Goal: Task Accomplishment & Management: Use online tool/utility

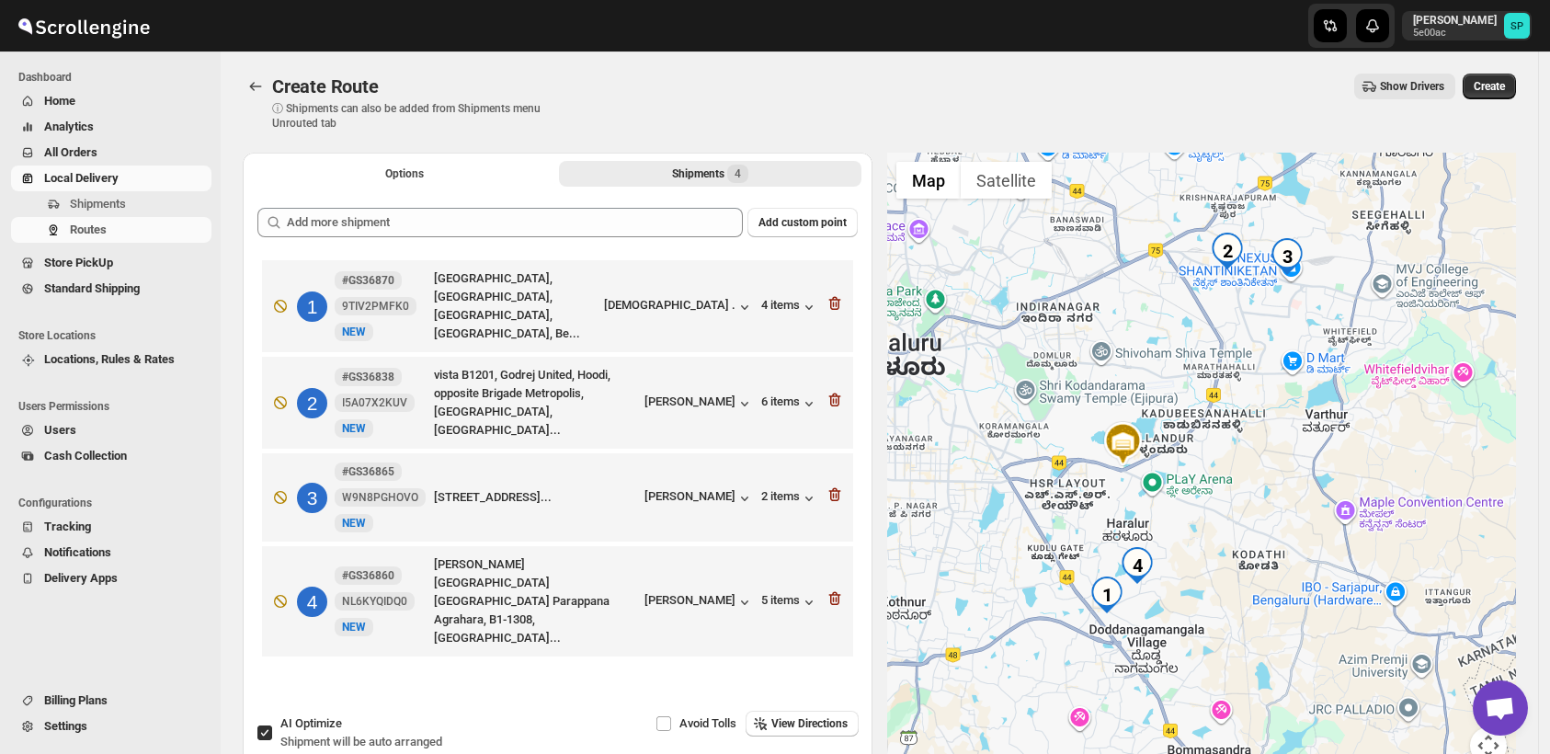
scroll to position [102, 0]
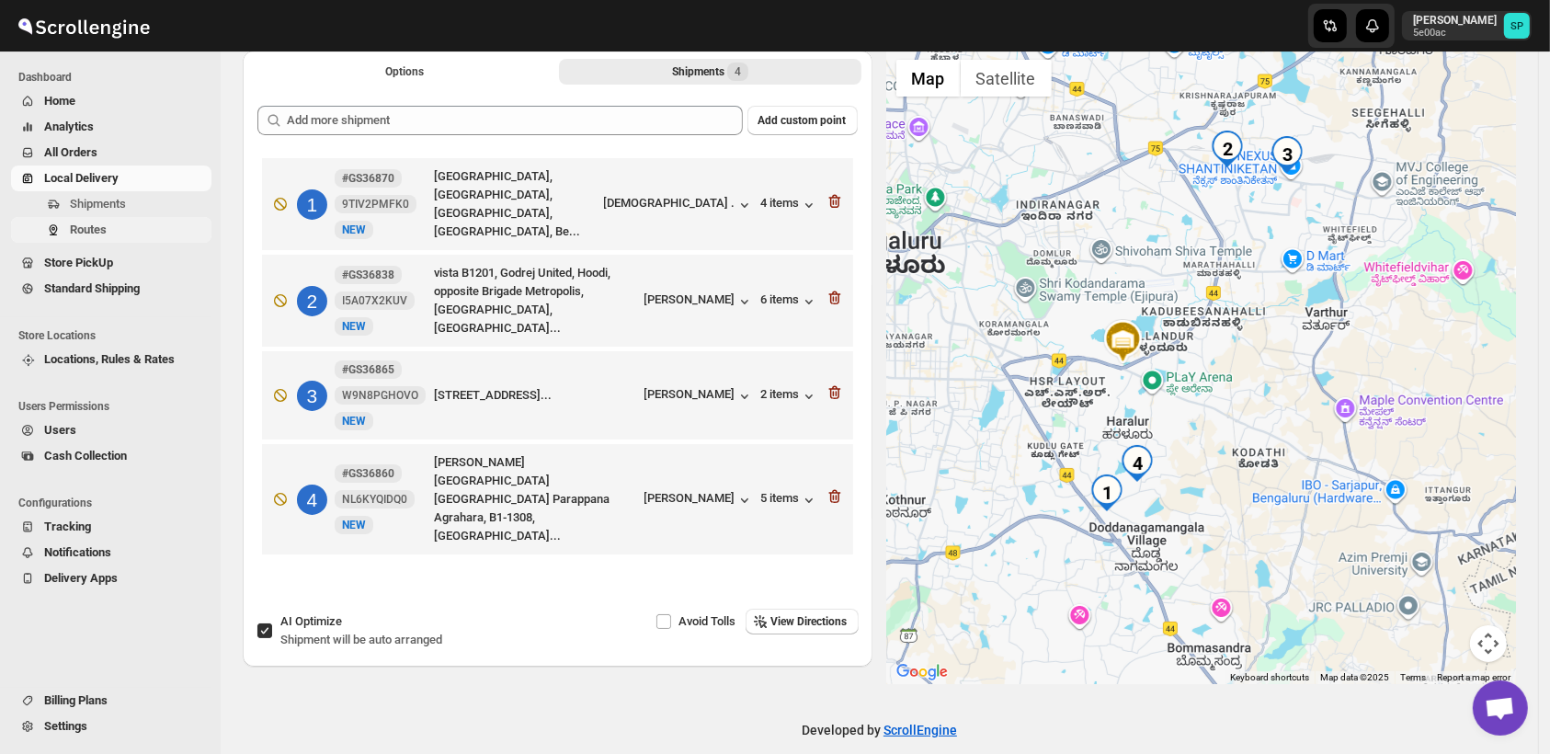
click at [88, 225] on span "Routes" at bounding box center [88, 230] width 37 height 14
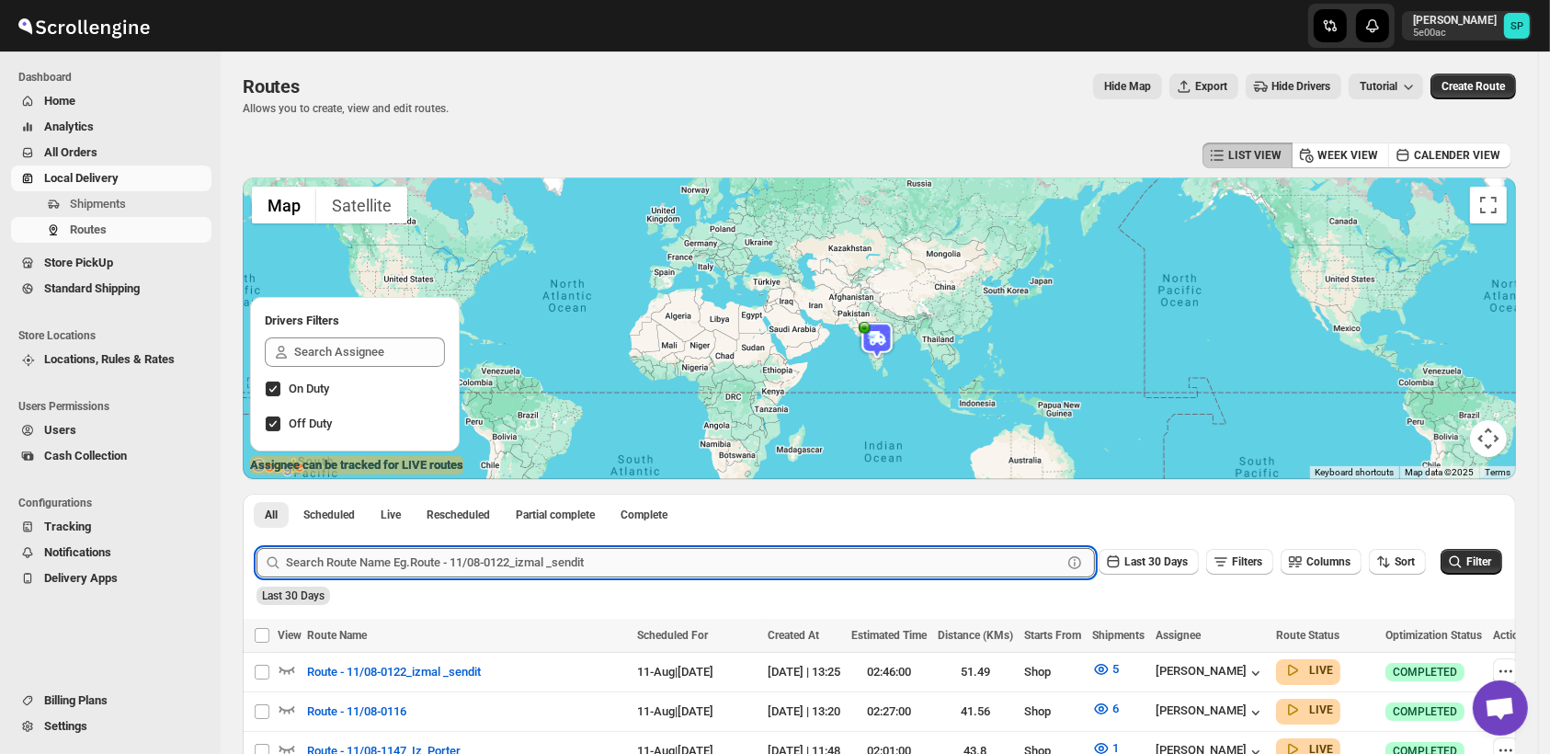
click at [559, 568] on input "text" at bounding box center [674, 562] width 776 height 29
paste input "GS36837"
type input "GS36837"
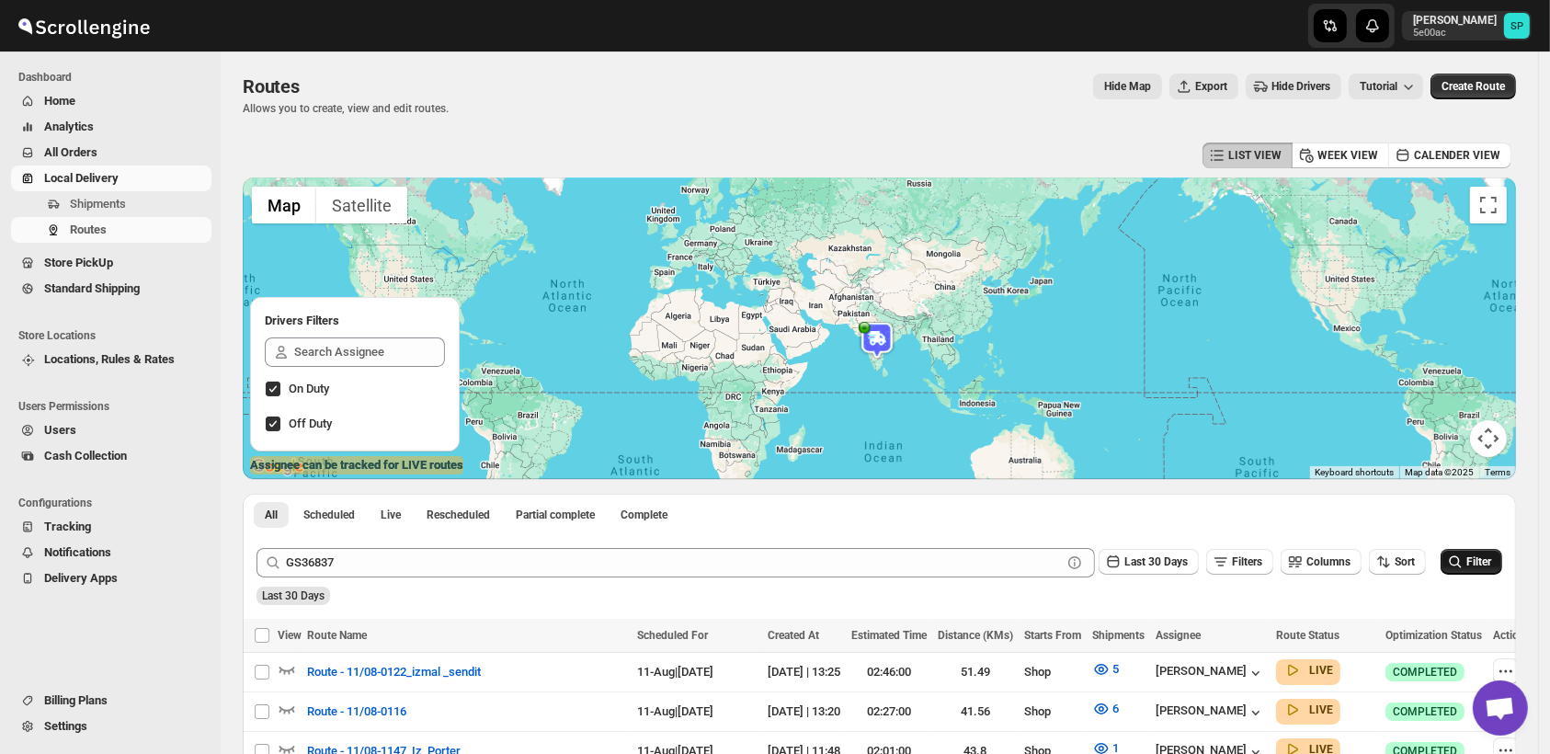
click at [1485, 565] on span "Filter" at bounding box center [1479, 561] width 25 height 13
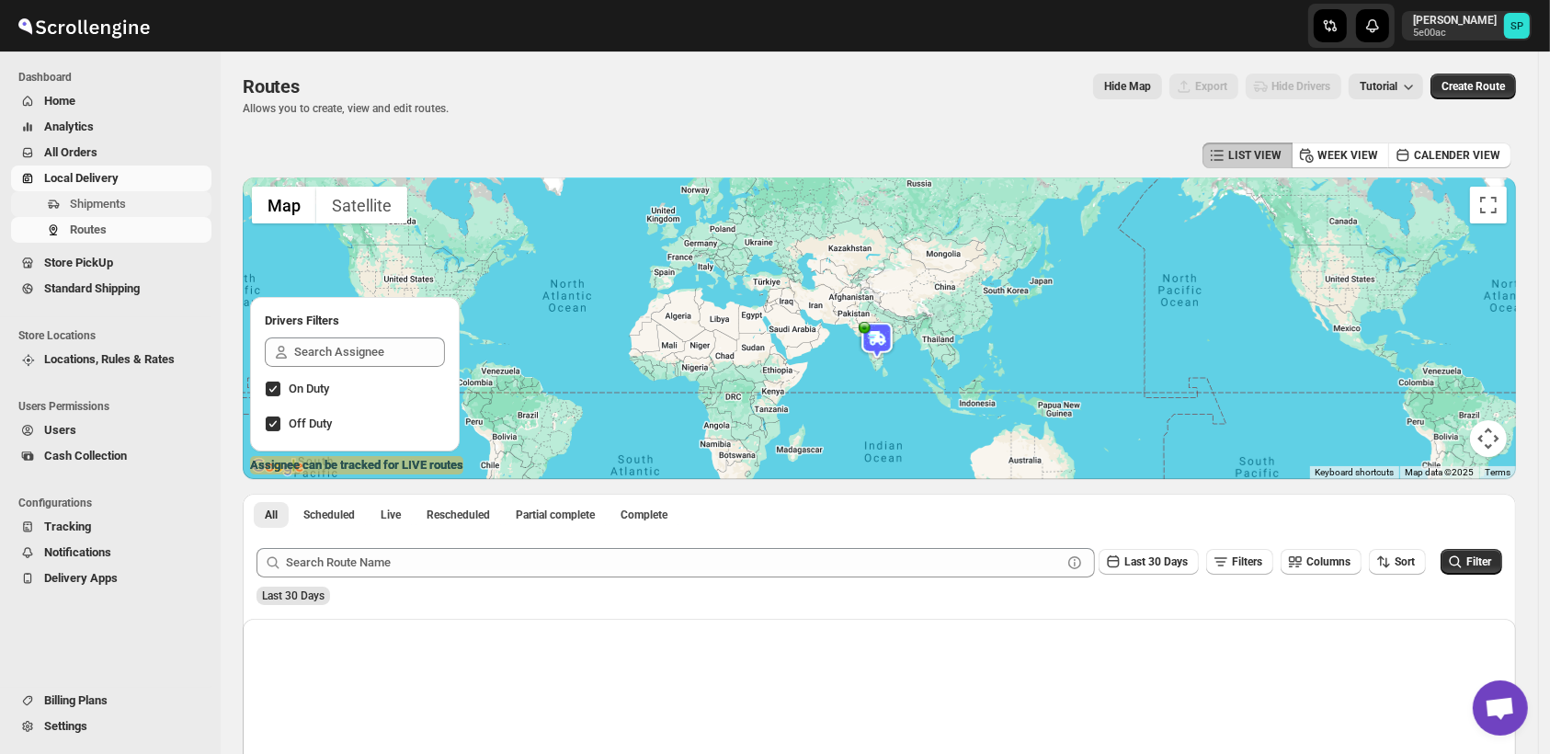
click at [149, 200] on span "Shipments" at bounding box center [139, 204] width 138 height 18
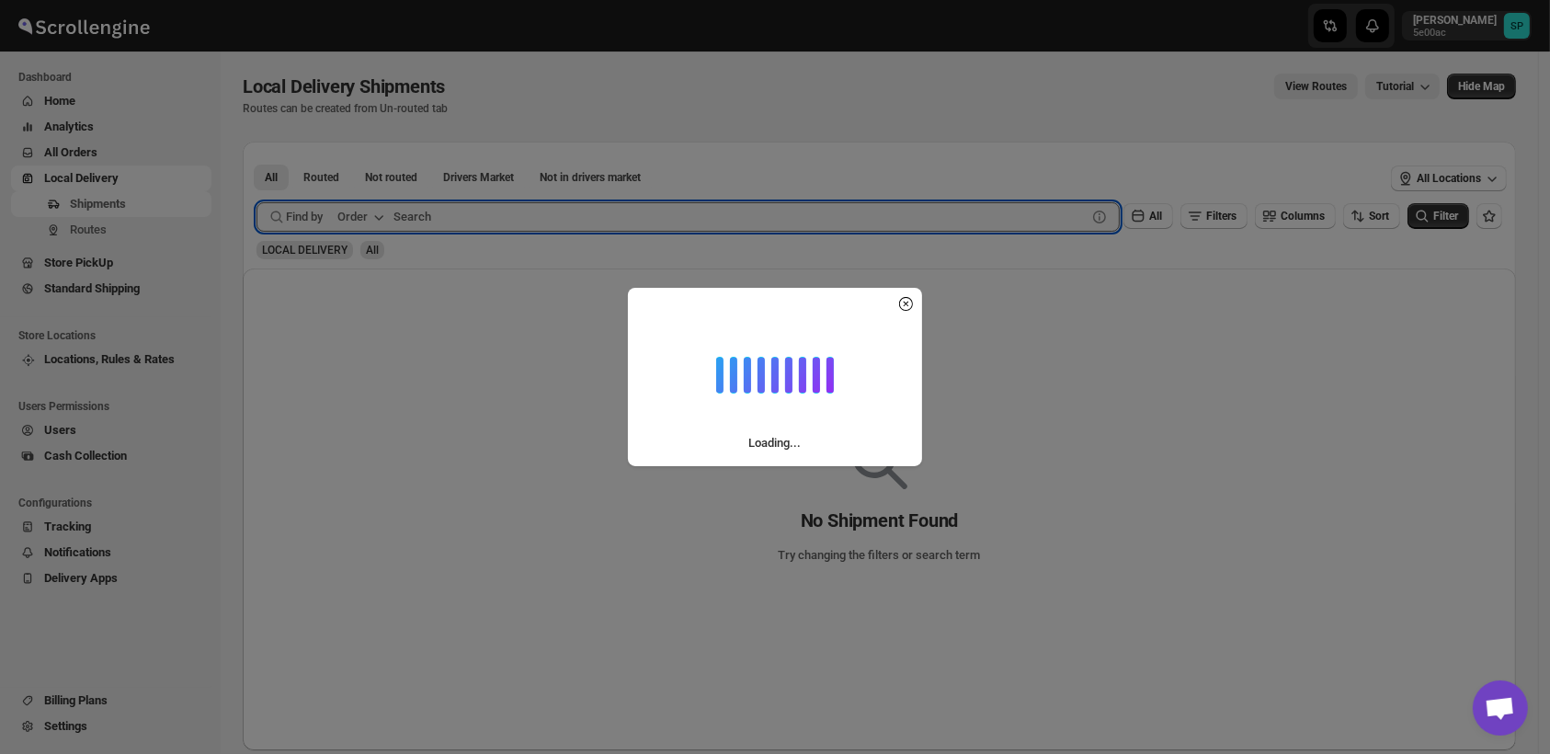
click at [416, 213] on input "text" at bounding box center [740, 216] width 693 height 29
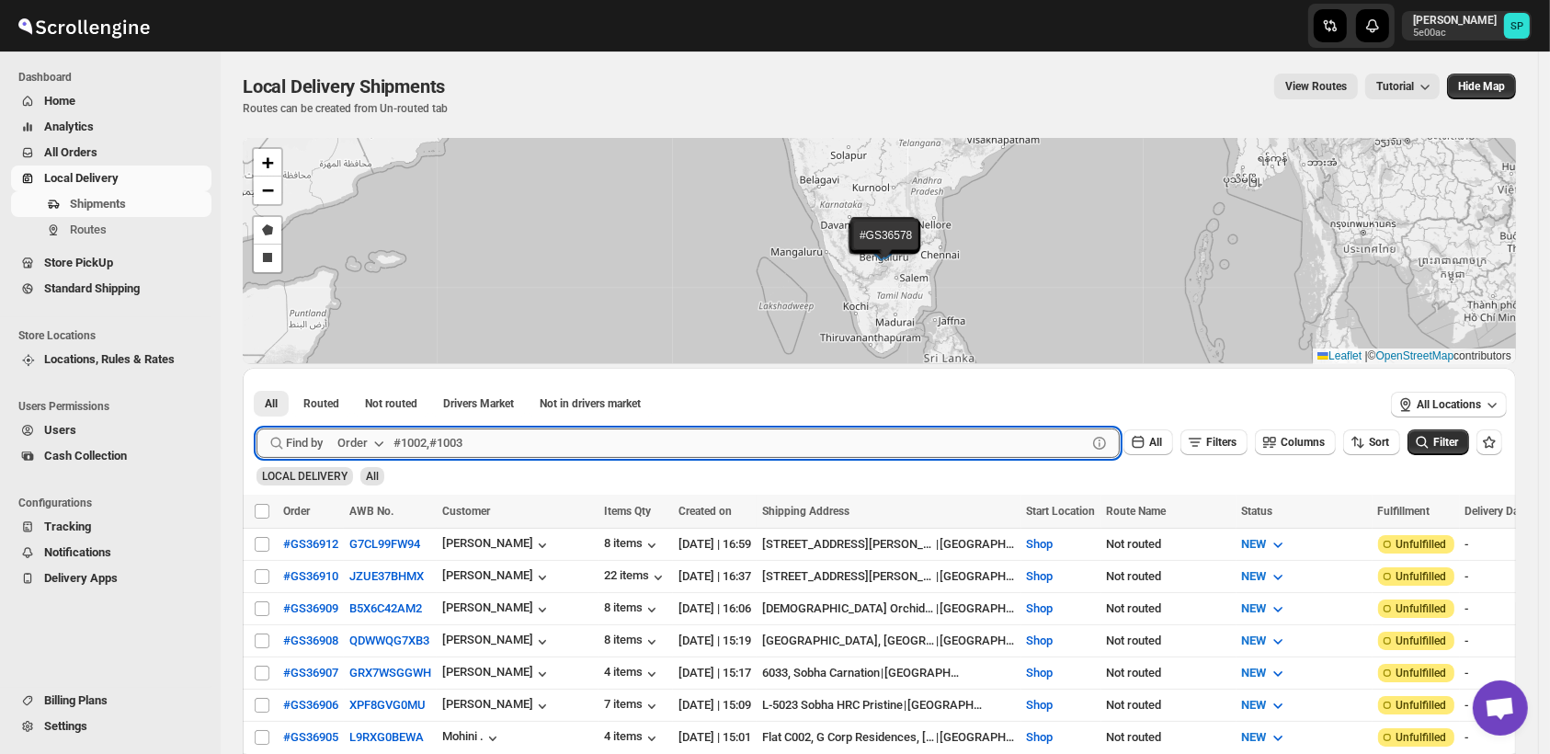
click at [463, 450] on input "text" at bounding box center [740, 442] width 693 height 29
paste input "GS36837"
type input "GS36837"
click button "Submit" at bounding box center [283, 377] width 52 height 19
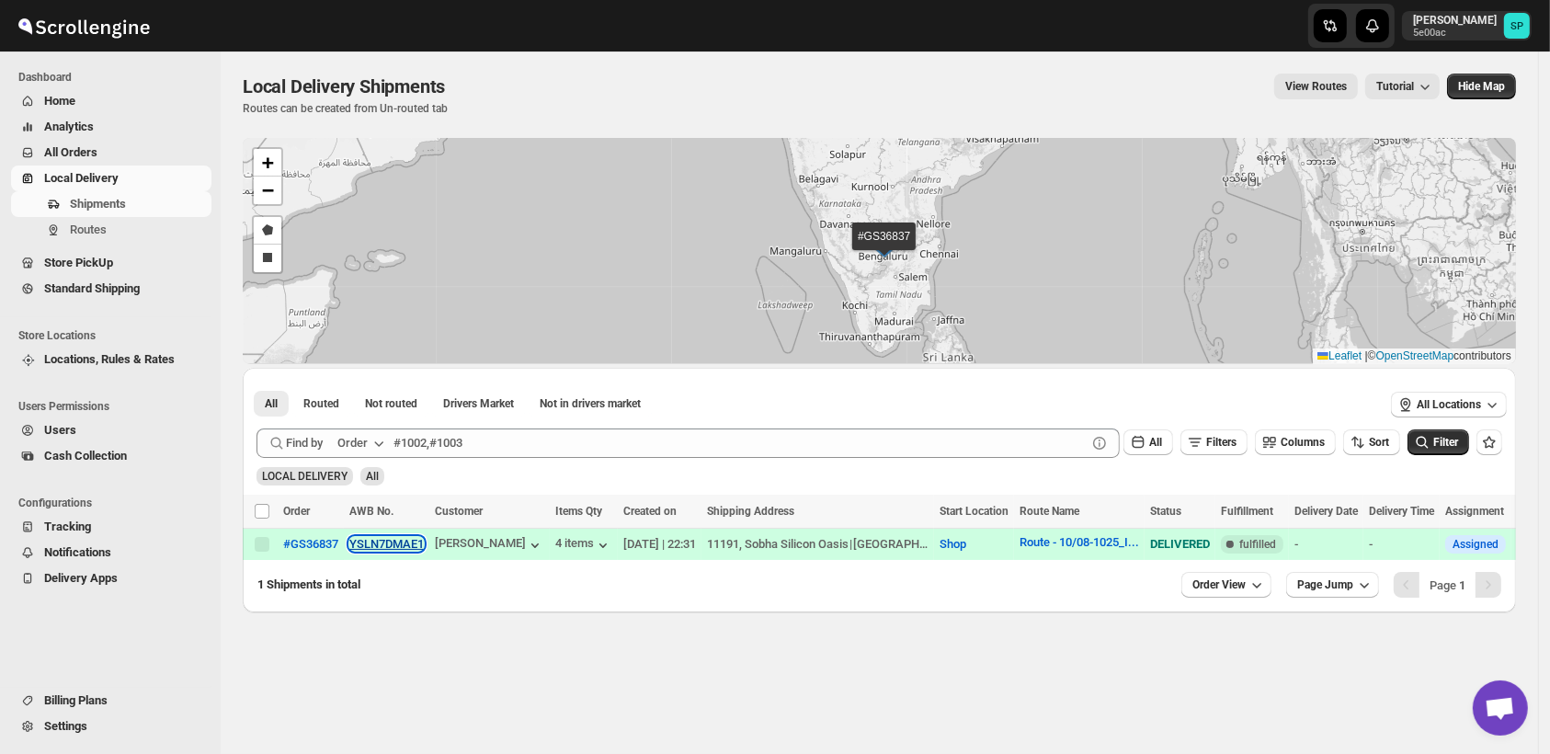
click at [378, 544] on button "YSLN7DMAE1" at bounding box center [386, 544] width 74 height 14
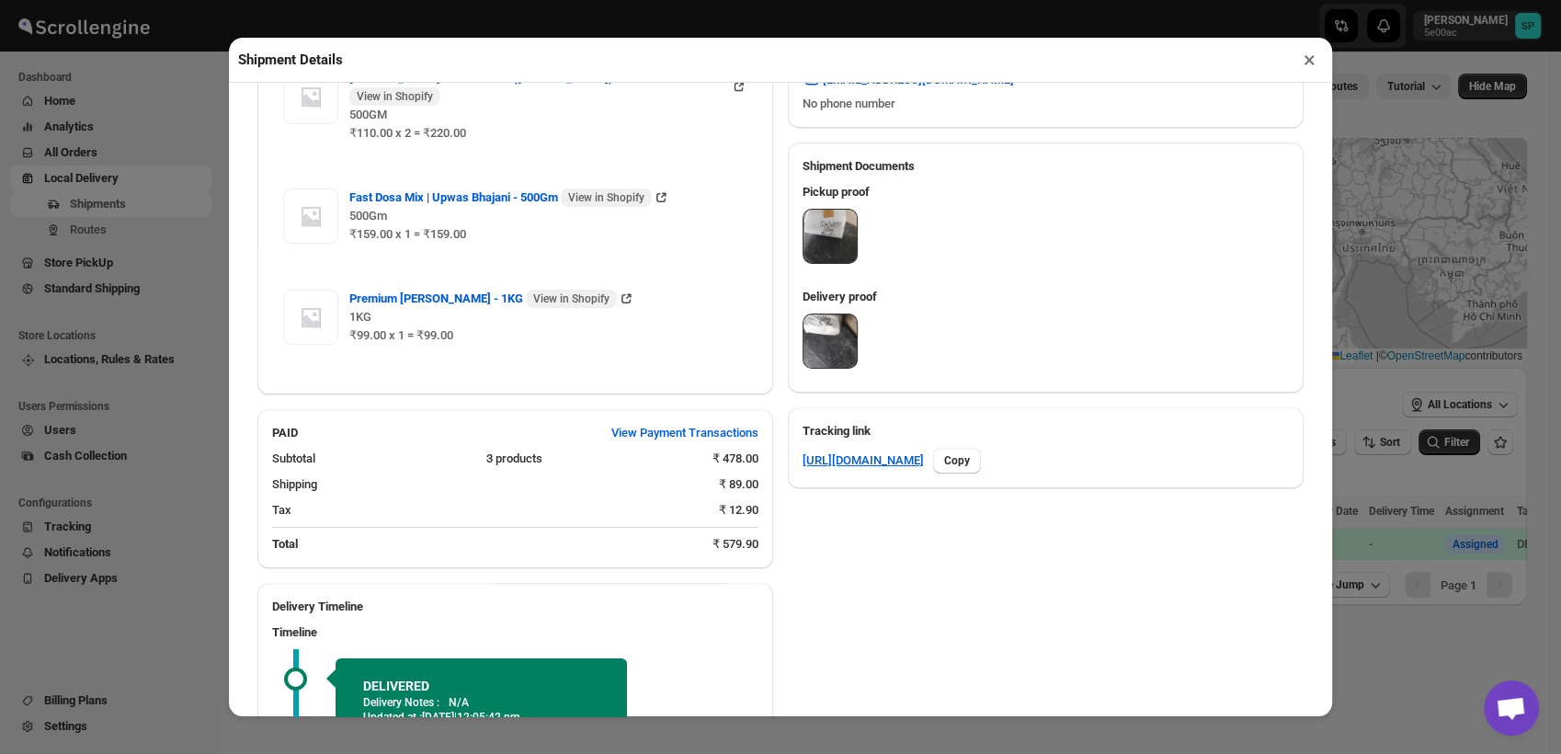
scroll to position [655, 0]
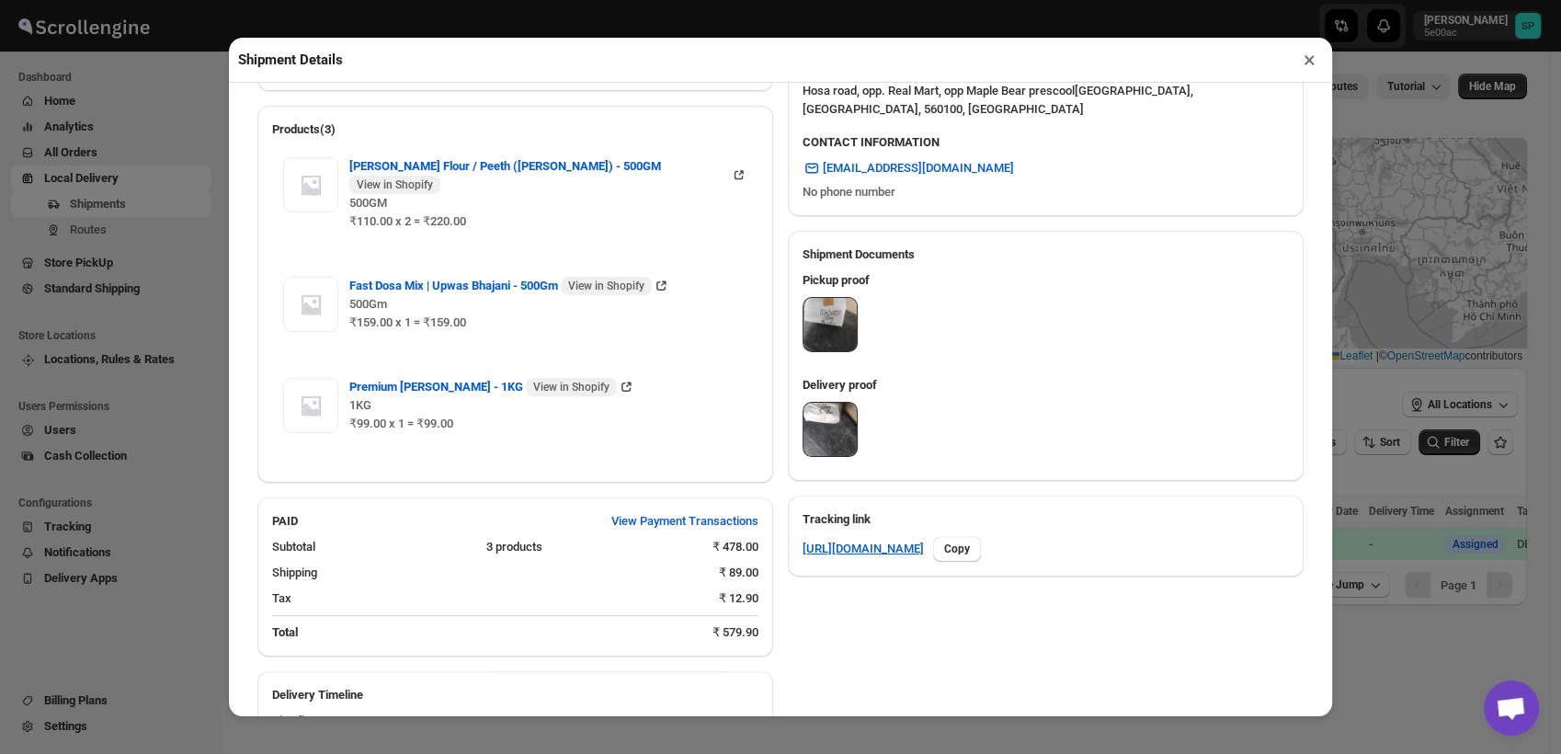
click at [822, 410] on img at bounding box center [830, 429] width 53 height 53
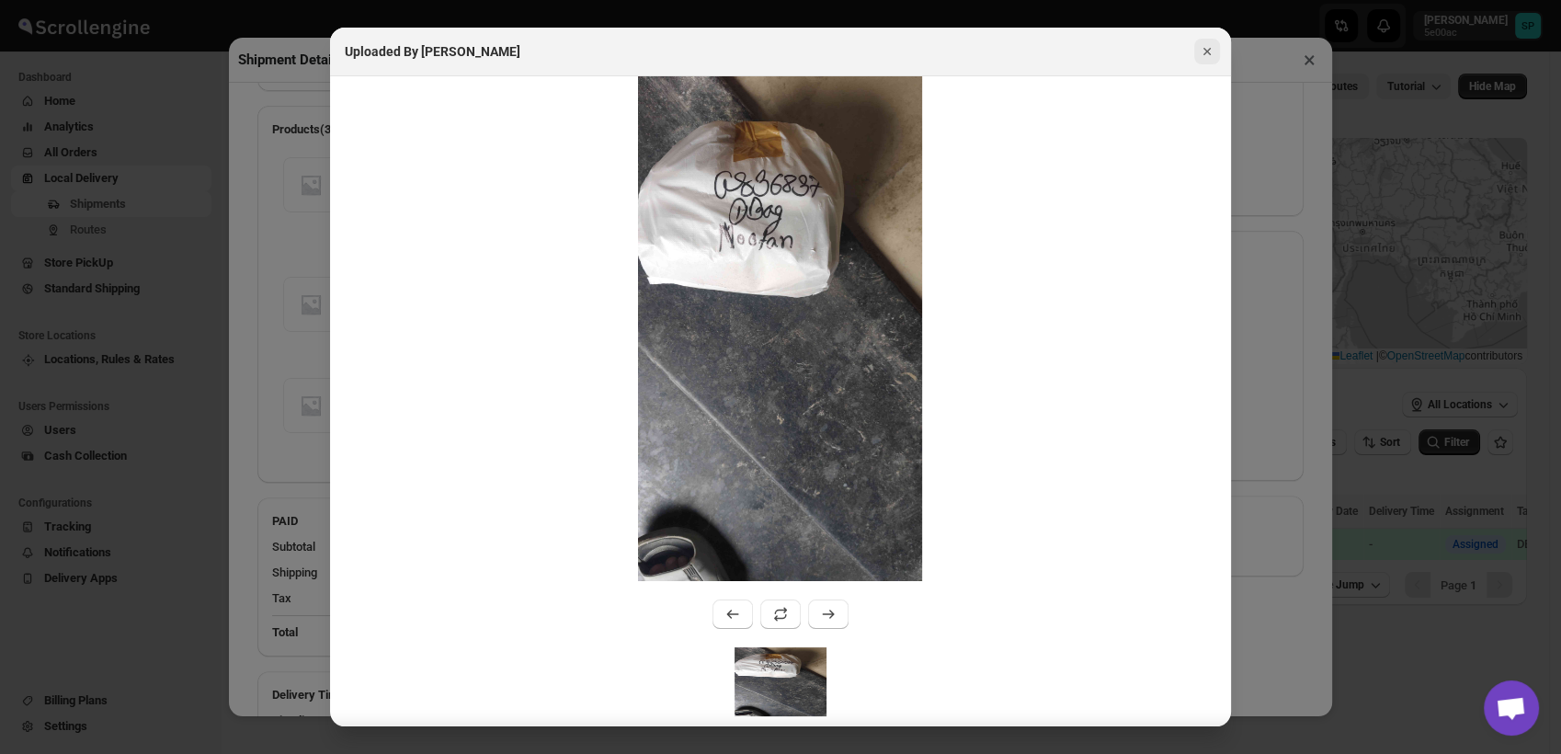
click at [1214, 54] on icon "Close" at bounding box center [1207, 51] width 18 height 18
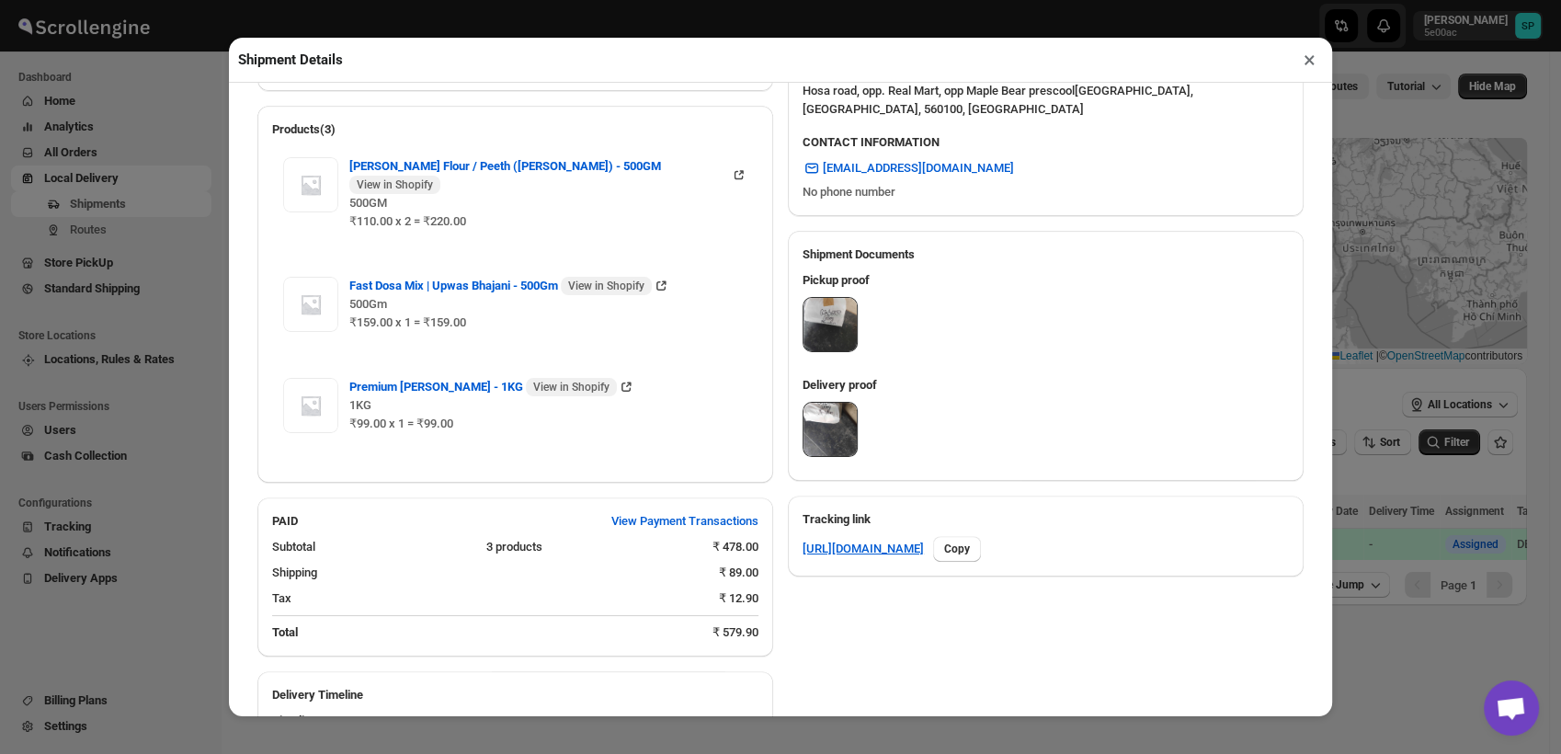
click at [829, 298] on img at bounding box center [830, 324] width 53 height 53
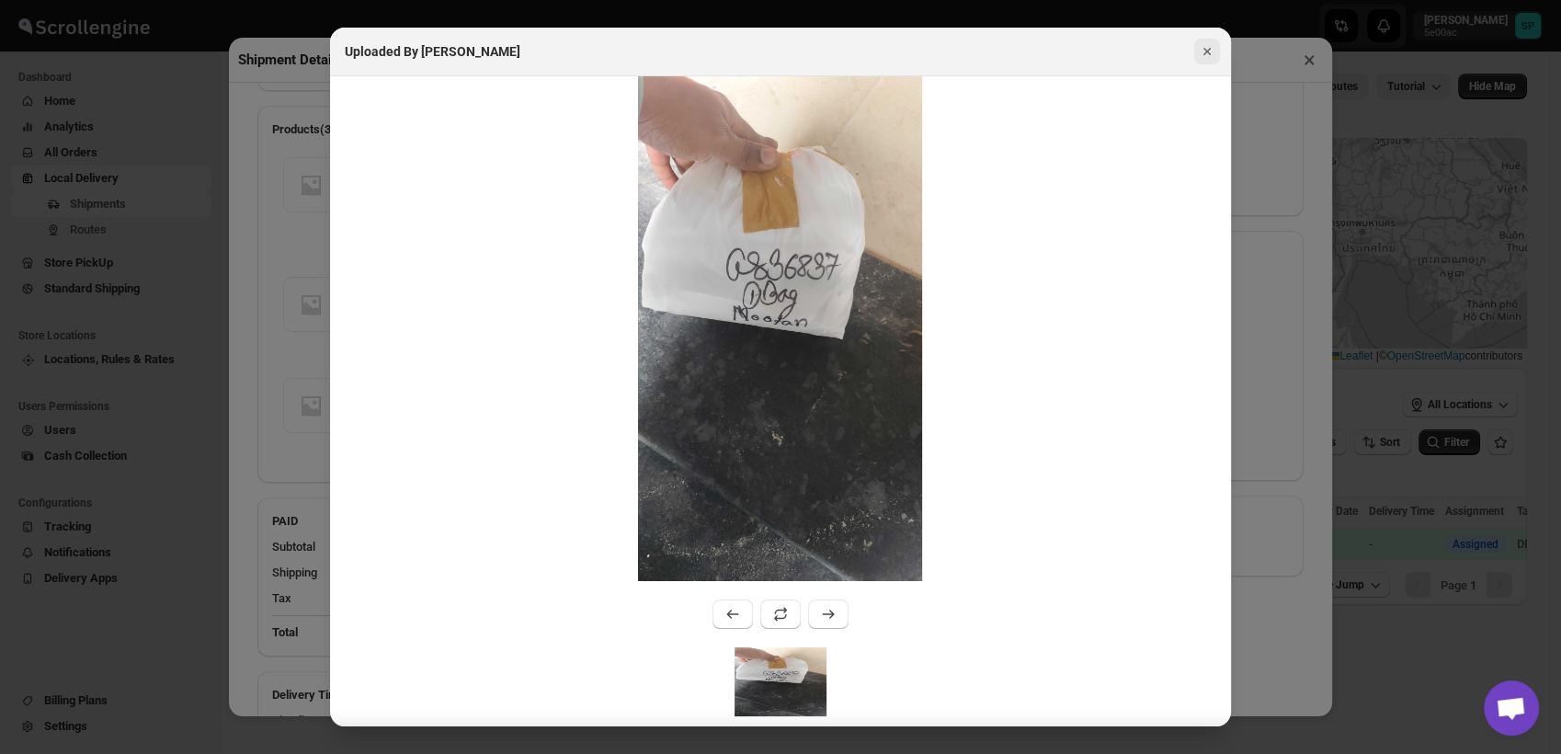
click at [1212, 47] on icon "Close" at bounding box center [1207, 51] width 18 height 18
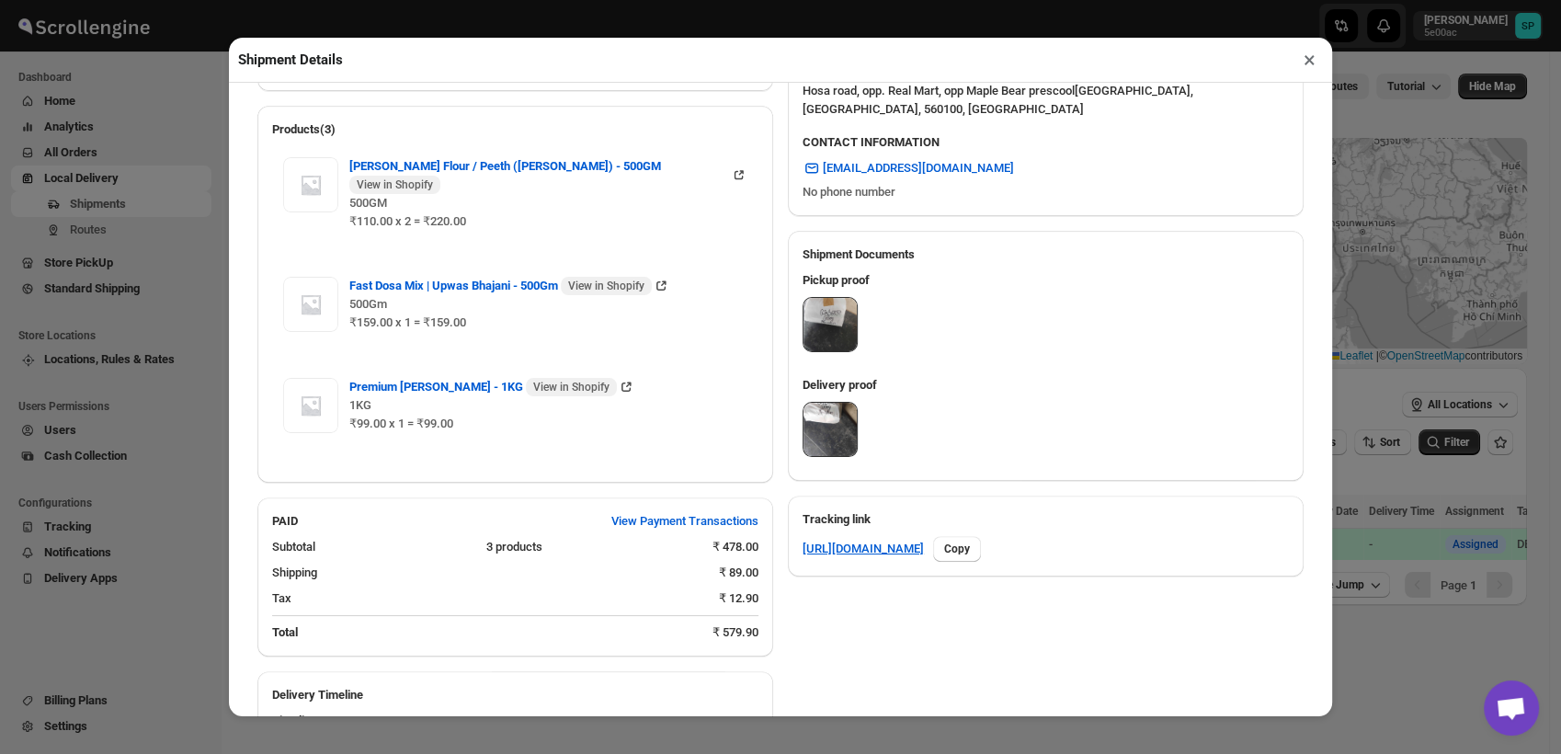
click at [820, 416] on img at bounding box center [830, 429] width 53 height 53
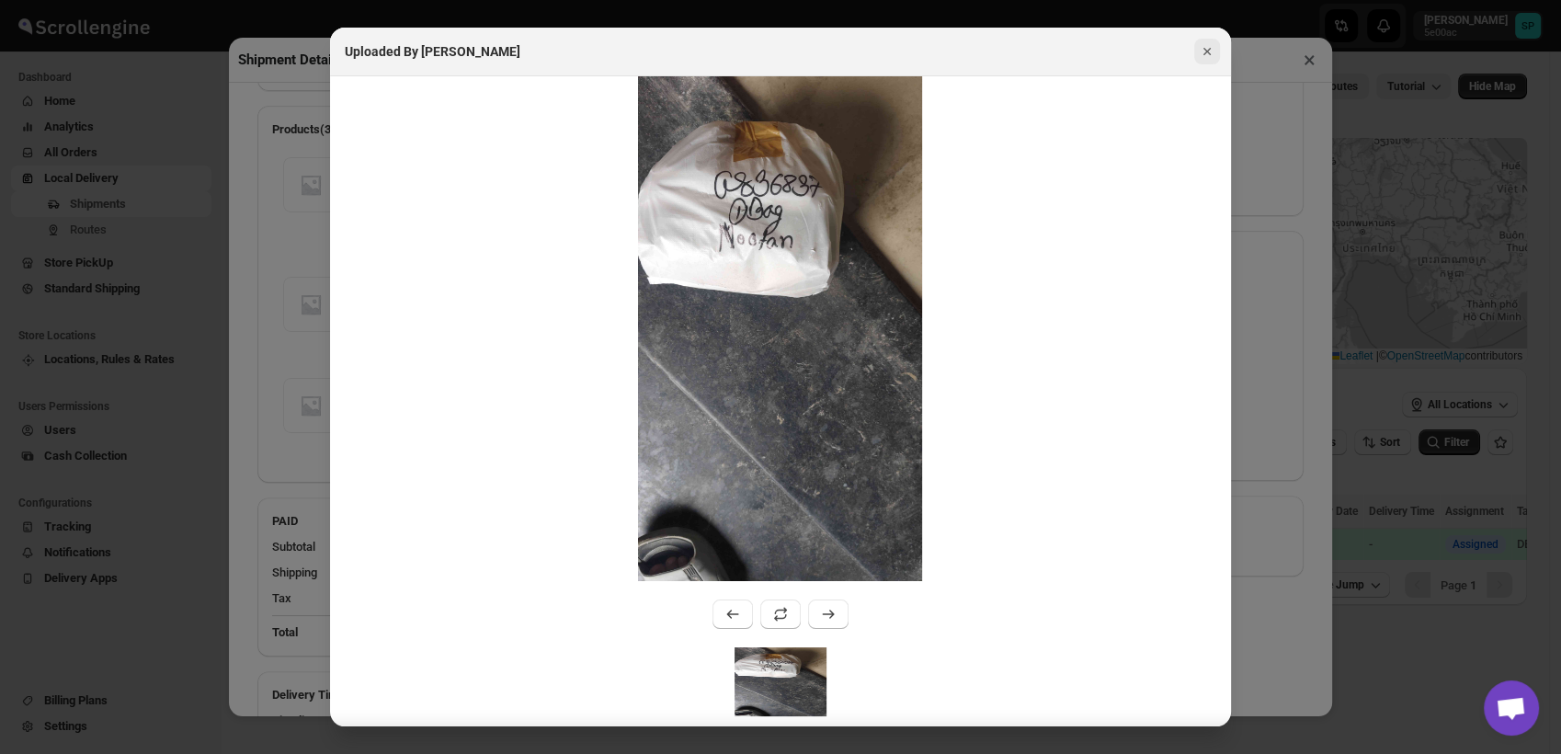
click at [1207, 57] on icon "Close" at bounding box center [1207, 51] width 18 height 18
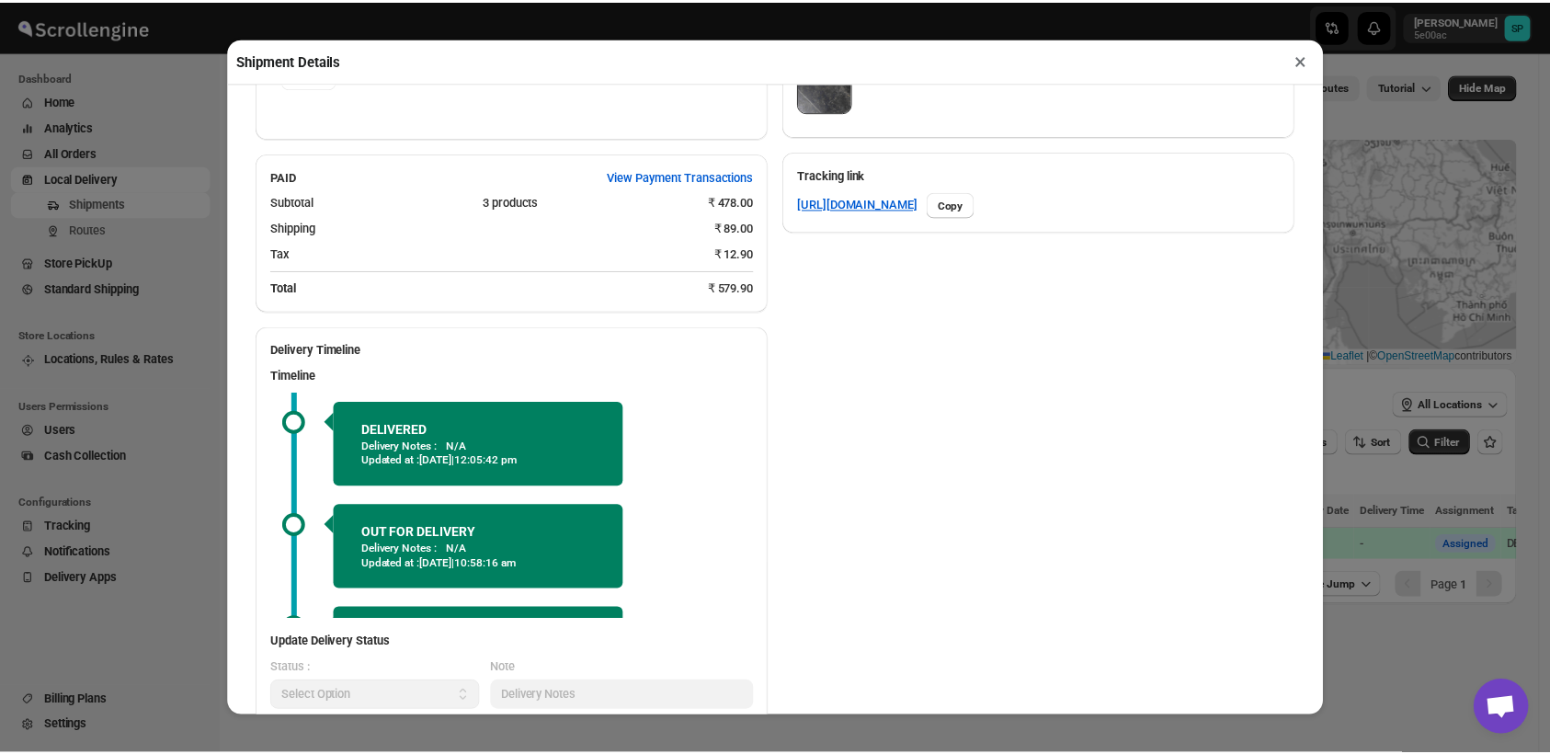
scroll to position [0, 0]
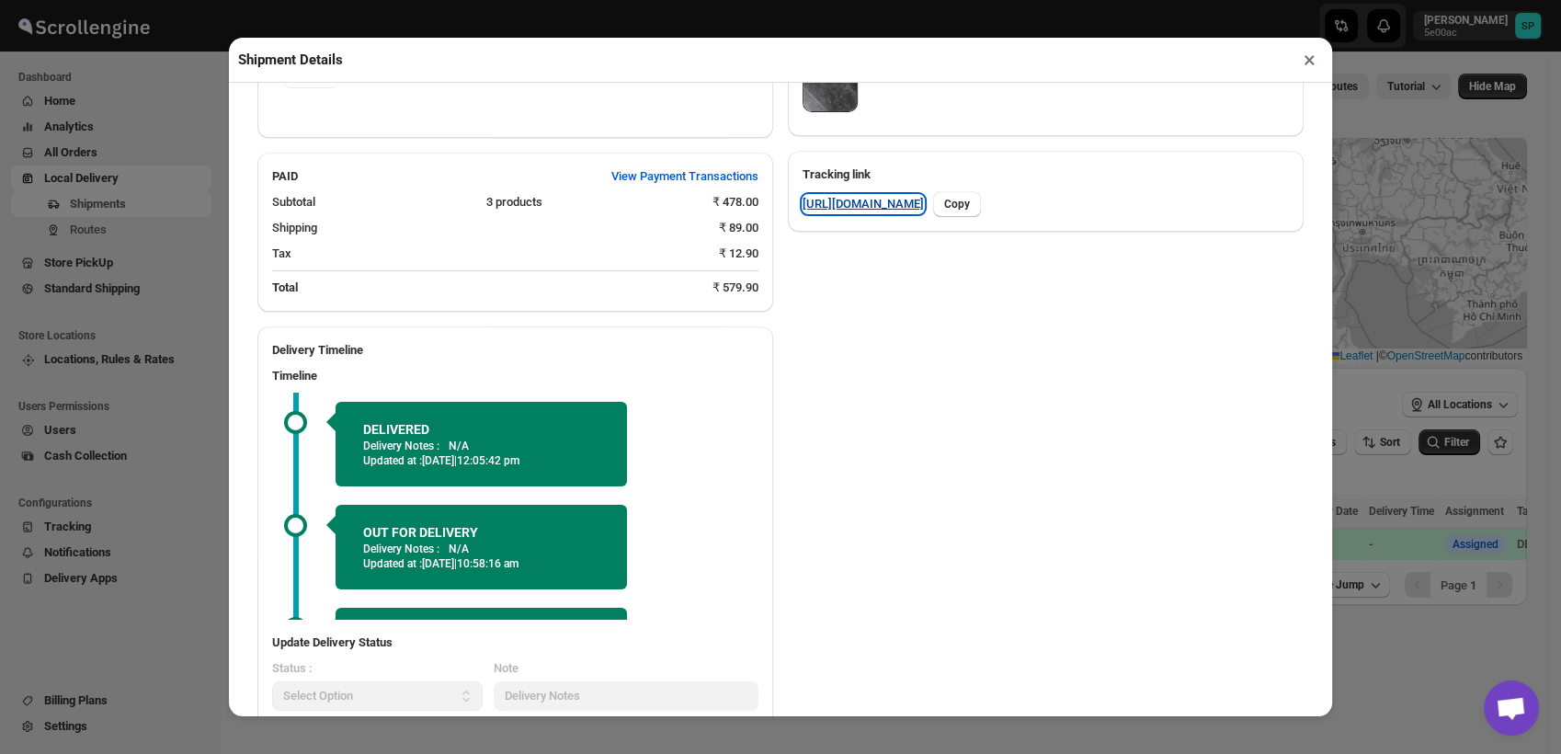
click at [874, 195] on link "https://rpnda.com/2ioJo4gV" at bounding box center [863, 204] width 121 height 18
click at [1309, 65] on button "×" at bounding box center [1309, 60] width 27 height 26
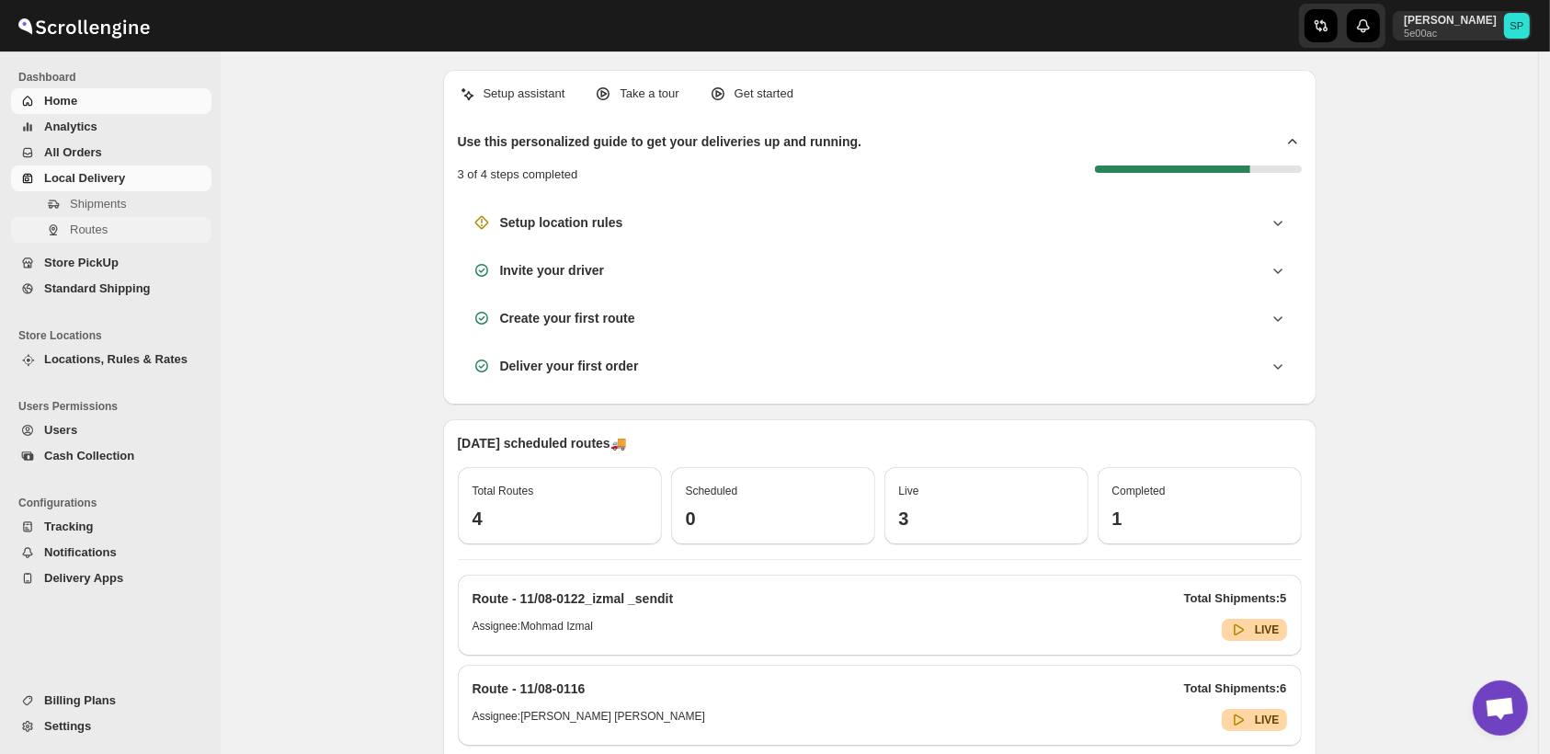
click at [83, 239] on button "Routes" at bounding box center [111, 230] width 200 height 26
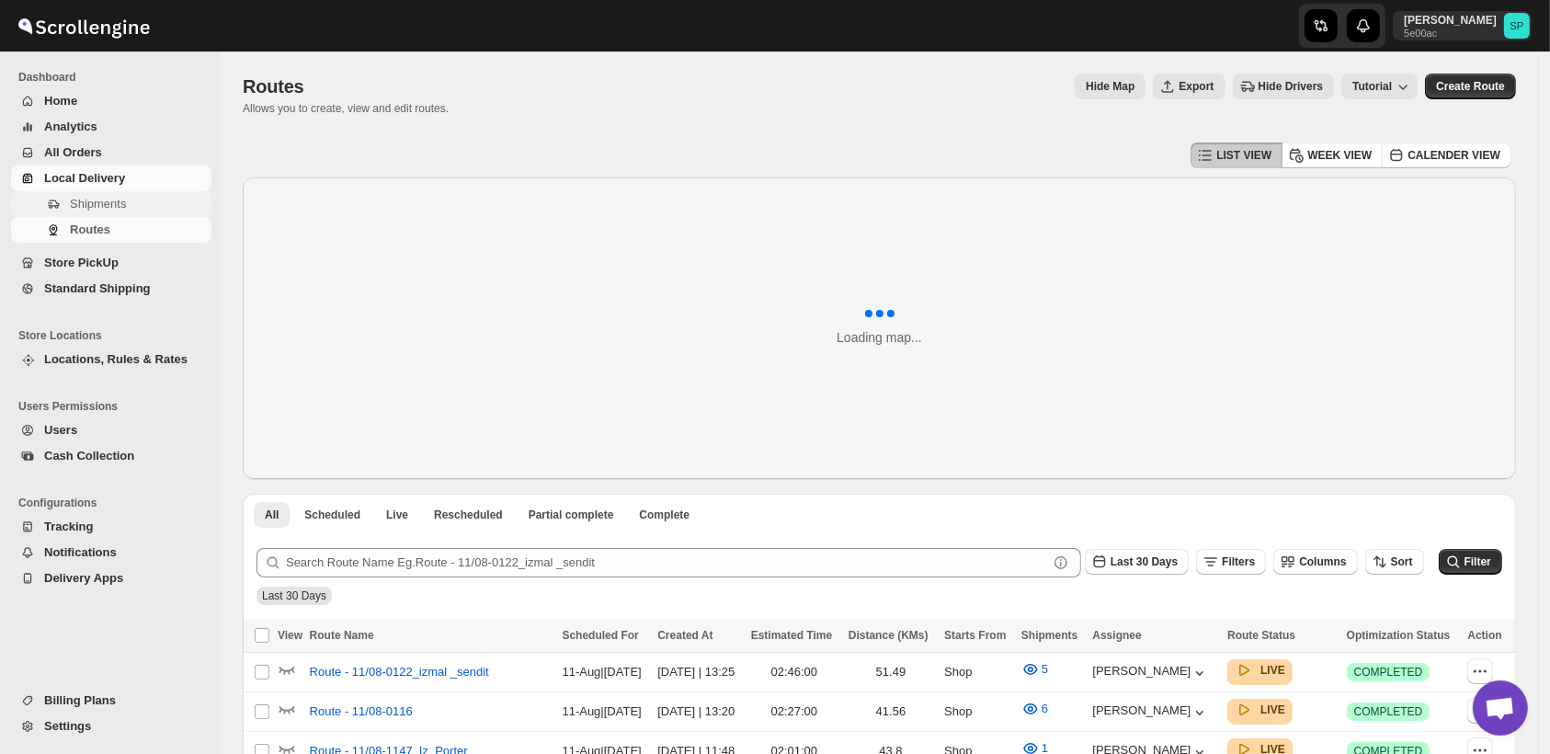
click at [95, 202] on span "Shipments" at bounding box center [98, 204] width 56 height 14
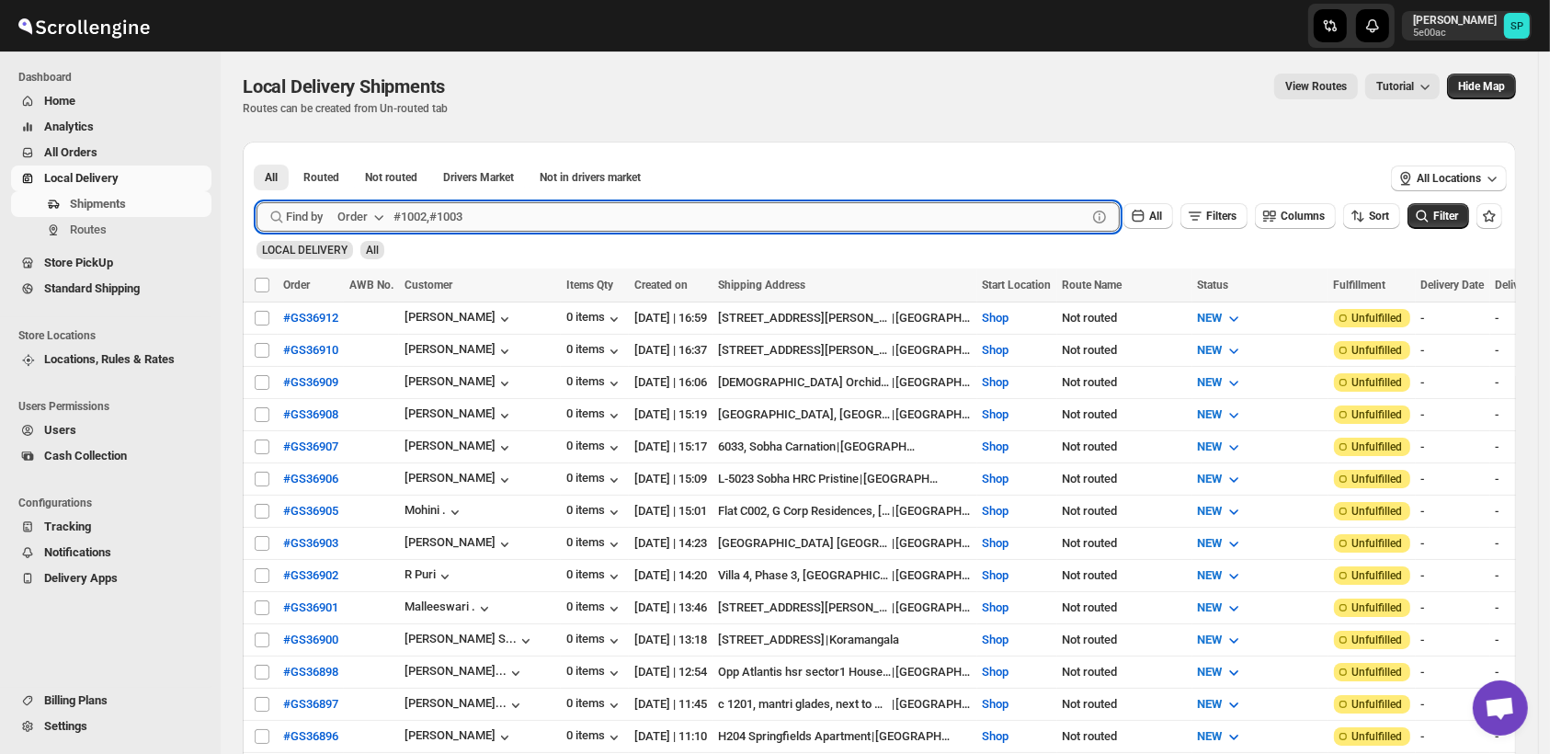
click at [409, 217] on input "text" at bounding box center [740, 216] width 693 height 29
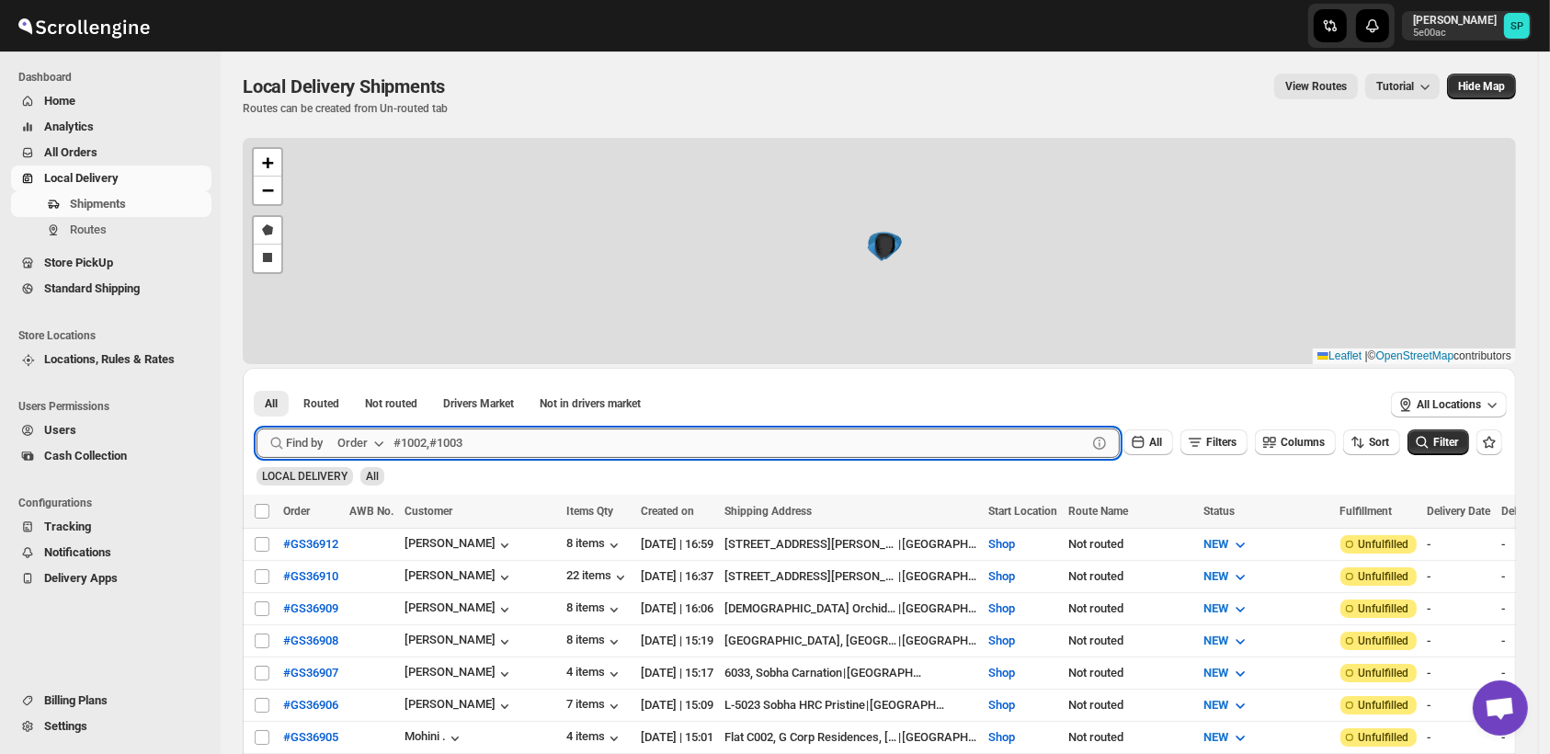
paste input "GS36798"
type input "GS36798"
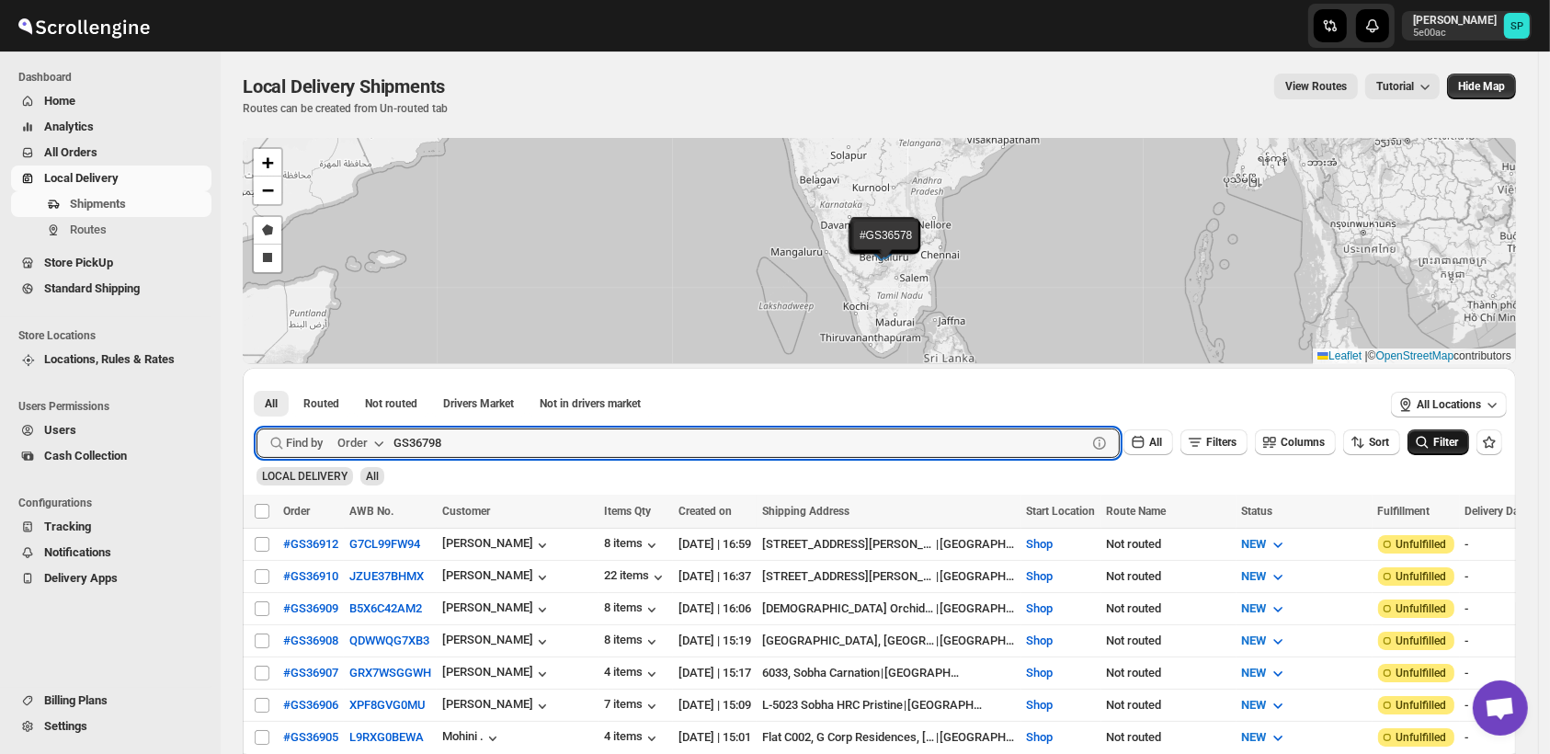
click at [1458, 437] on span "Filter" at bounding box center [1445, 442] width 25 height 13
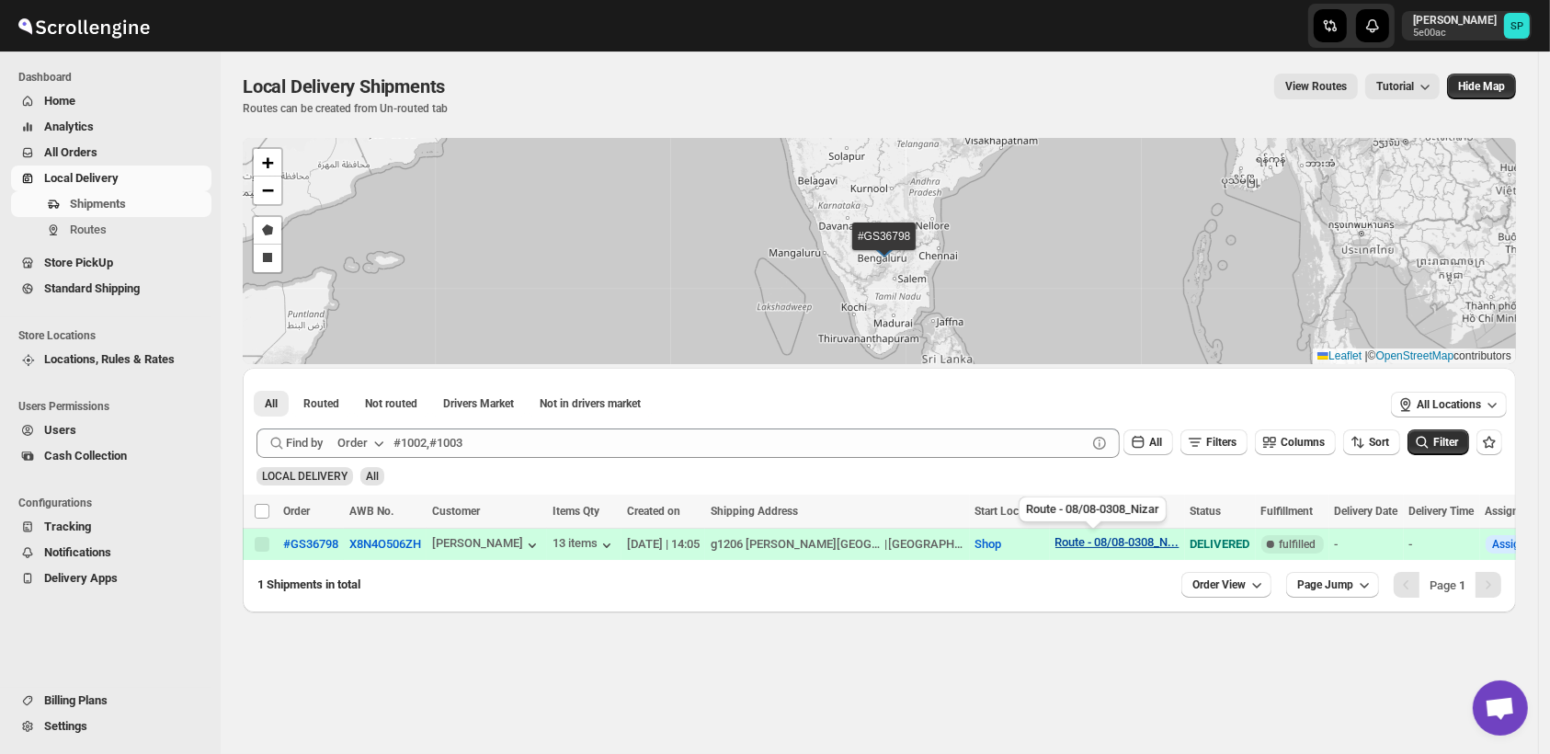
click at [1082, 542] on div "Route - 08/08-0308_N..." at bounding box center [1118, 542] width 124 height 14
click at [1074, 599] on span "View Route" at bounding box center [1093, 606] width 59 height 14
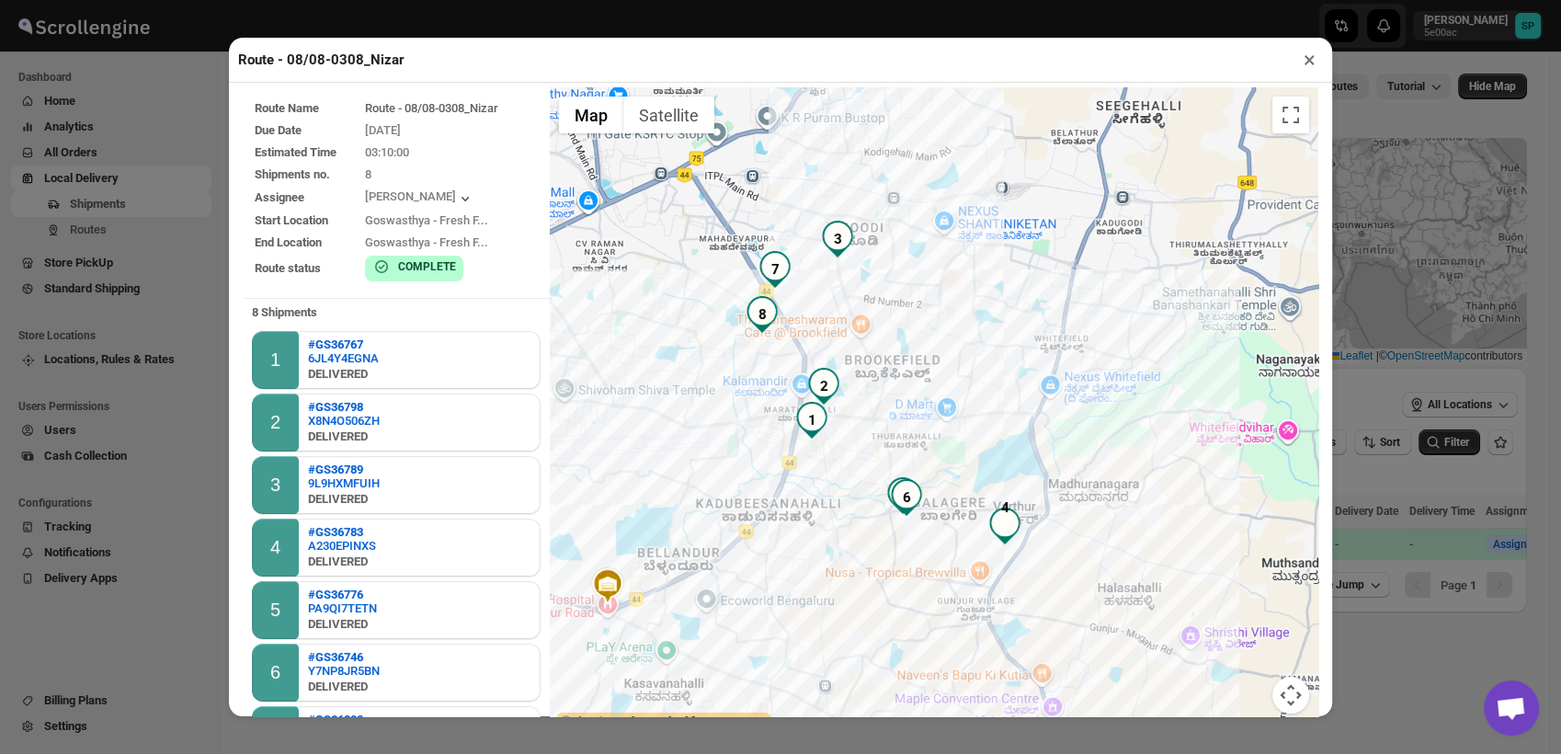
drag, startPoint x: 1097, startPoint y: 503, endPoint x: 768, endPoint y: 695, distance: 381.2
click at [768, 695] on div at bounding box center [934, 411] width 769 height 648
click at [1309, 63] on button "×" at bounding box center [1309, 60] width 27 height 26
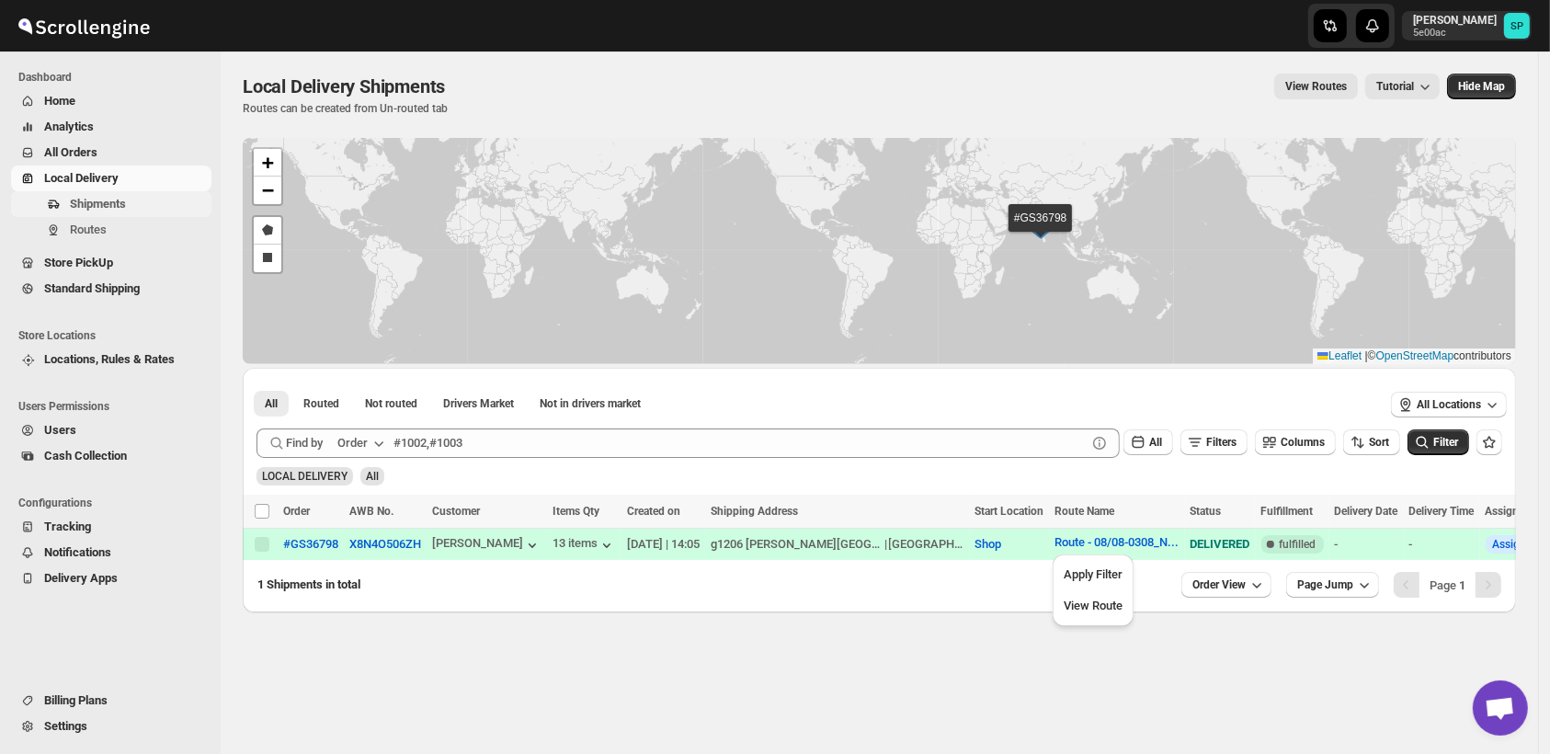
click at [80, 209] on span "Shipments" at bounding box center [98, 204] width 56 height 14
click at [63, 206] on button "Shipments" at bounding box center [111, 204] width 200 height 26
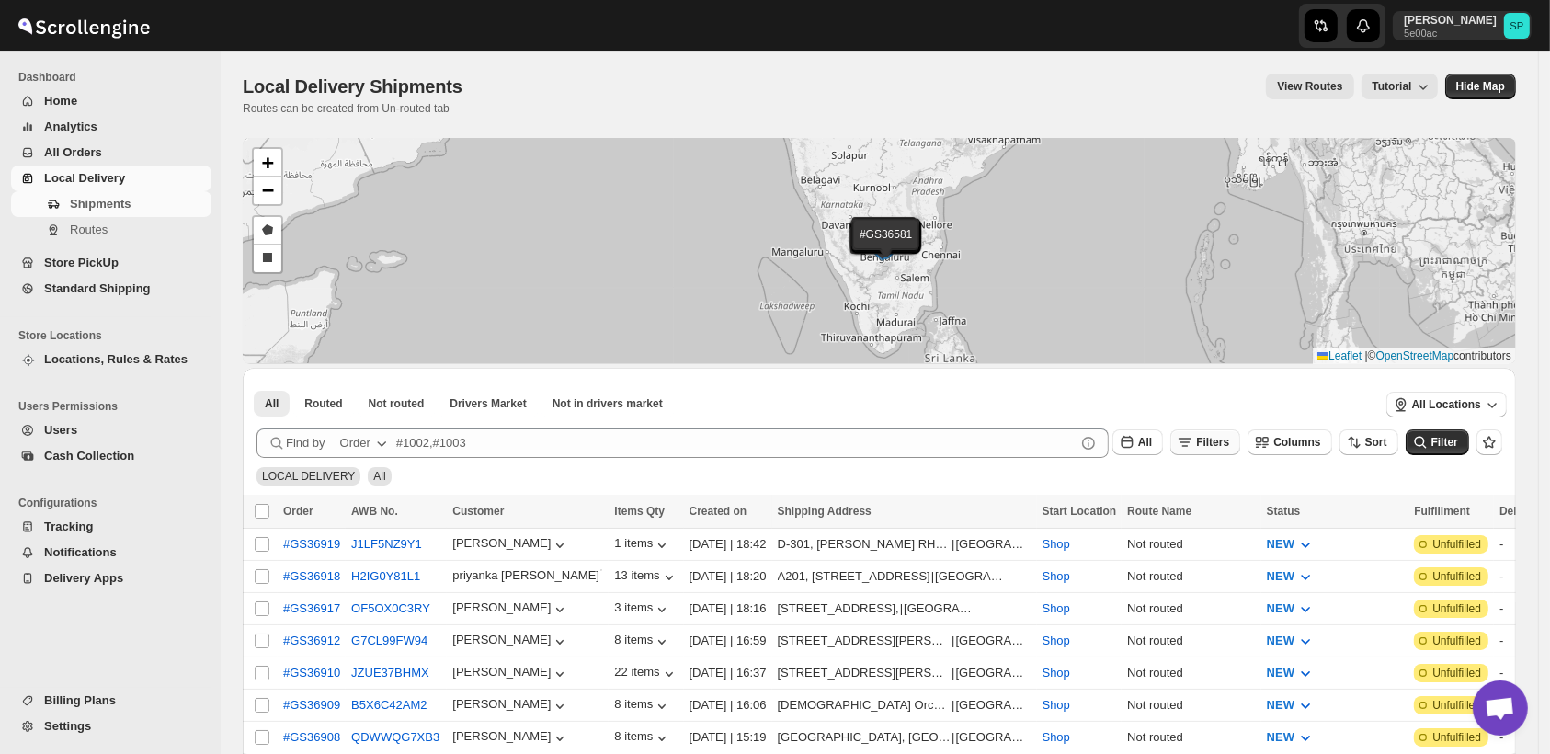
click at [1221, 438] on span "Filters" at bounding box center [1212, 442] width 33 height 13
click at [1207, 523] on button "Add Filter" at bounding box center [1226, 515] width 88 height 26
click at [1105, 516] on span "Select" at bounding box center [1116, 515] width 32 height 15
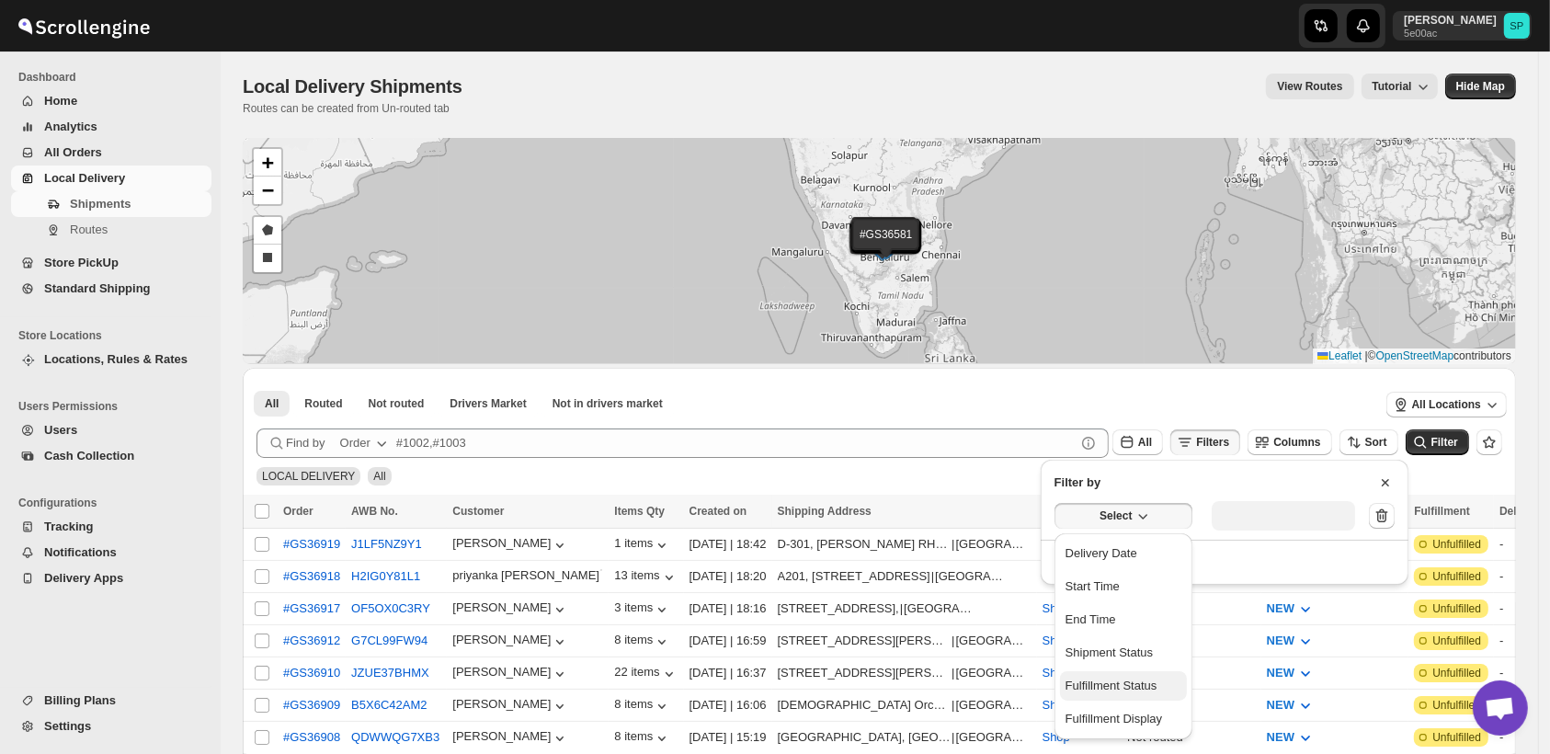
click at [1100, 686] on div "Fulfillment Status" at bounding box center [1112, 686] width 92 height 18
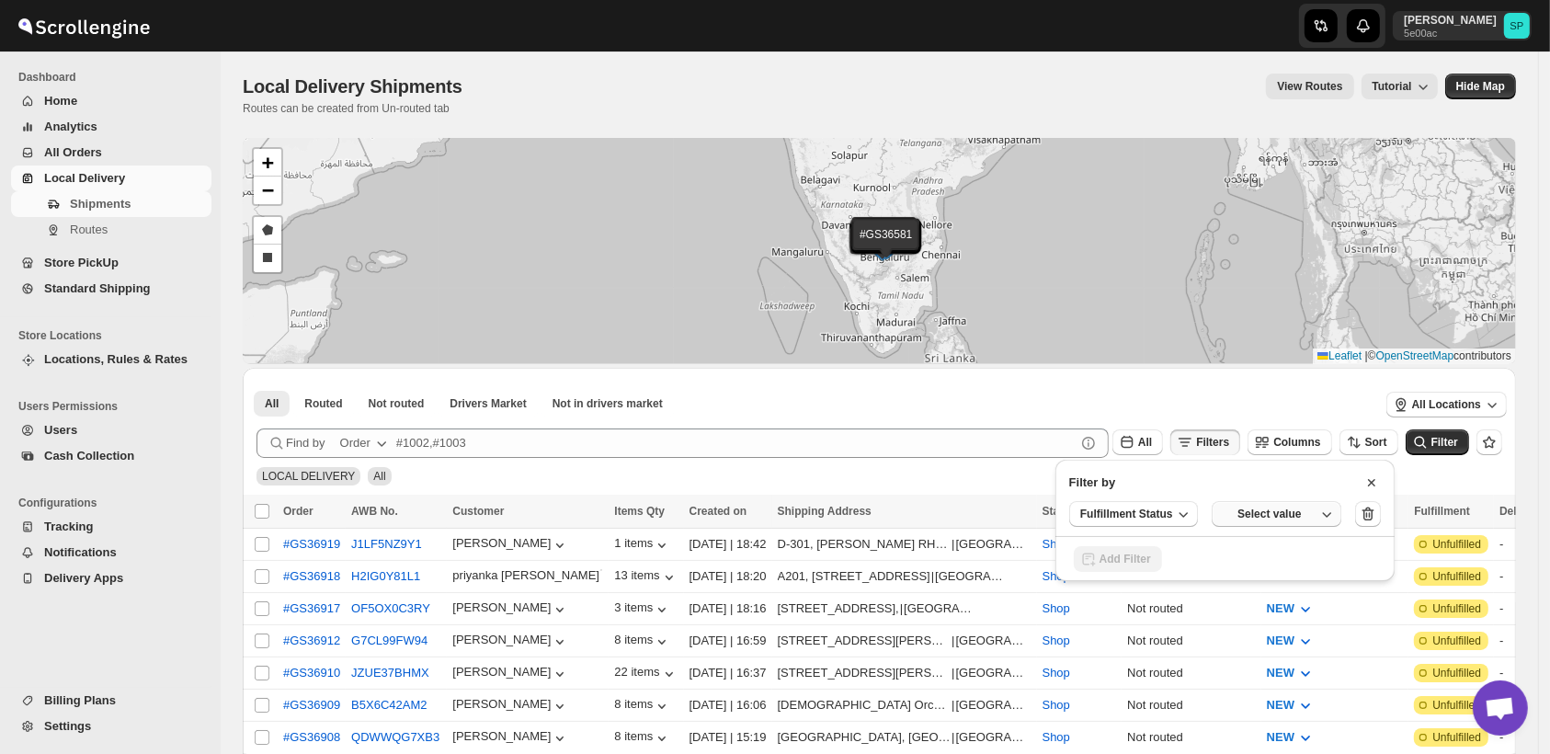
click at [1251, 517] on div "Select value" at bounding box center [1270, 514] width 92 height 15
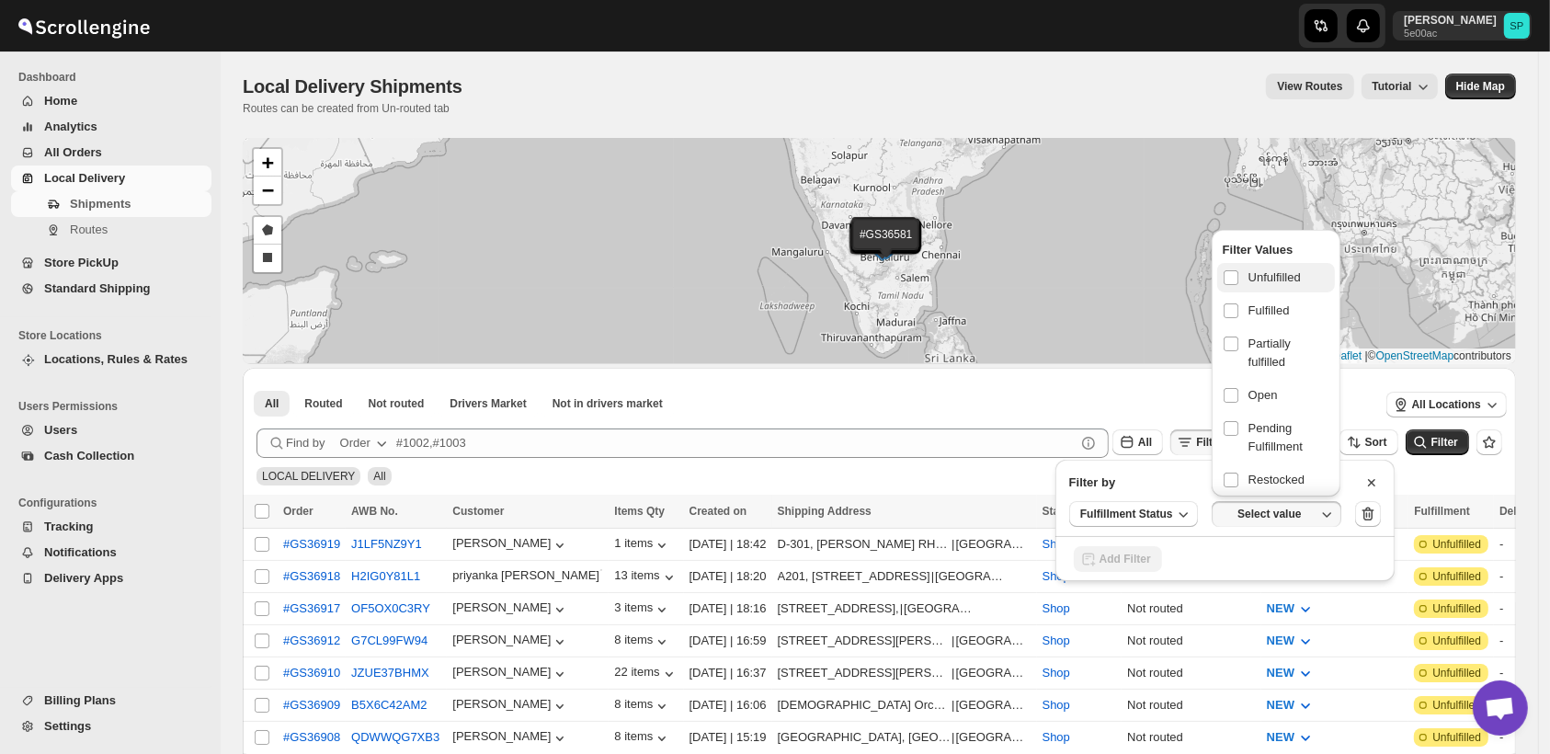
click at [1260, 269] on span "Unfulfilled" at bounding box center [1275, 277] width 52 height 18
click at [1239, 270] on input "checkbox" at bounding box center [1231, 277] width 15 height 15
checkbox input "true"
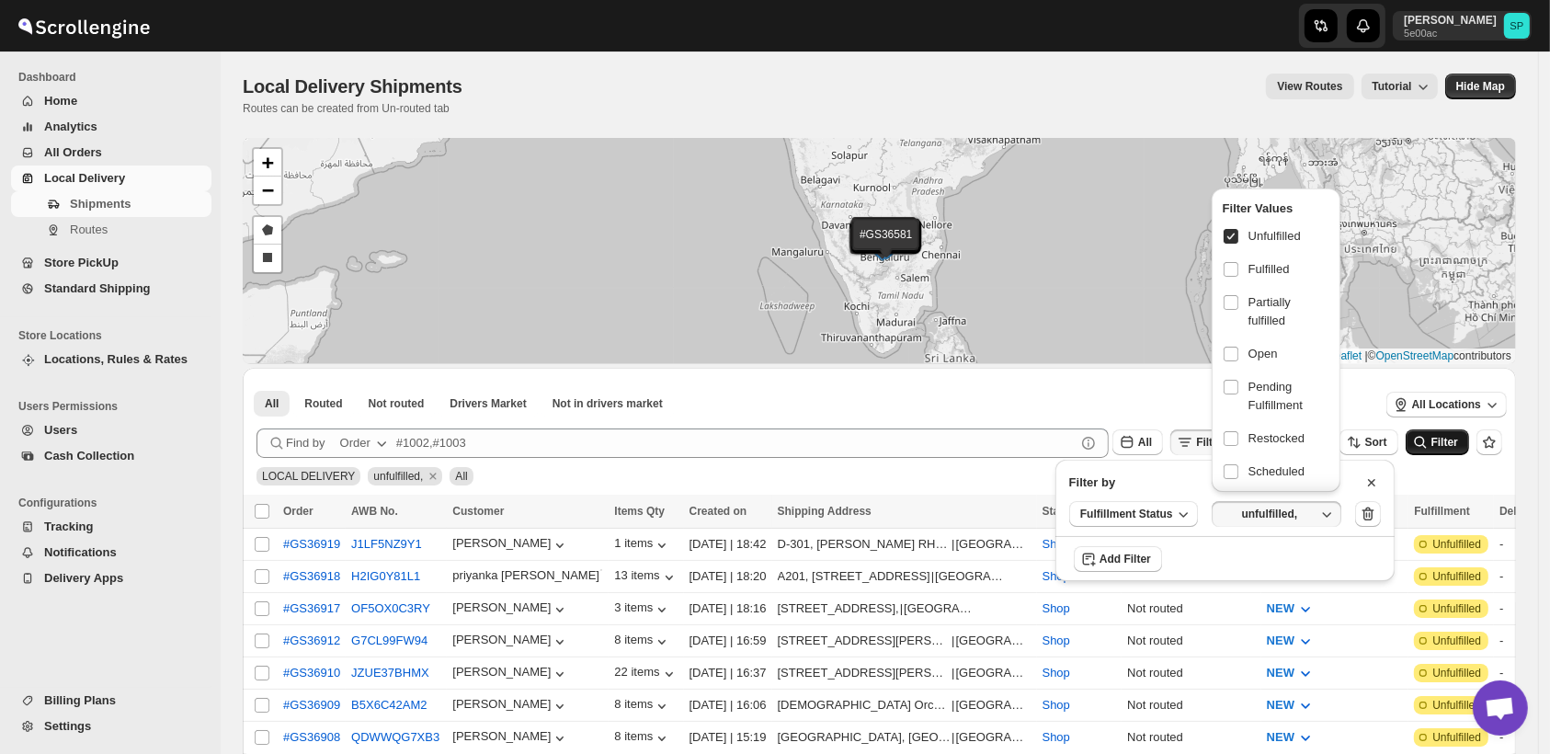
click at [1448, 442] on span "Filter" at bounding box center [1445, 442] width 27 height 13
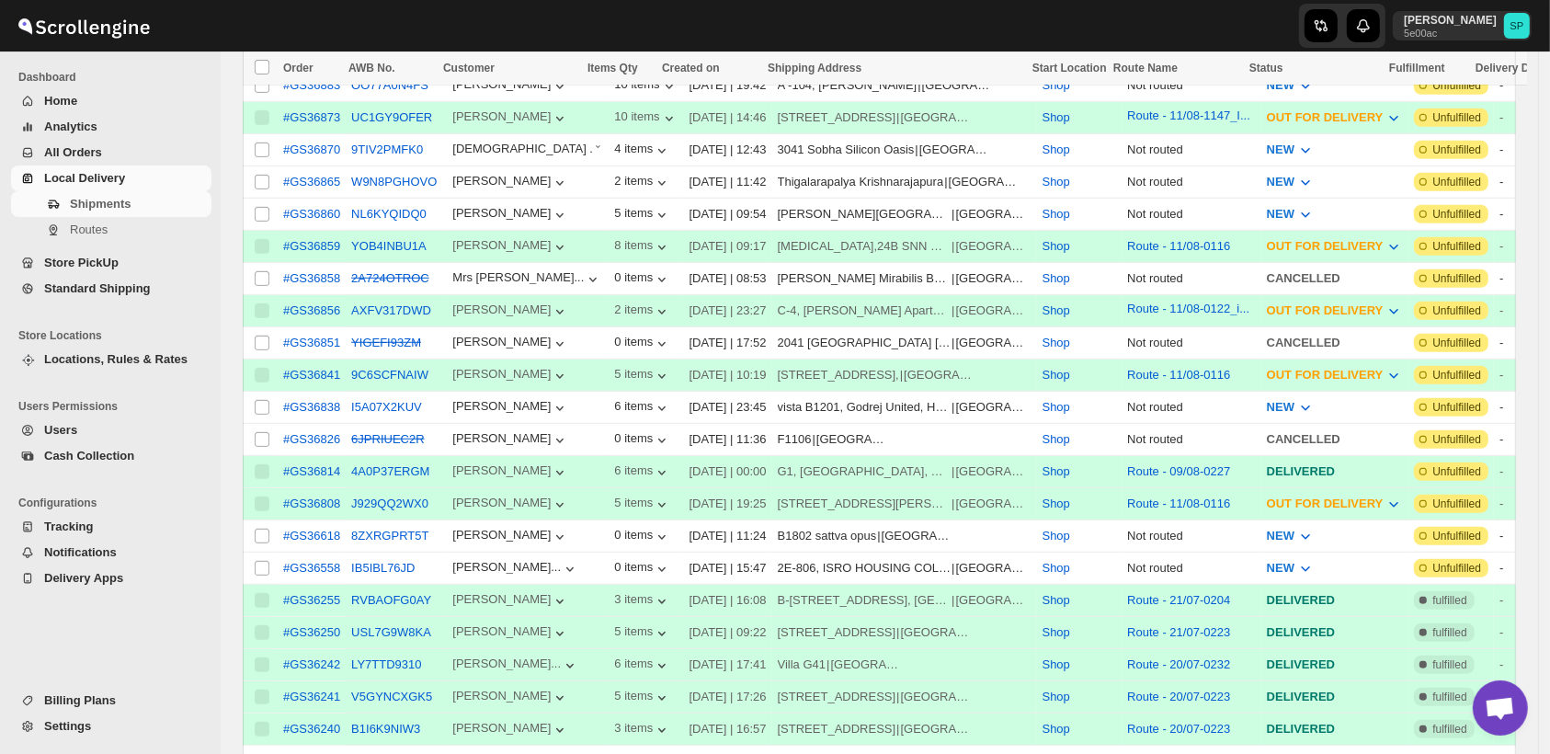
scroll to position [1226, 0]
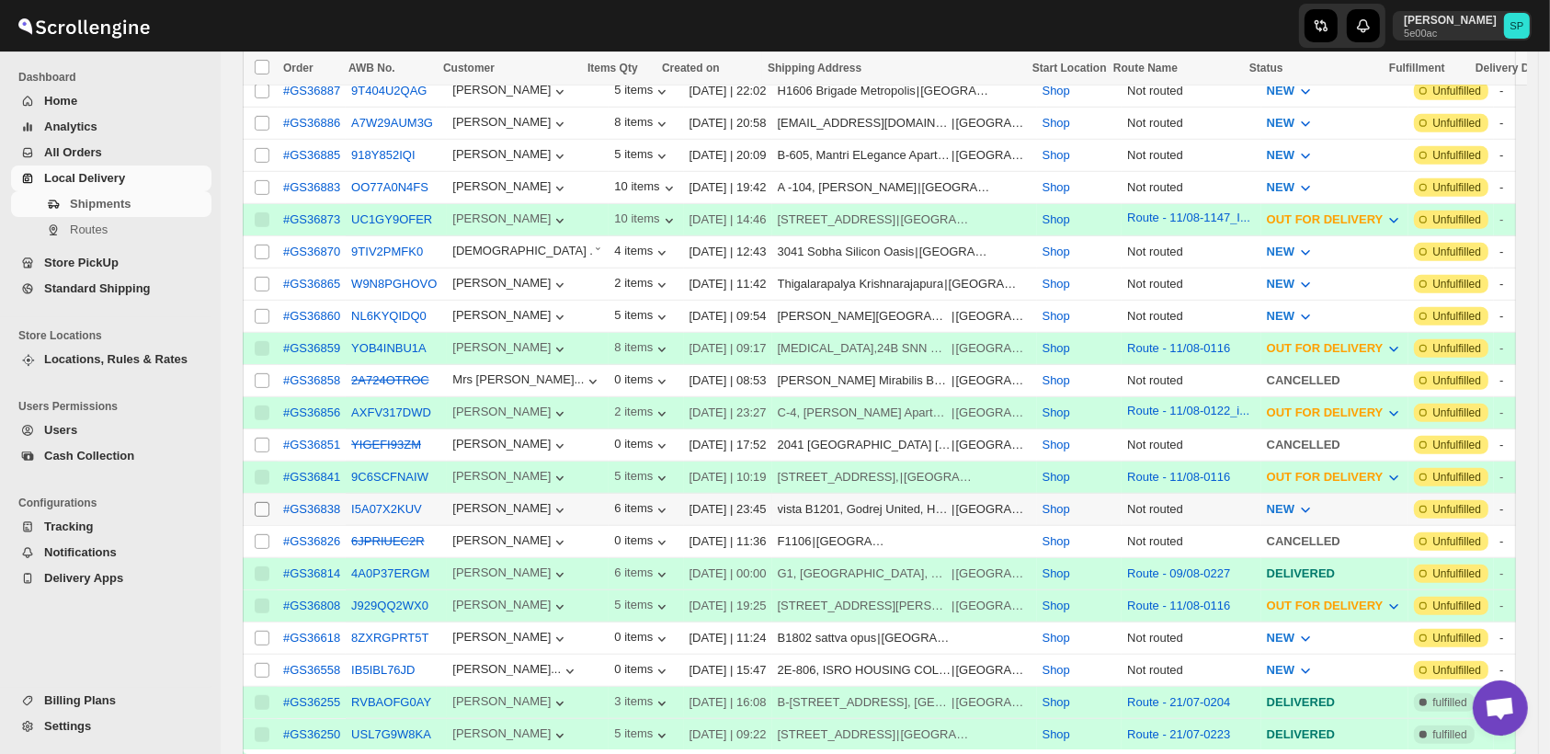
click at [260, 502] on input "Select shipment" at bounding box center [262, 509] width 15 height 15
checkbox input "true"
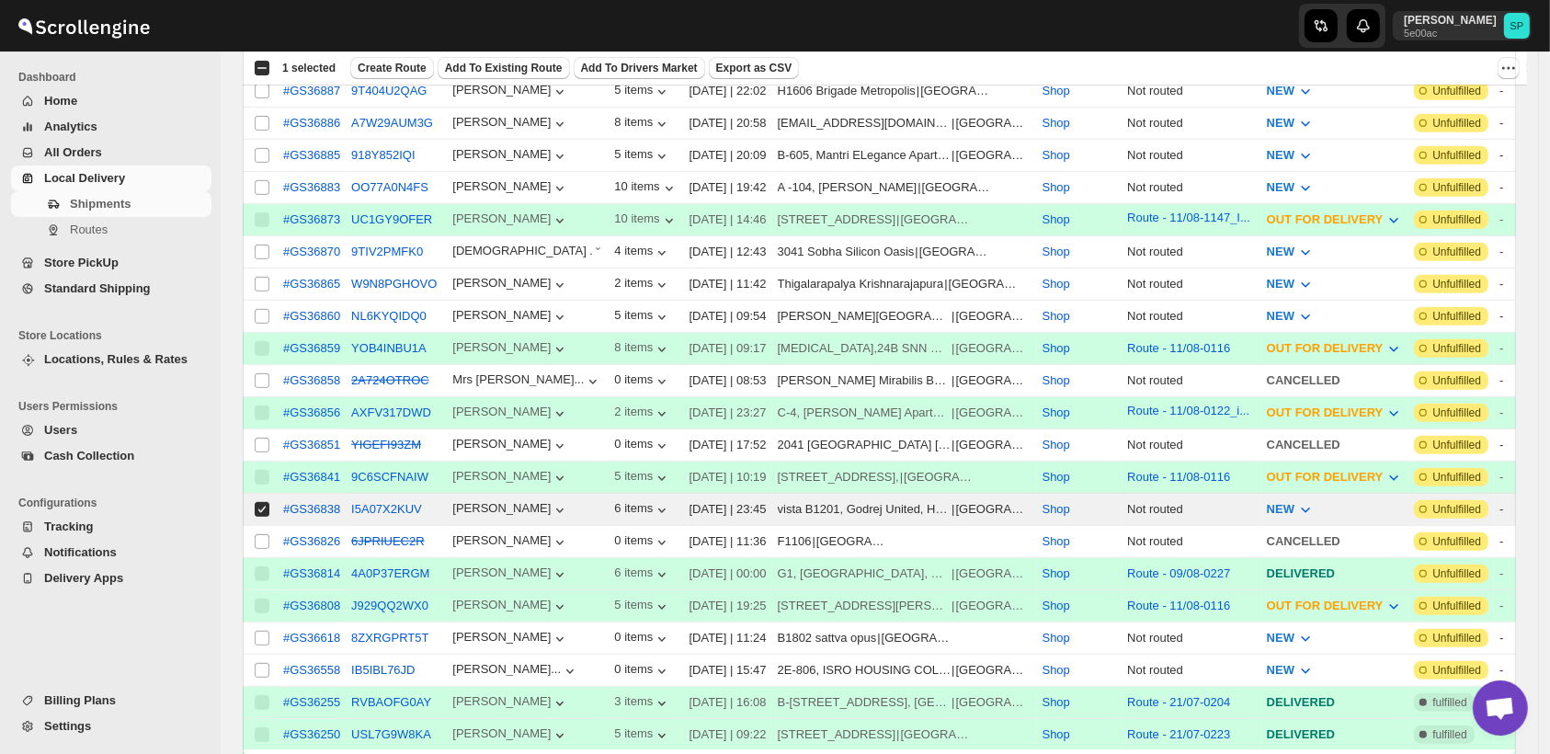
scroll to position [1124, 0]
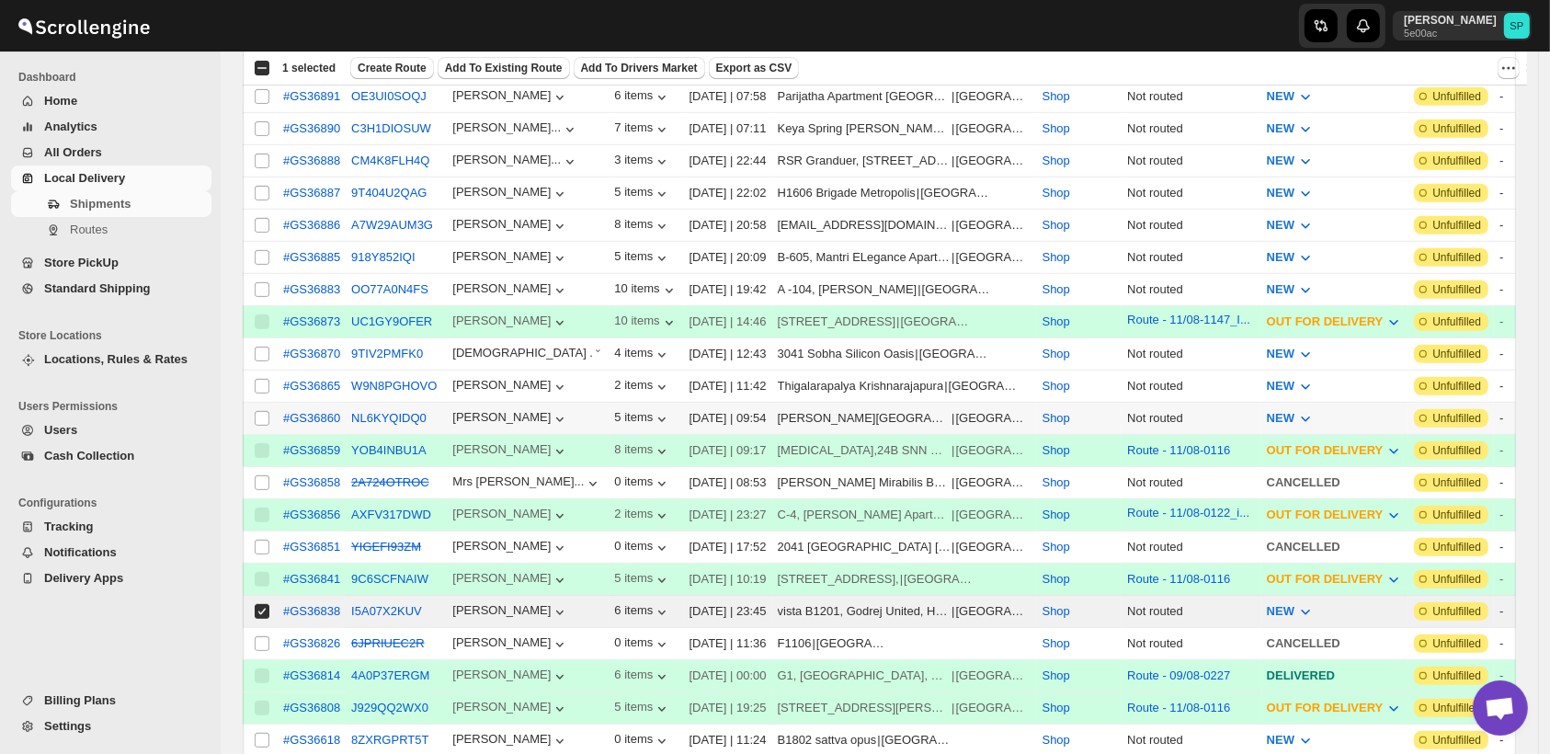
click at [249, 403] on td "Select shipment" at bounding box center [260, 419] width 35 height 32
checkbox input "true"
click at [262, 379] on input "Select shipment" at bounding box center [262, 386] width 15 height 15
checkbox input "true"
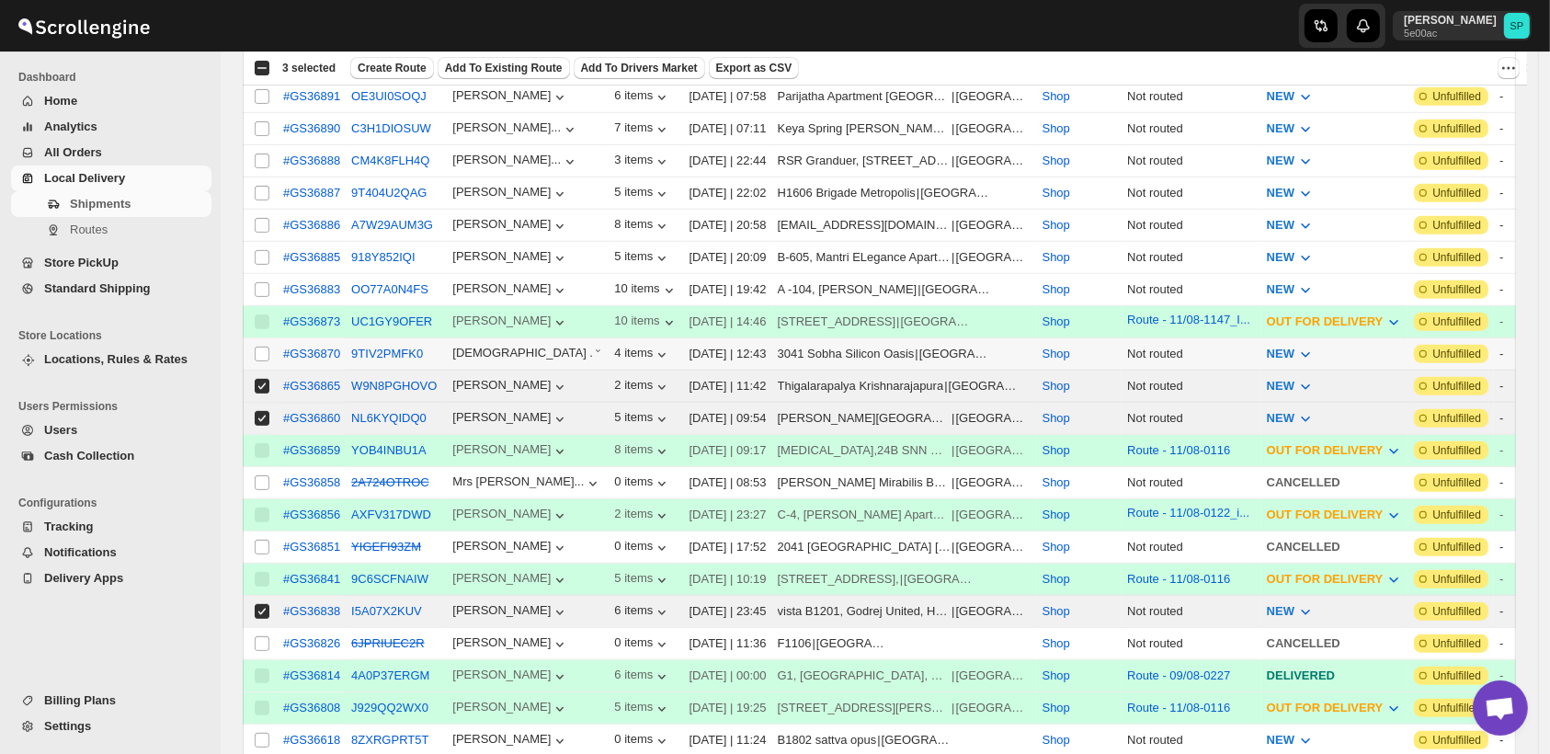
click at [264, 338] on td "Select shipment" at bounding box center [260, 354] width 35 height 32
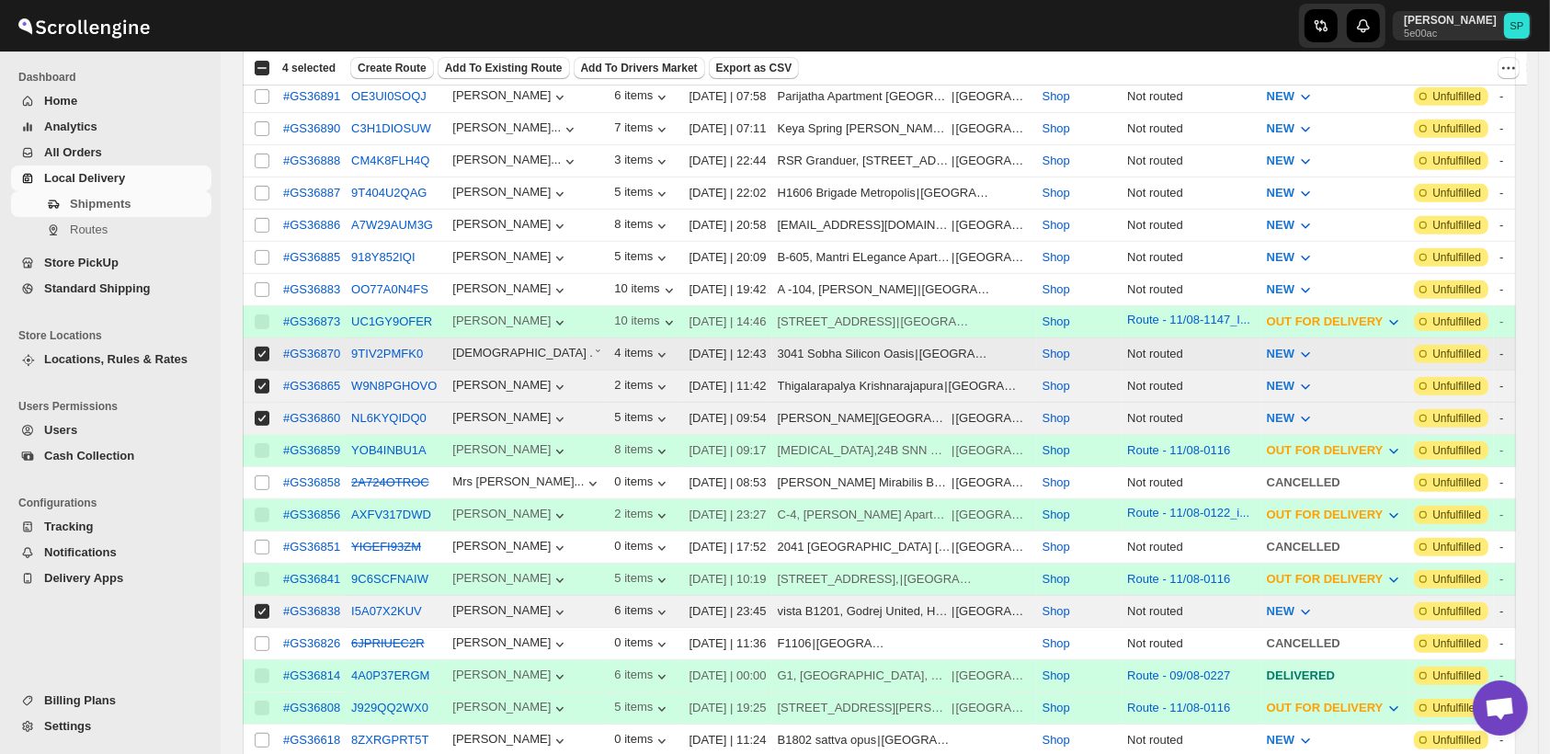
checkbox input "true"
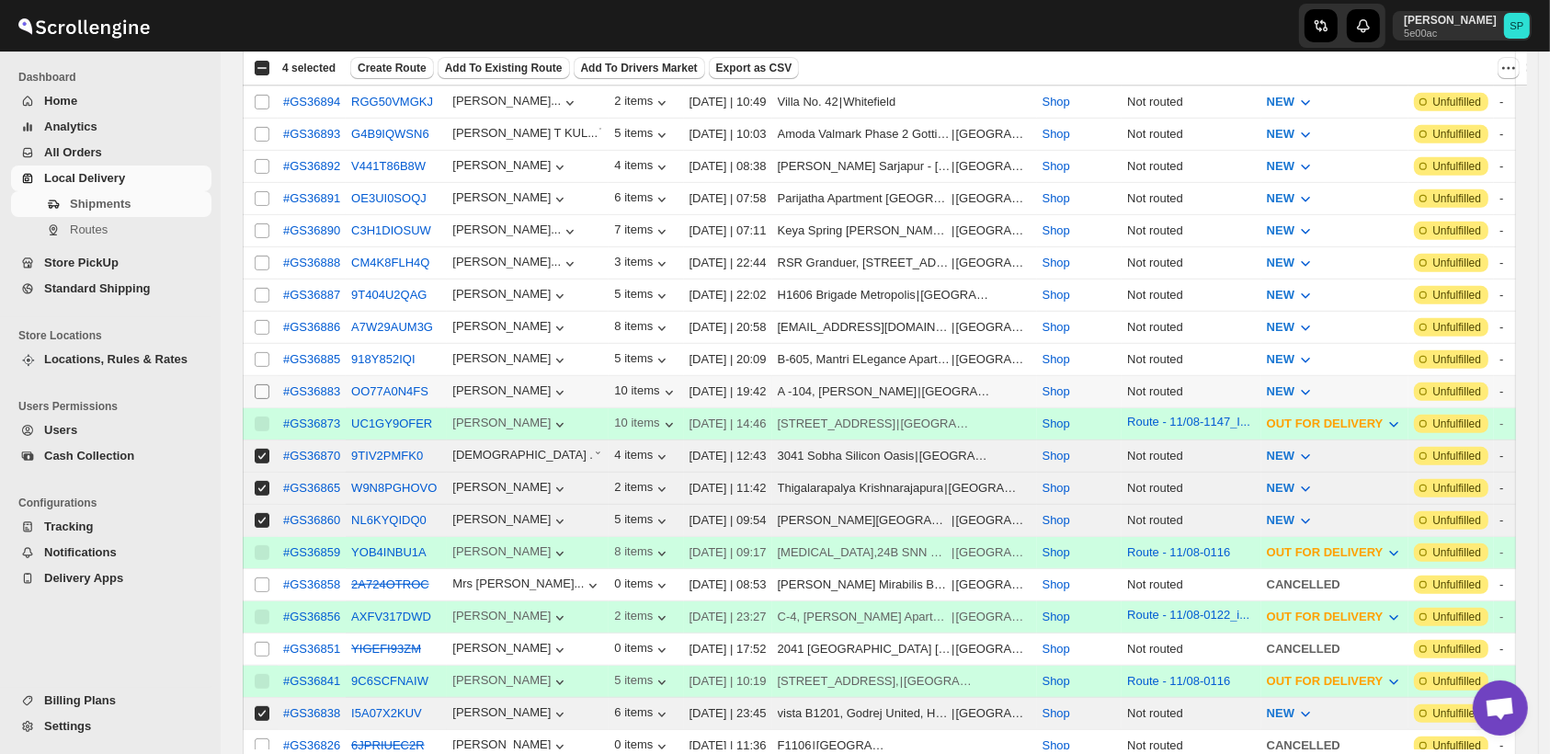
click at [262, 384] on input "Select shipment" at bounding box center [262, 391] width 15 height 15
checkbox input "true"
click at [262, 352] on input "Select shipment" at bounding box center [262, 359] width 15 height 15
checkbox input "true"
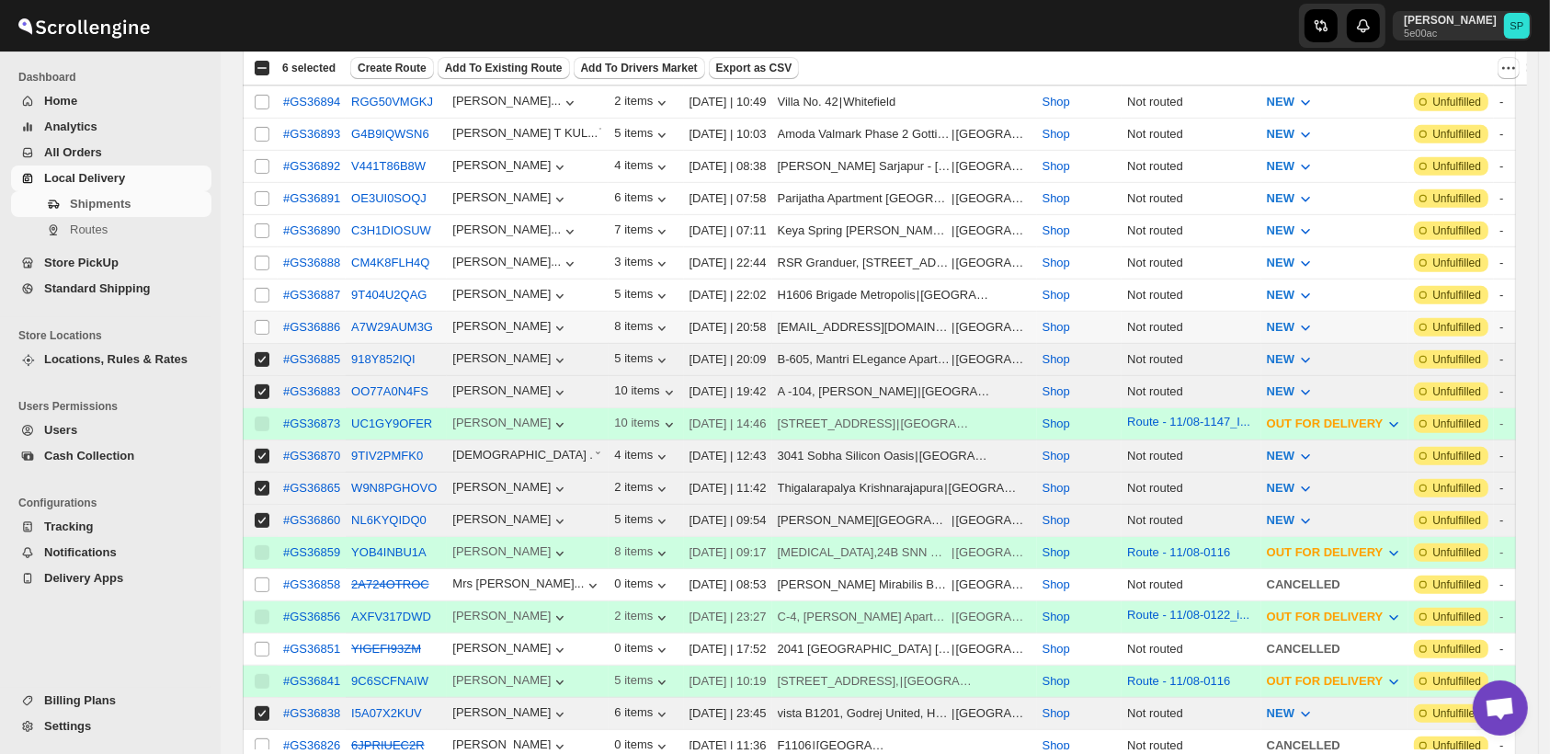
click at [259, 320] on input "Select shipment" at bounding box center [262, 327] width 15 height 15
checkbox input "true"
click at [258, 288] on input "Select shipment" at bounding box center [262, 295] width 15 height 15
checkbox input "true"
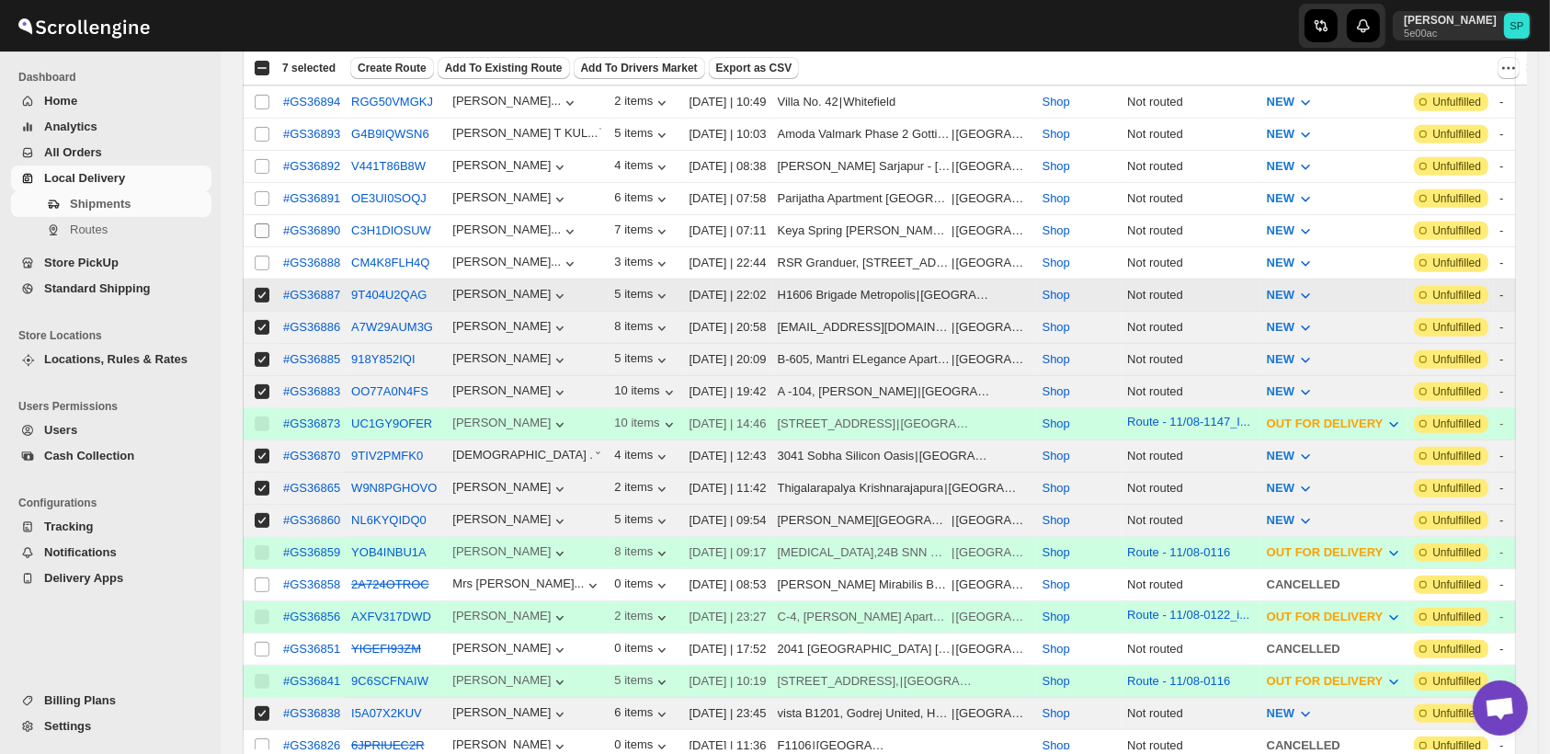
click at [258, 256] on input "Select shipment" at bounding box center [262, 263] width 15 height 15
checkbox input "true"
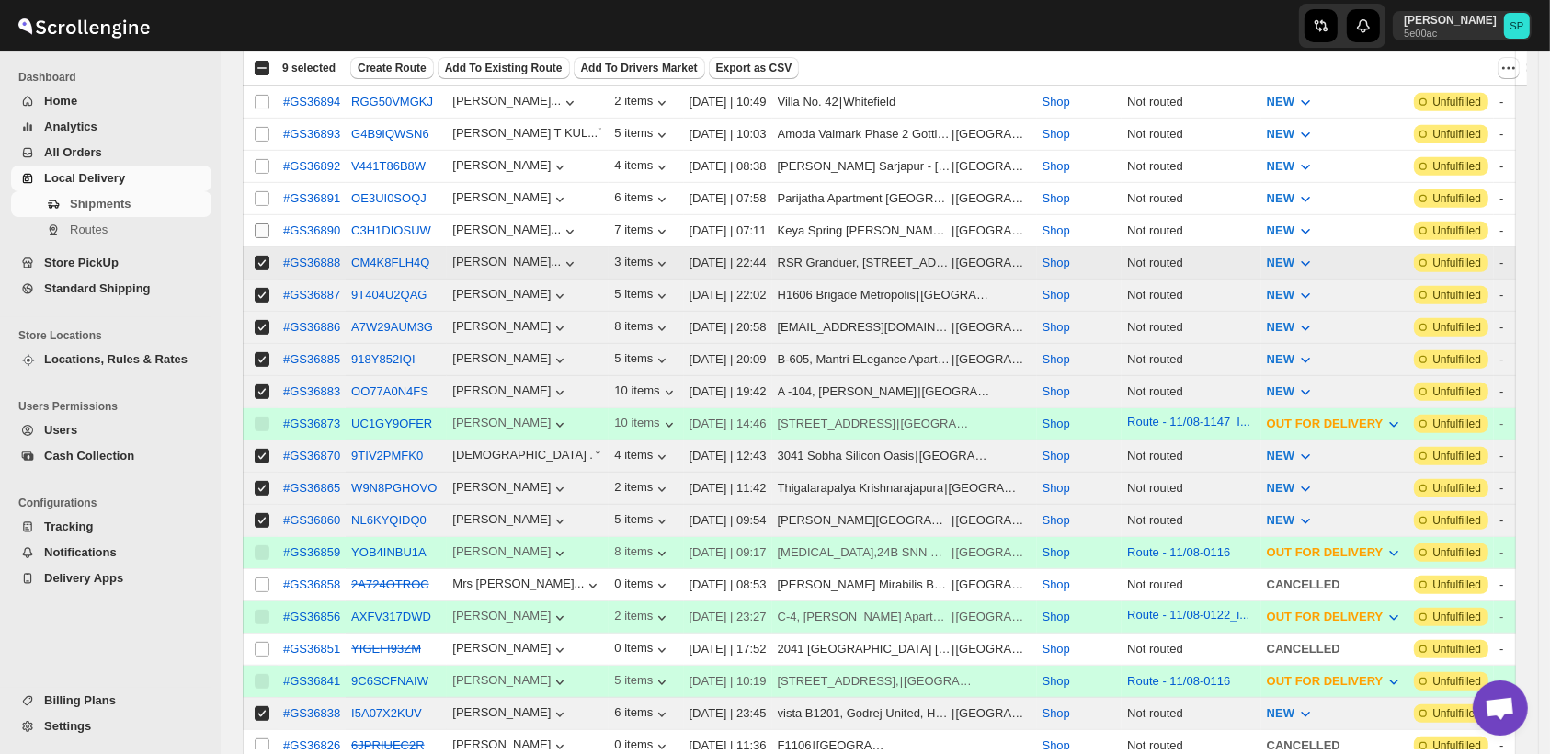
click at [262, 223] on input "Select shipment" at bounding box center [262, 230] width 15 height 15
checkbox input "true"
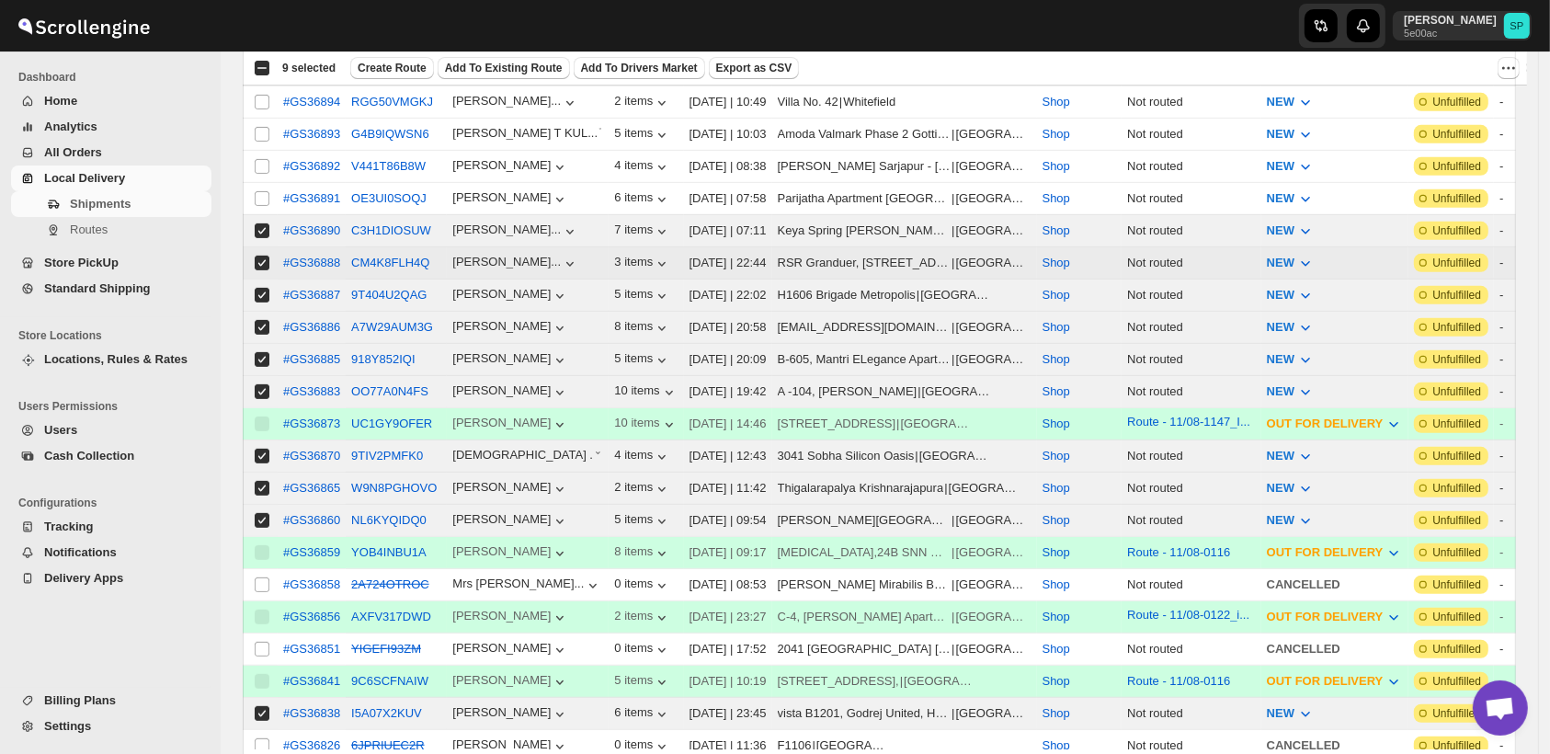
click at [260, 191] on input "Select shipment" at bounding box center [262, 198] width 15 height 15
checkbox input "true"
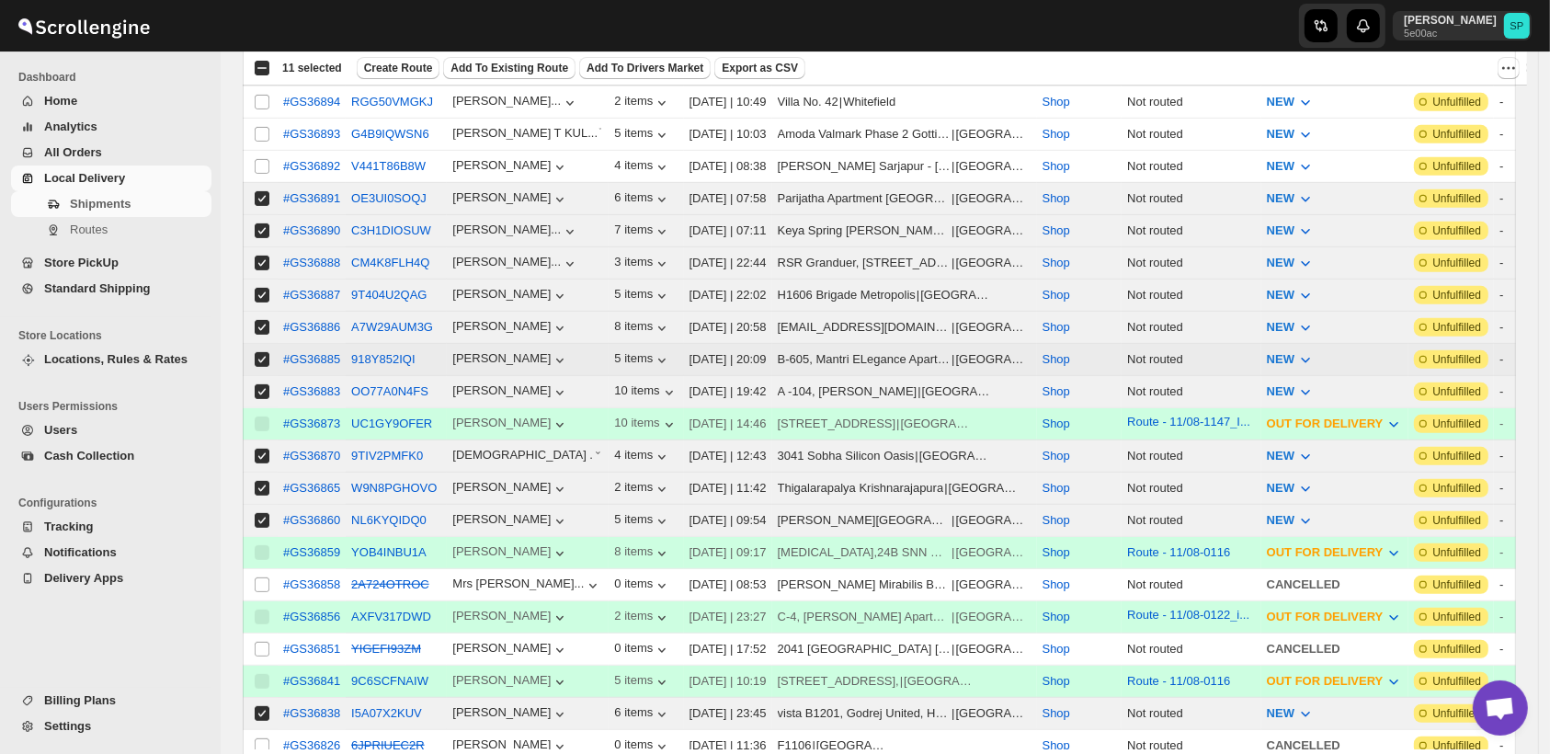
scroll to position [919, 0]
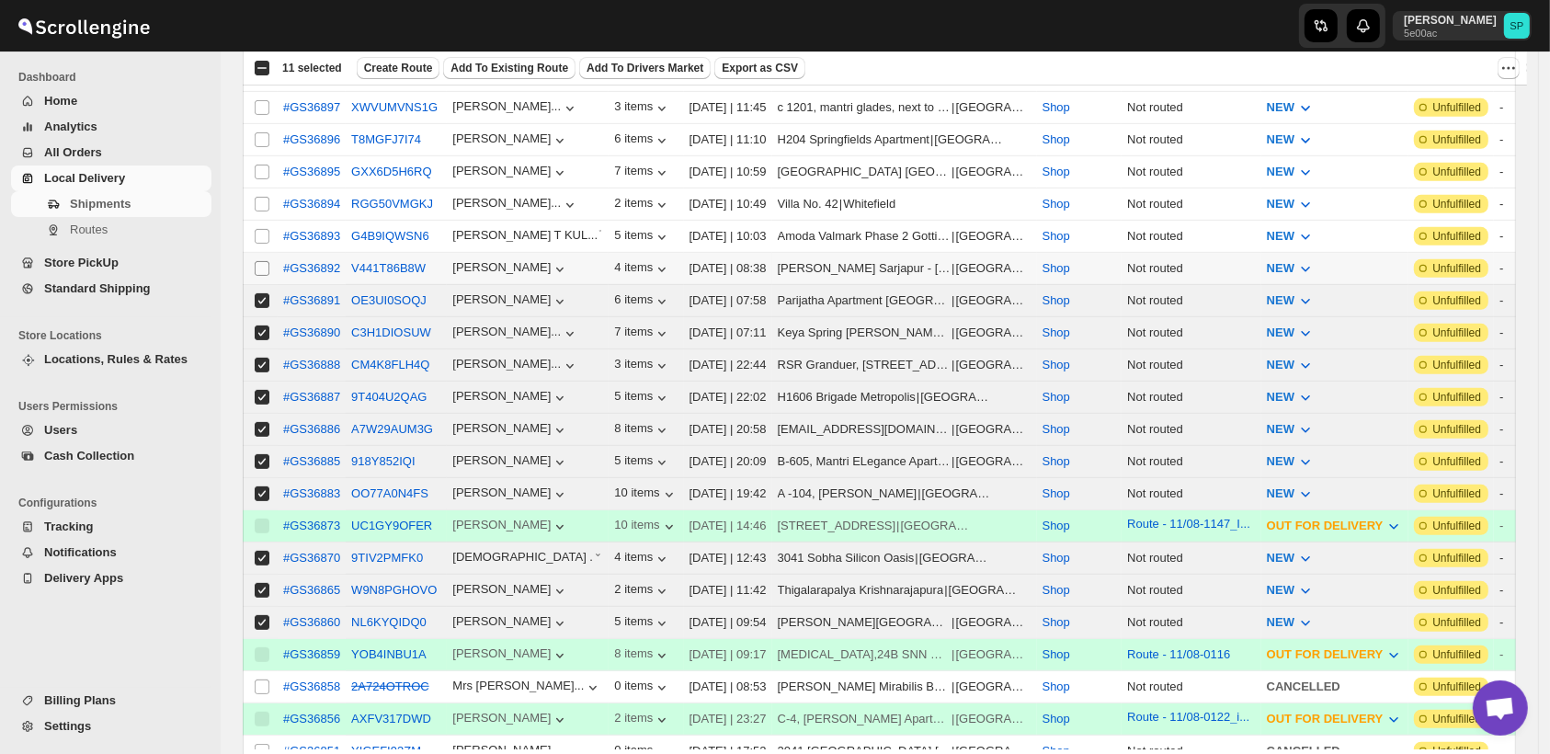
click at [262, 261] on input "Select shipment" at bounding box center [262, 268] width 15 height 15
checkbox input "true"
click at [257, 229] on input "Select shipment" at bounding box center [262, 236] width 15 height 15
checkbox input "true"
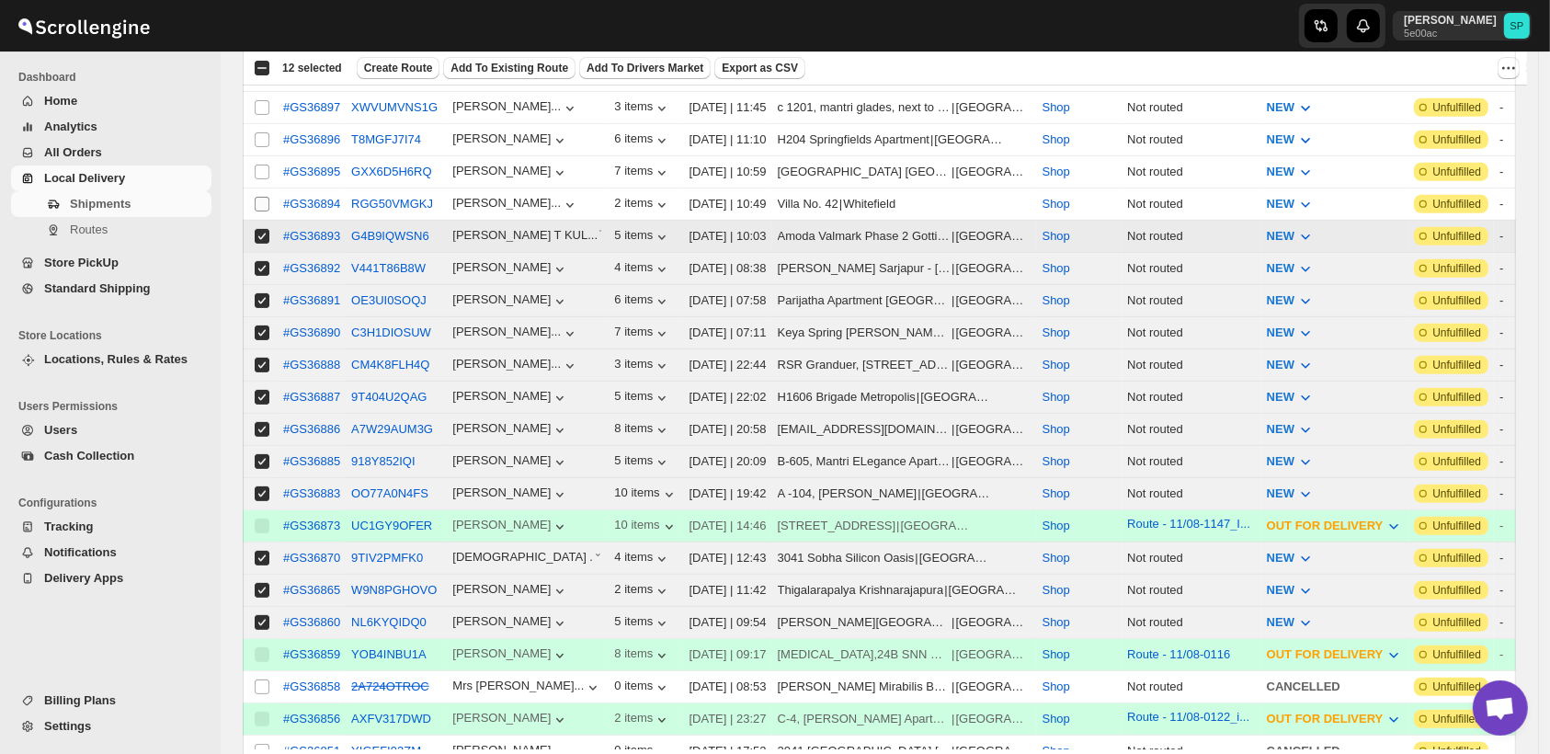
click at [257, 197] on input "Select shipment" at bounding box center [262, 204] width 15 height 15
checkbox input "true"
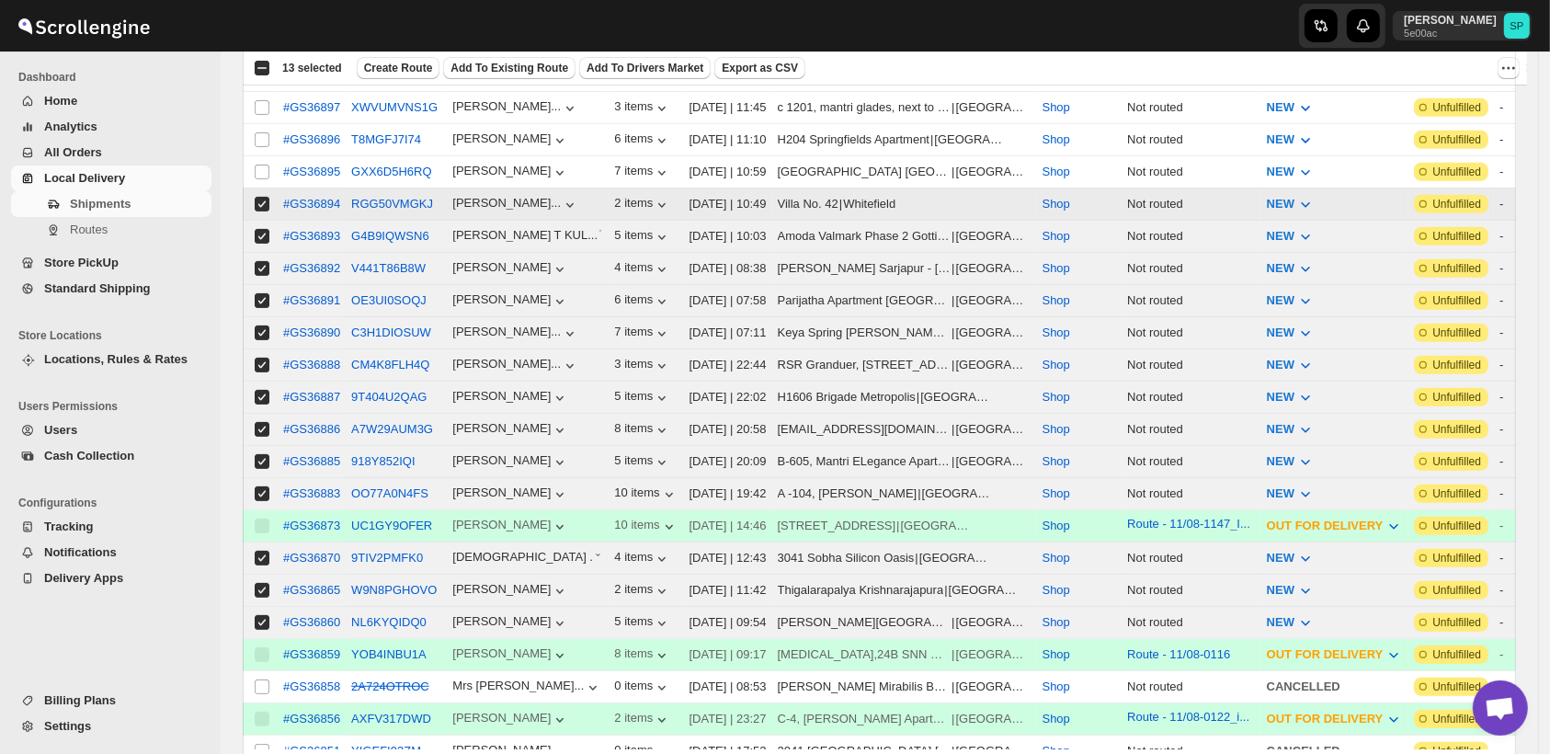
click at [257, 156] on td "Select shipment" at bounding box center [260, 172] width 35 height 32
checkbox input "true"
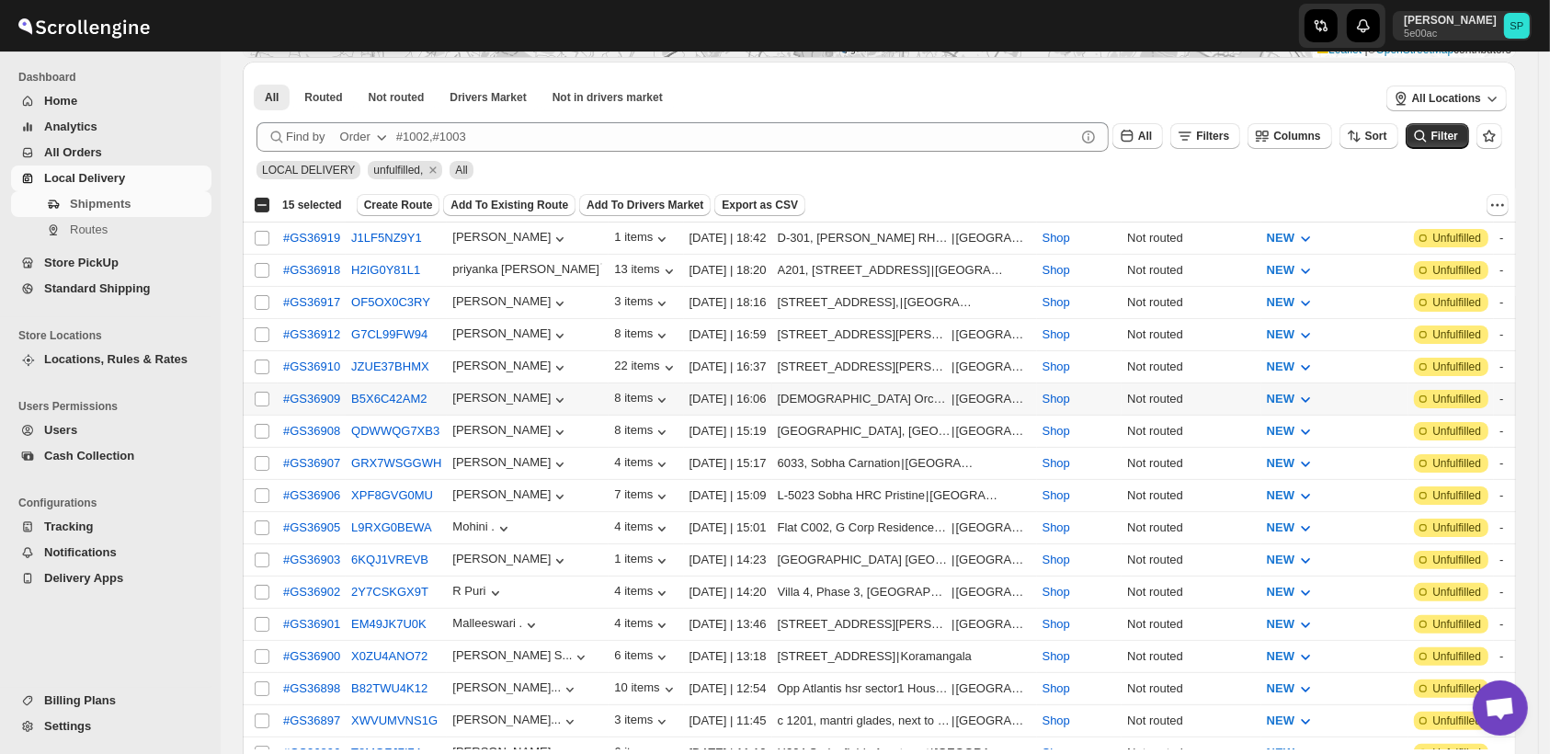
scroll to position [408, 0]
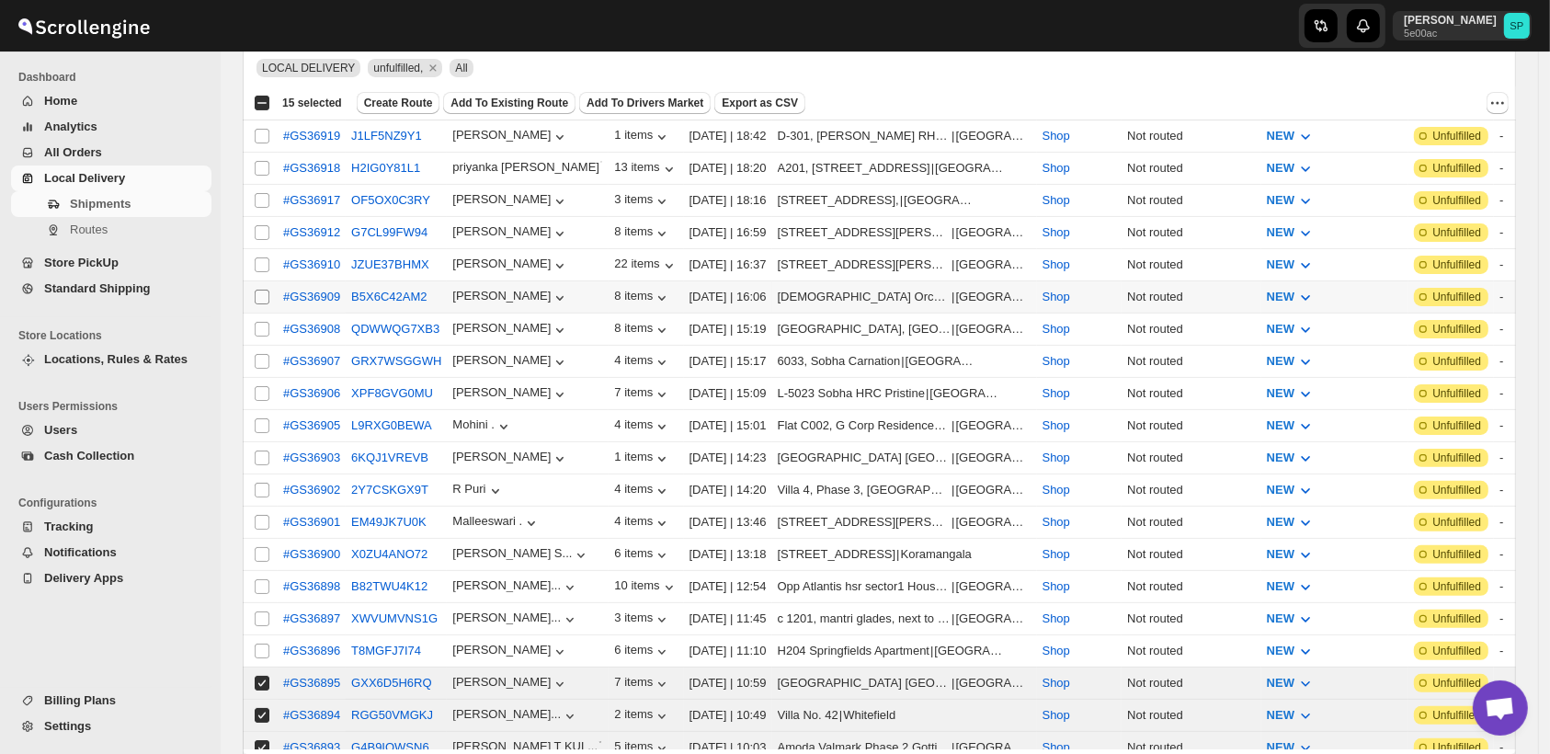
click at [262, 291] on input "Select shipment" at bounding box center [262, 297] width 15 height 15
checkbox input "true"
click at [261, 326] on input "Select shipment" at bounding box center [262, 329] width 15 height 15
checkbox input "true"
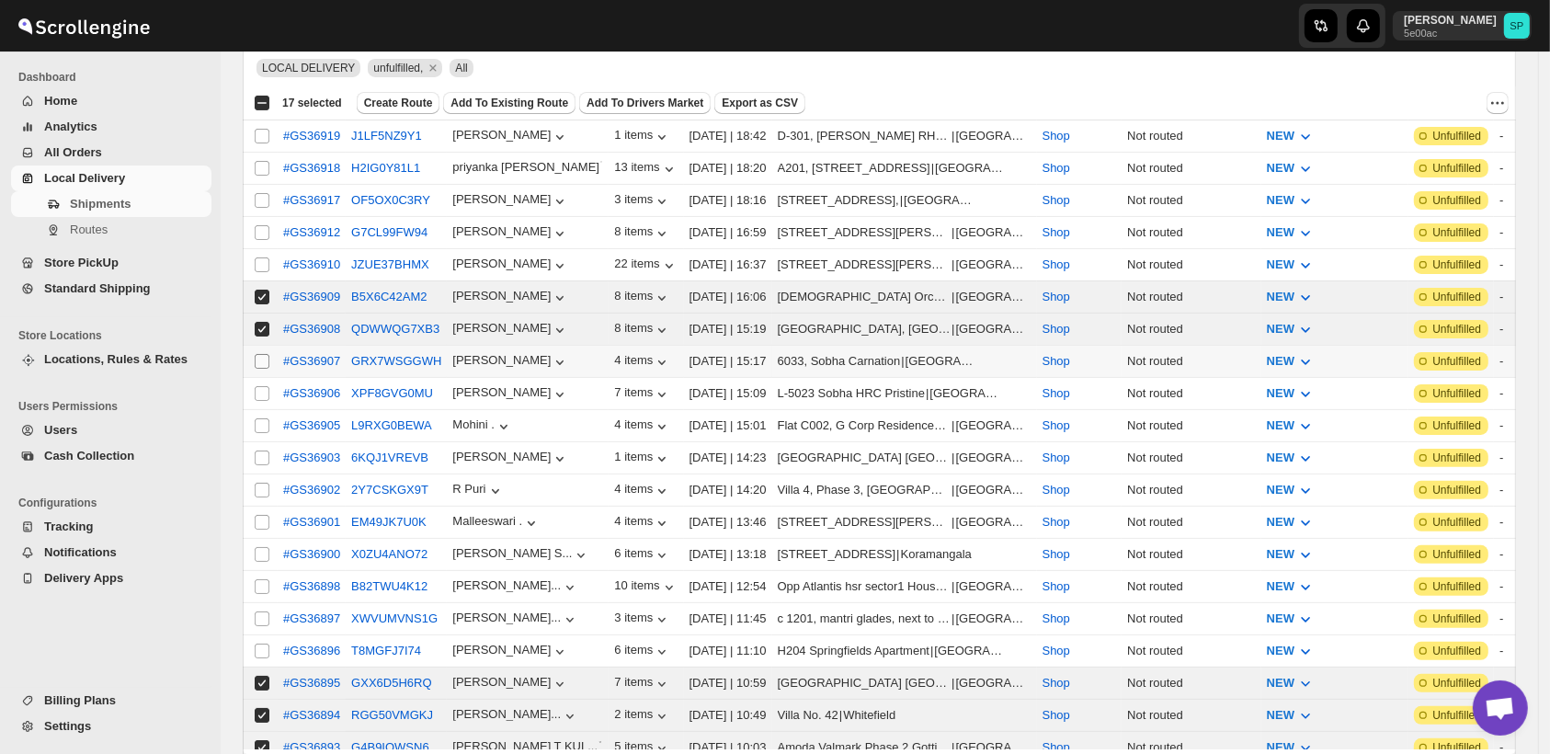
click at [257, 354] on input "Select shipment" at bounding box center [262, 361] width 15 height 15
checkbox input "true"
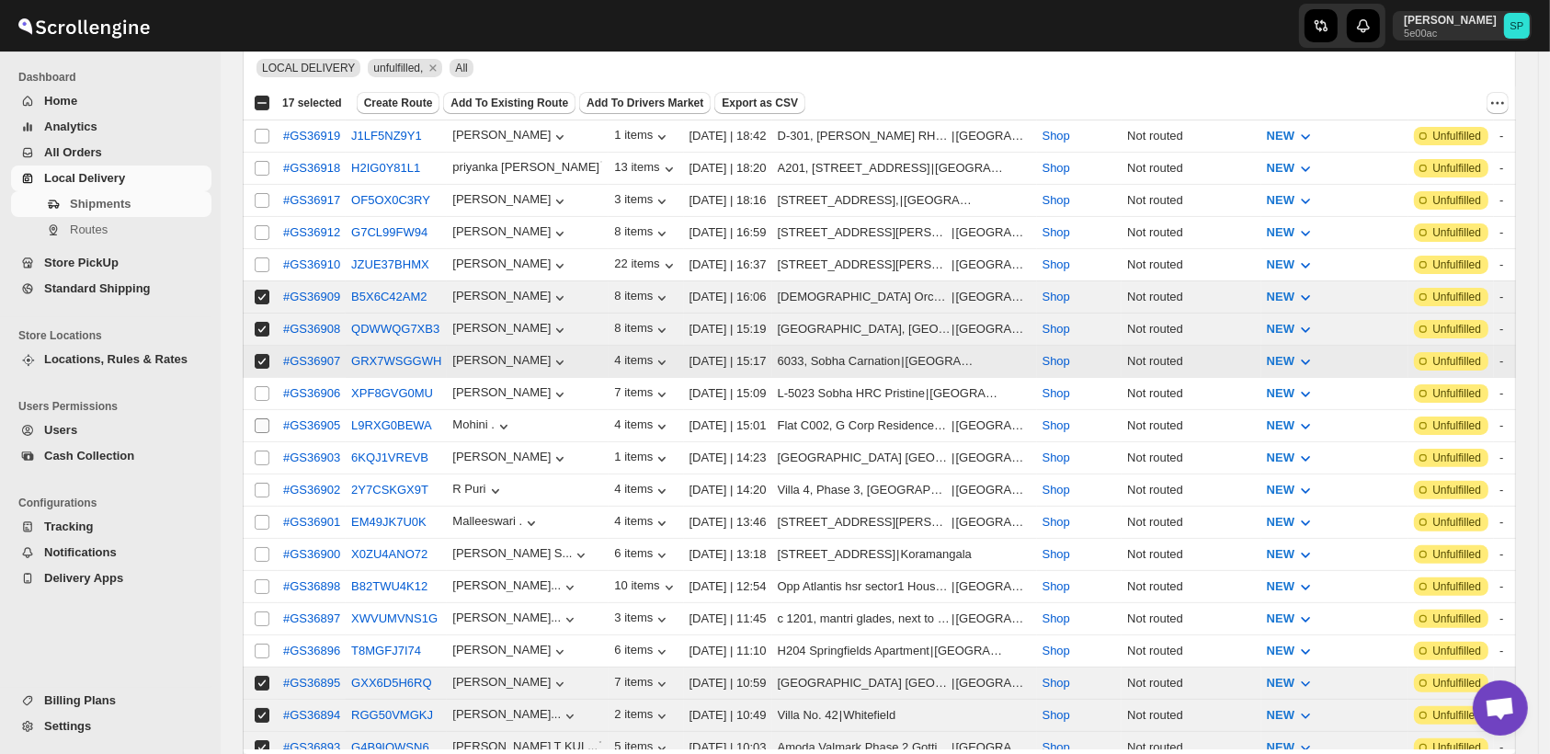
click at [260, 386] on input "Select shipment" at bounding box center [262, 393] width 15 height 15
checkbox input "true"
click at [266, 418] on input "Select shipment" at bounding box center [262, 425] width 15 height 15
checkbox input "true"
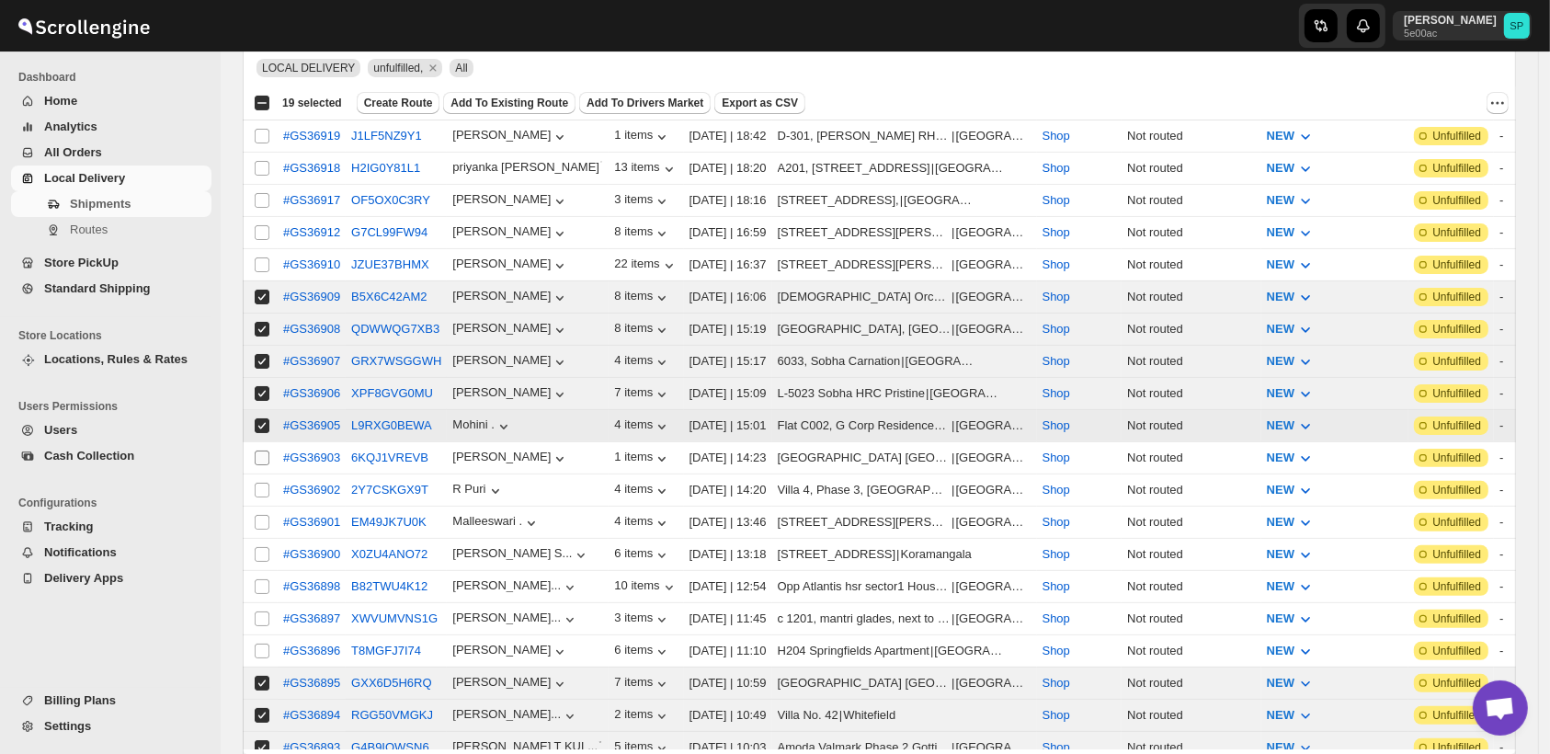
click at [259, 451] on input "Select shipment" at bounding box center [262, 458] width 15 height 15
checkbox input "true"
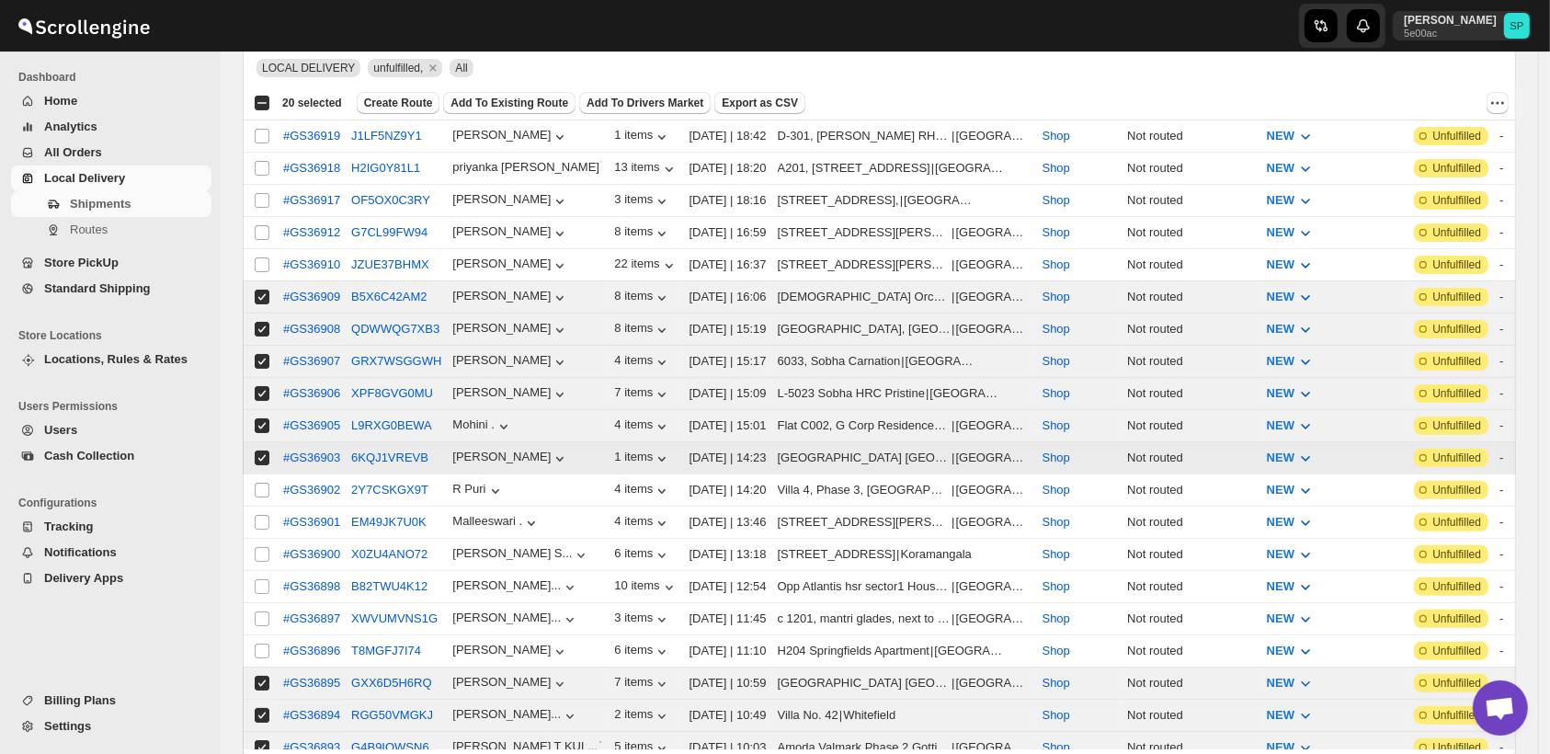
click at [265, 483] on input "Select shipment" at bounding box center [262, 490] width 15 height 15
checkbox input "true"
click at [268, 515] on input "Select shipment" at bounding box center [262, 522] width 15 height 15
checkbox input "true"
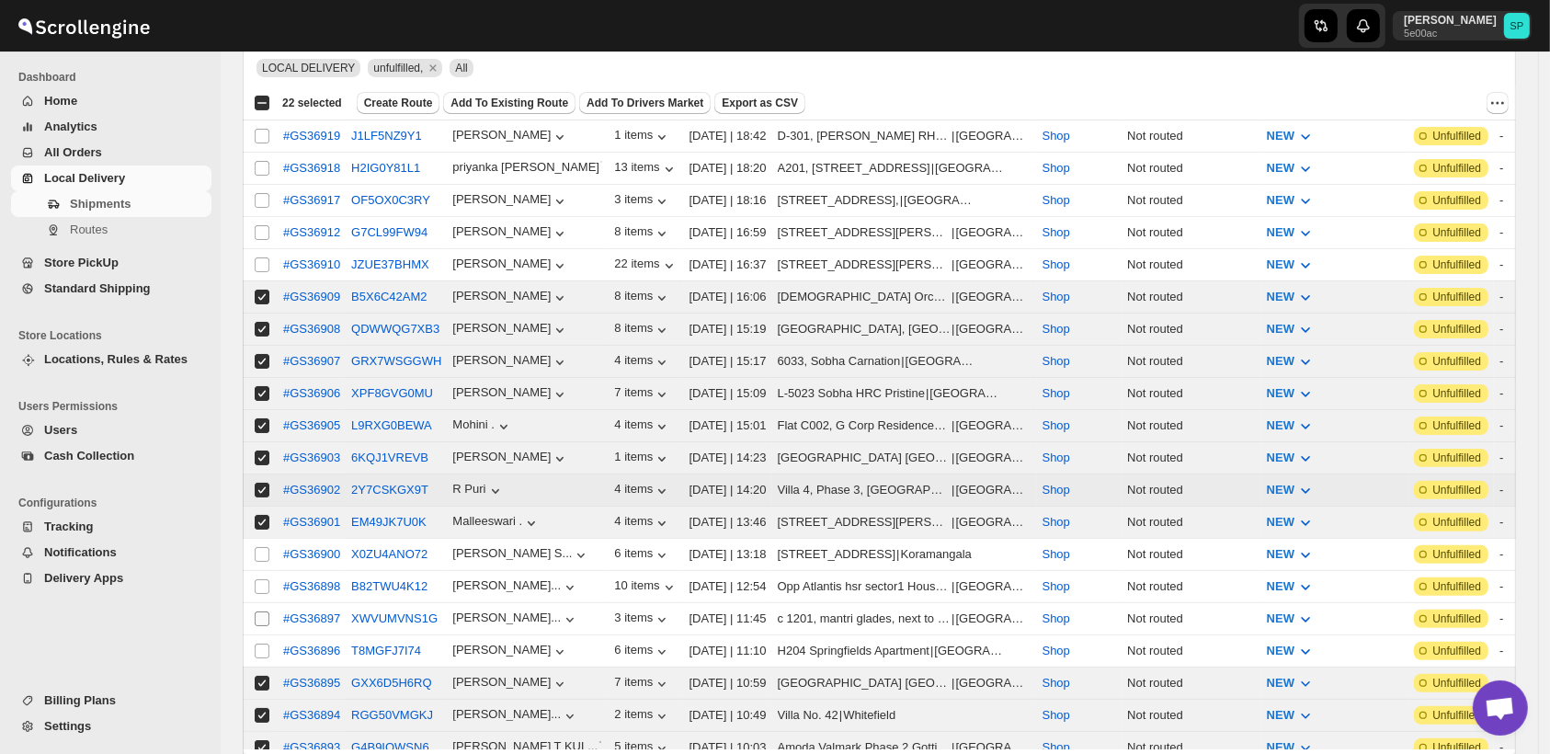
click at [262, 547] on input "Select shipment" at bounding box center [262, 554] width 15 height 15
checkbox input "true"
click at [263, 579] on input "Select shipment" at bounding box center [262, 586] width 15 height 15
checkbox input "true"
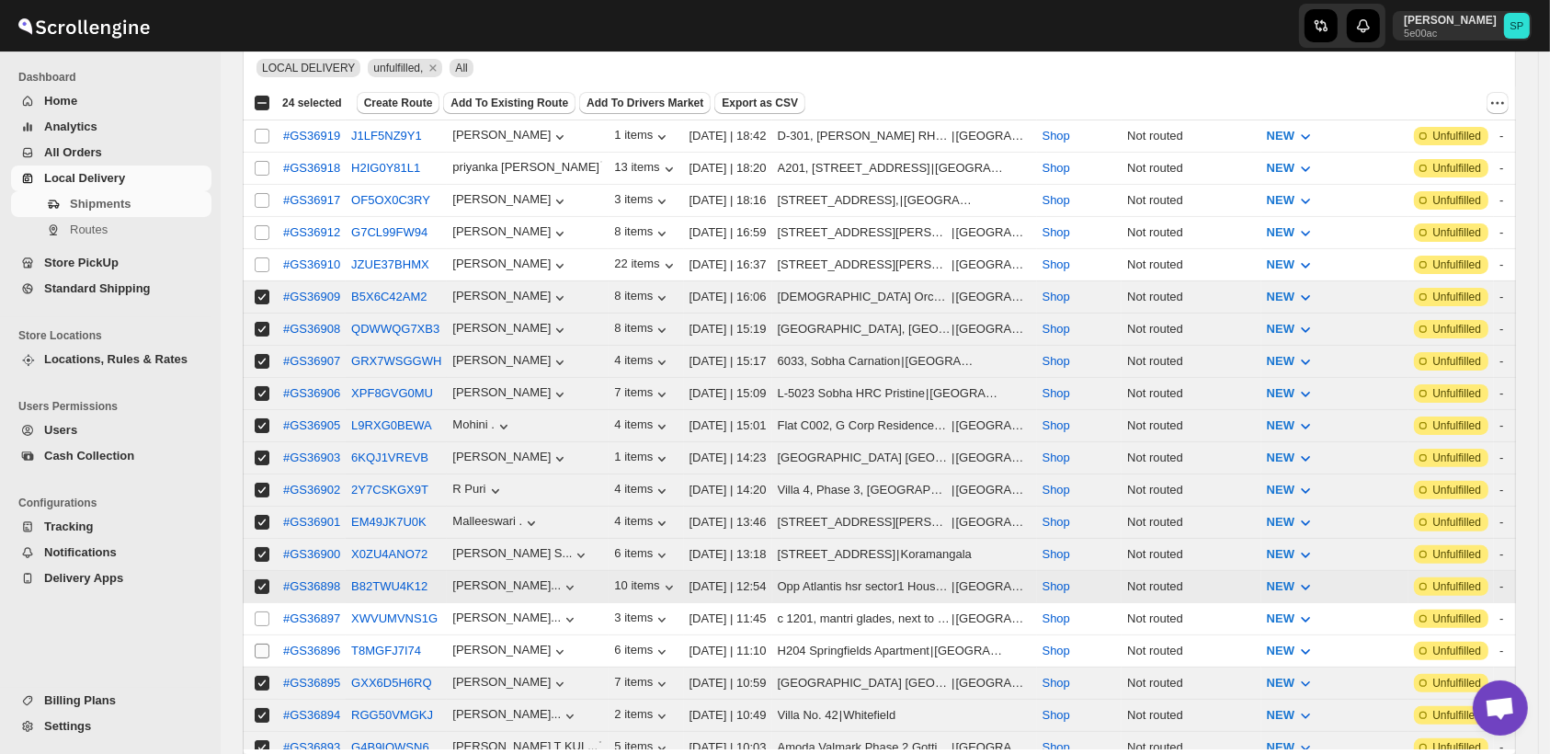
click at [258, 611] on input "Select shipment" at bounding box center [262, 618] width 15 height 15
checkbox input "true"
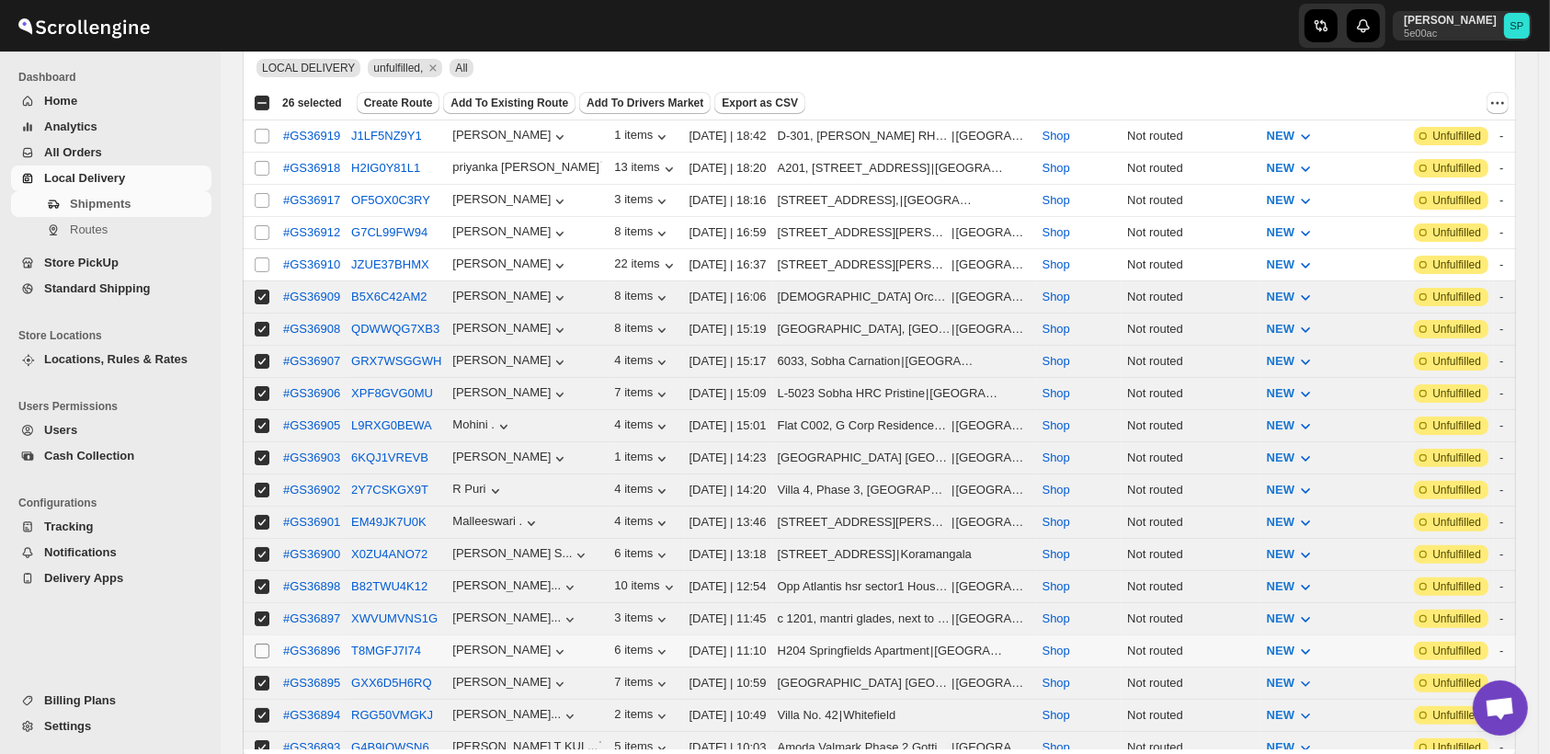
click at [262, 644] on input "Select shipment" at bounding box center [262, 651] width 15 height 15
checkbox input "true"
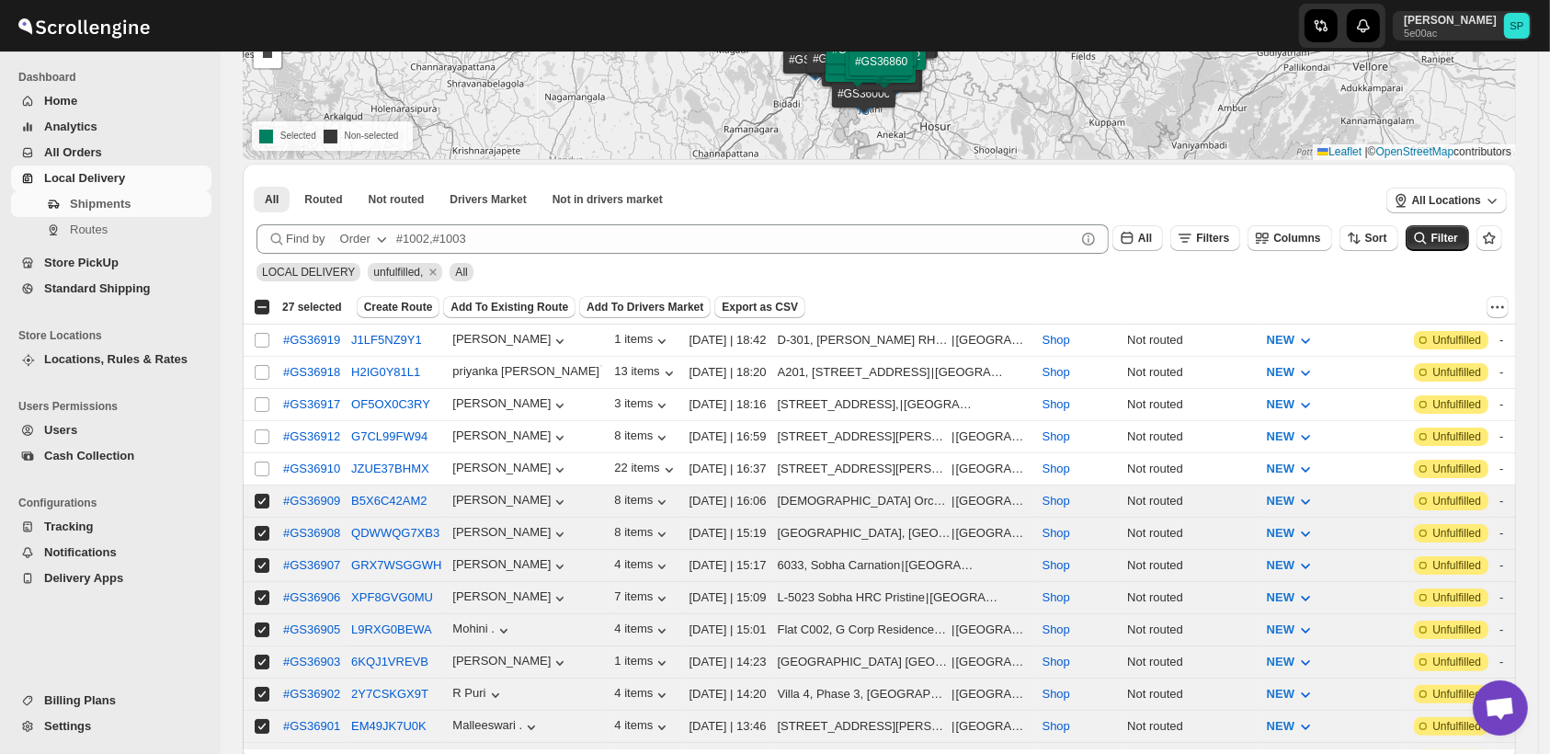
scroll to position [0, 0]
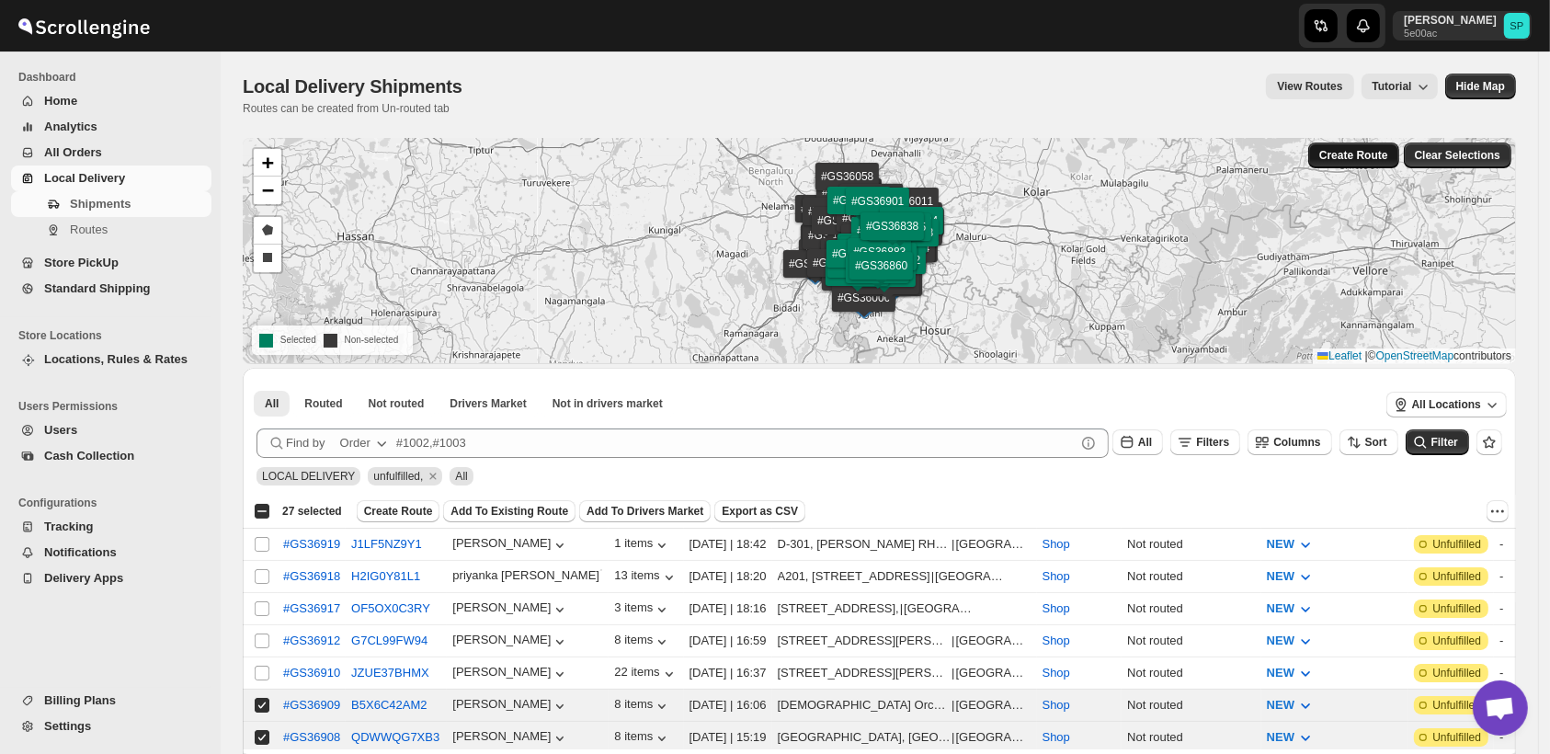
click at [1370, 156] on span "Create Route" at bounding box center [1353, 155] width 69 height 15
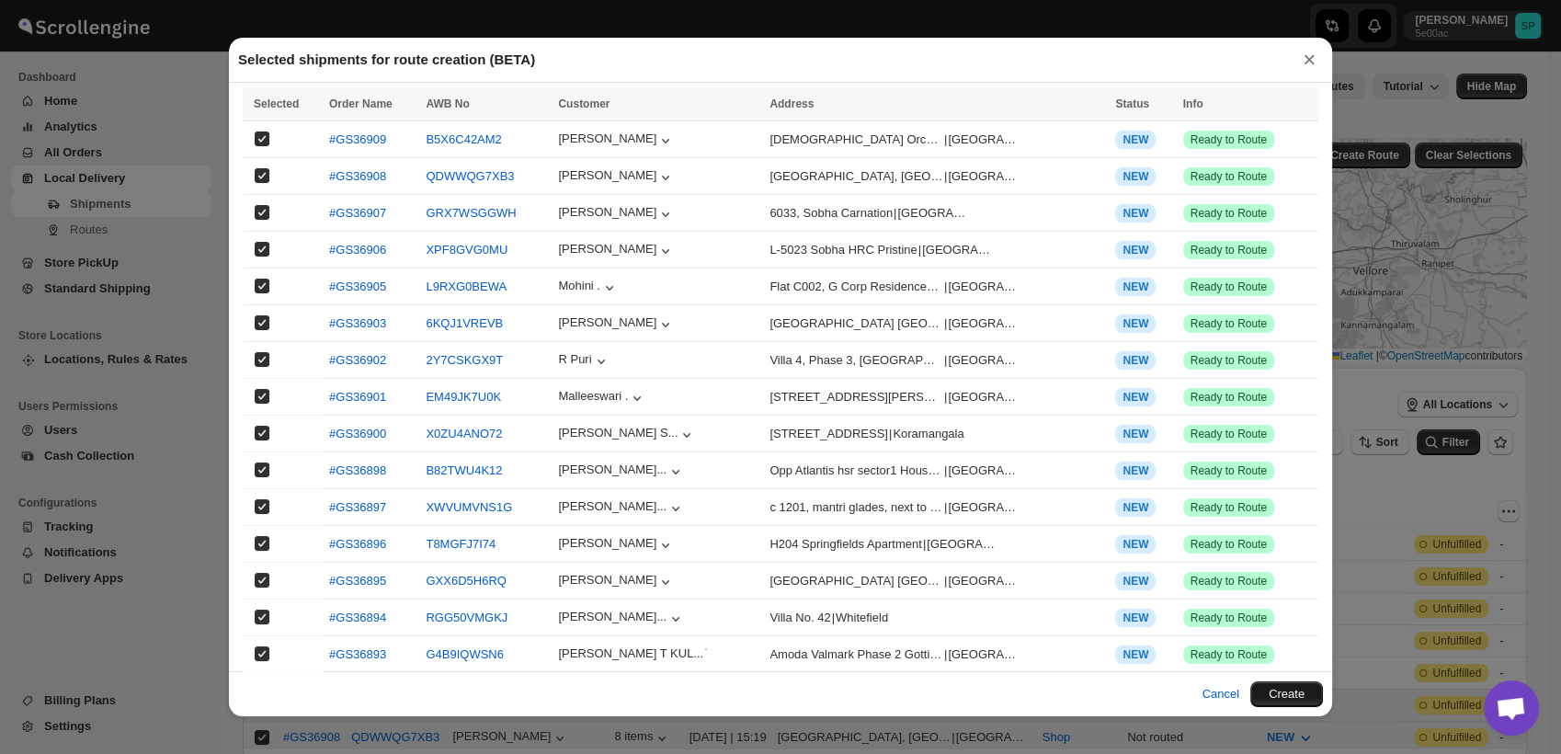
click at [1310, 692] on button "Create" at bounding box center [1287, 694] width 73 height 26
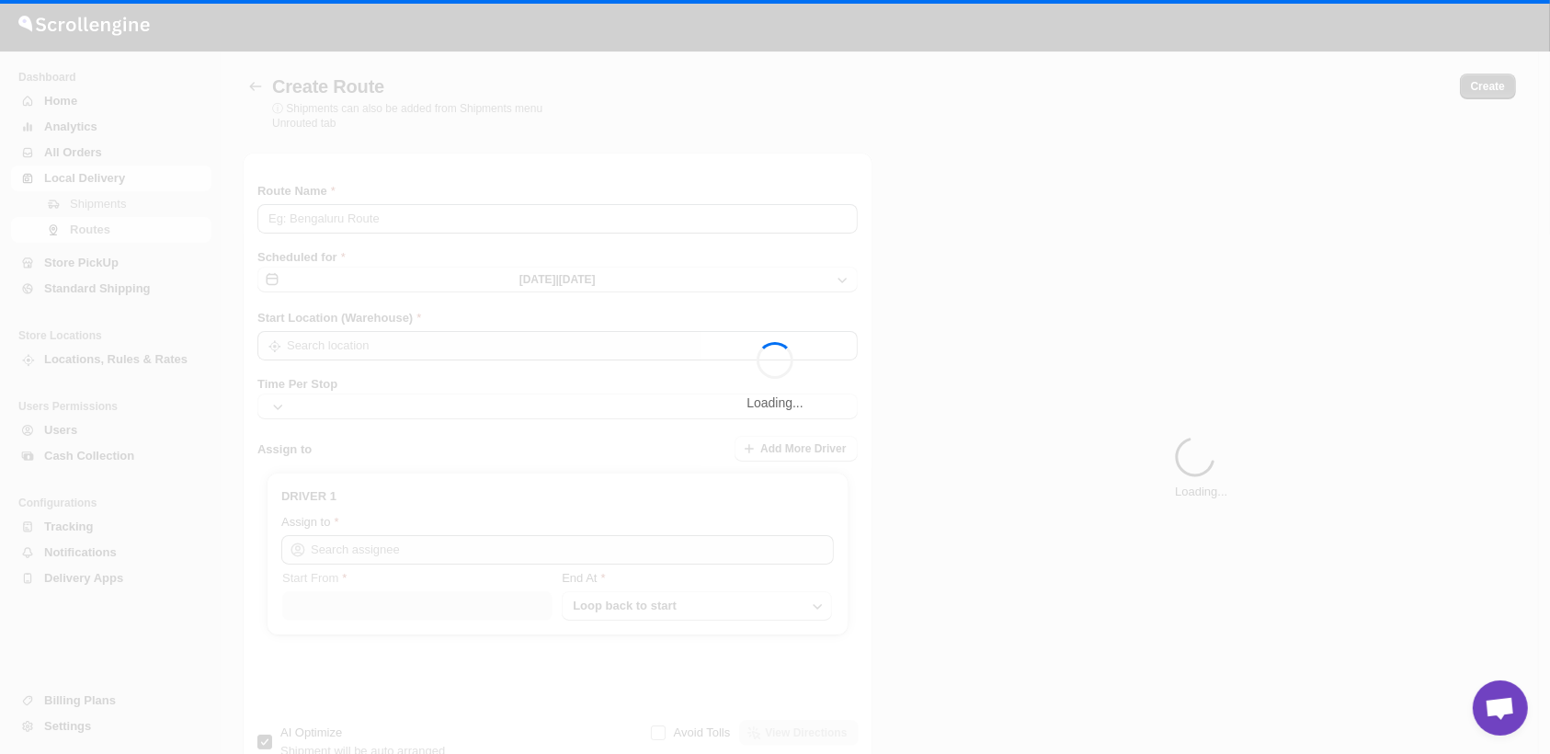
type input "Route - 11/08-0712"
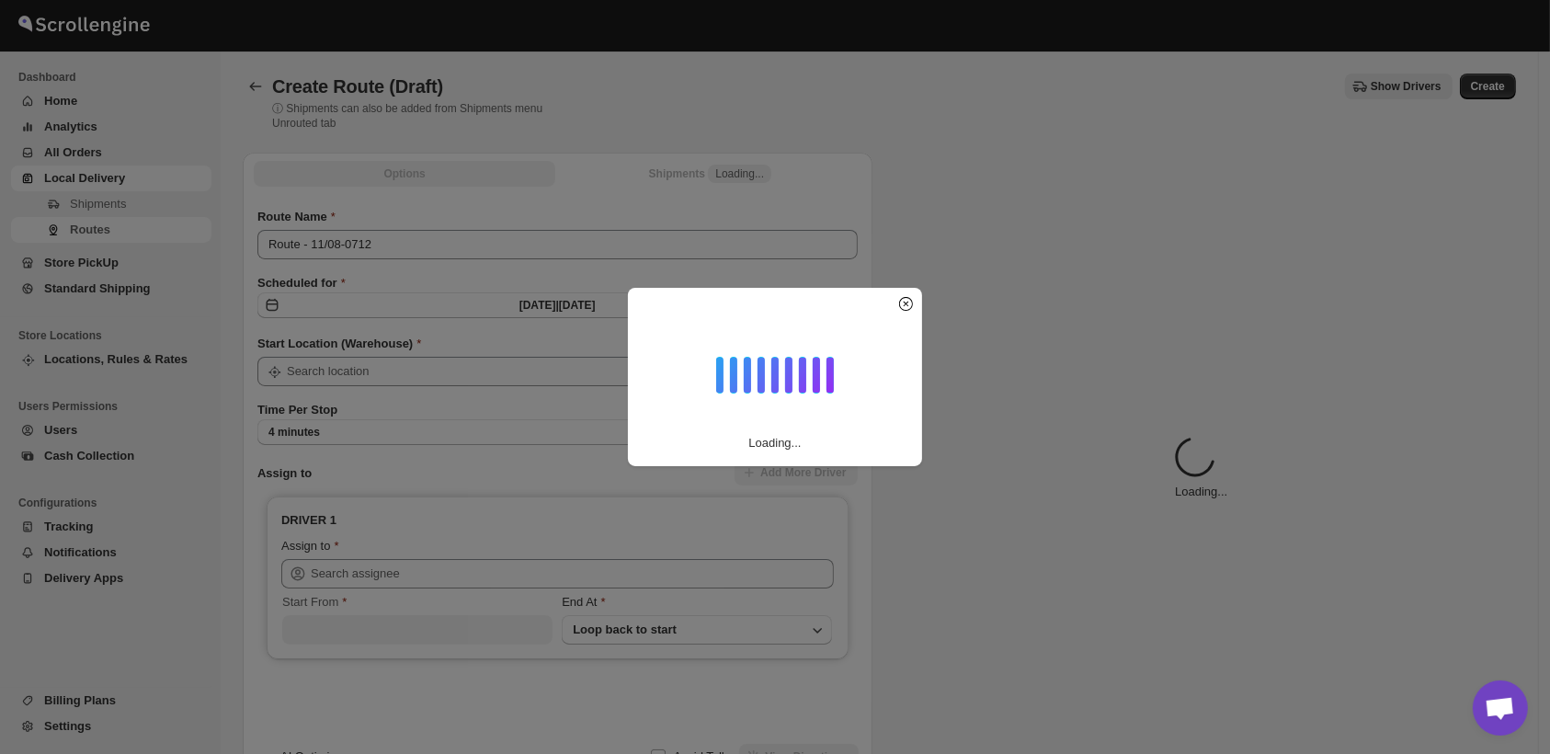
type input "Shop"
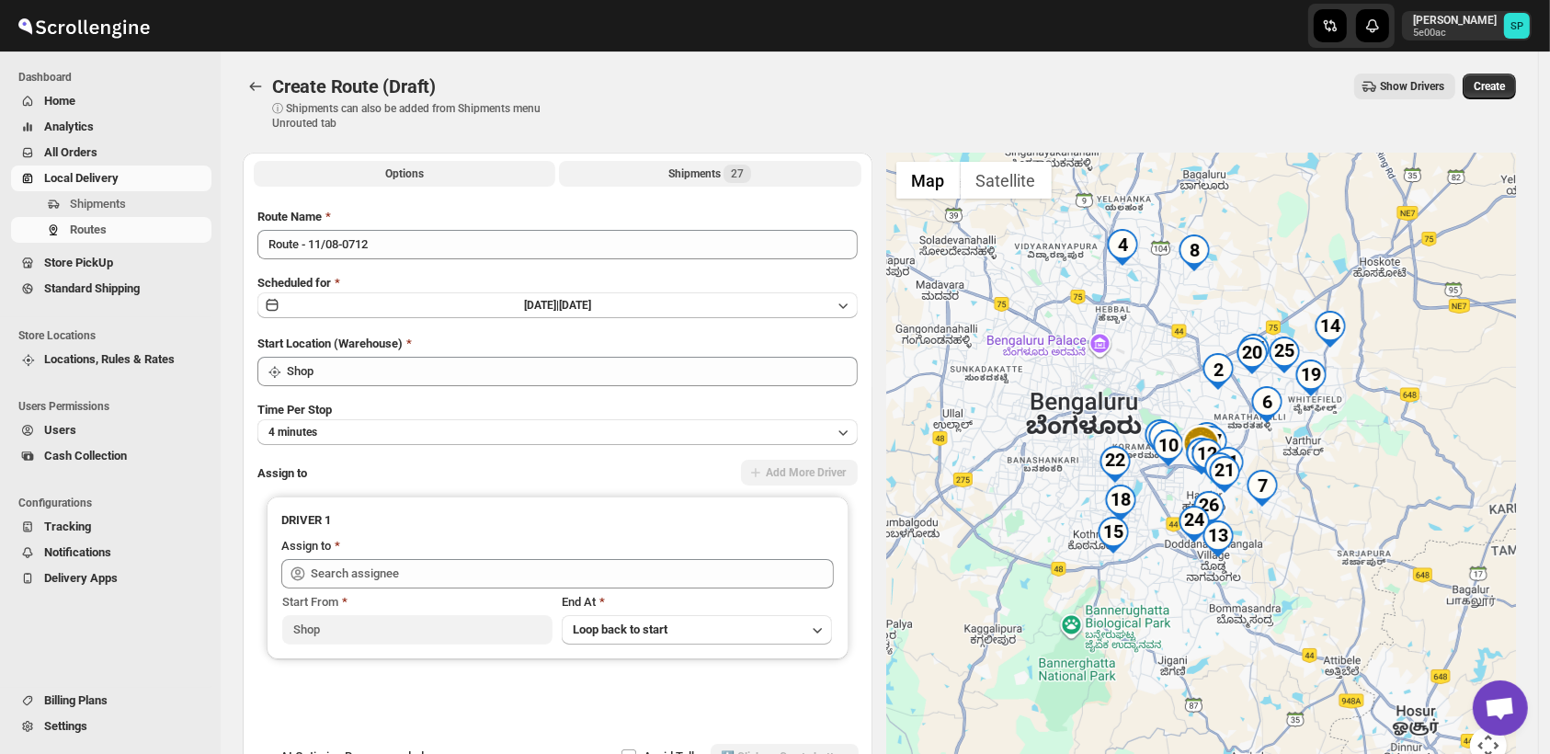
click at [704, 174] on div "Shipments 27" at bounding box center [709, 174] width 83 height 18
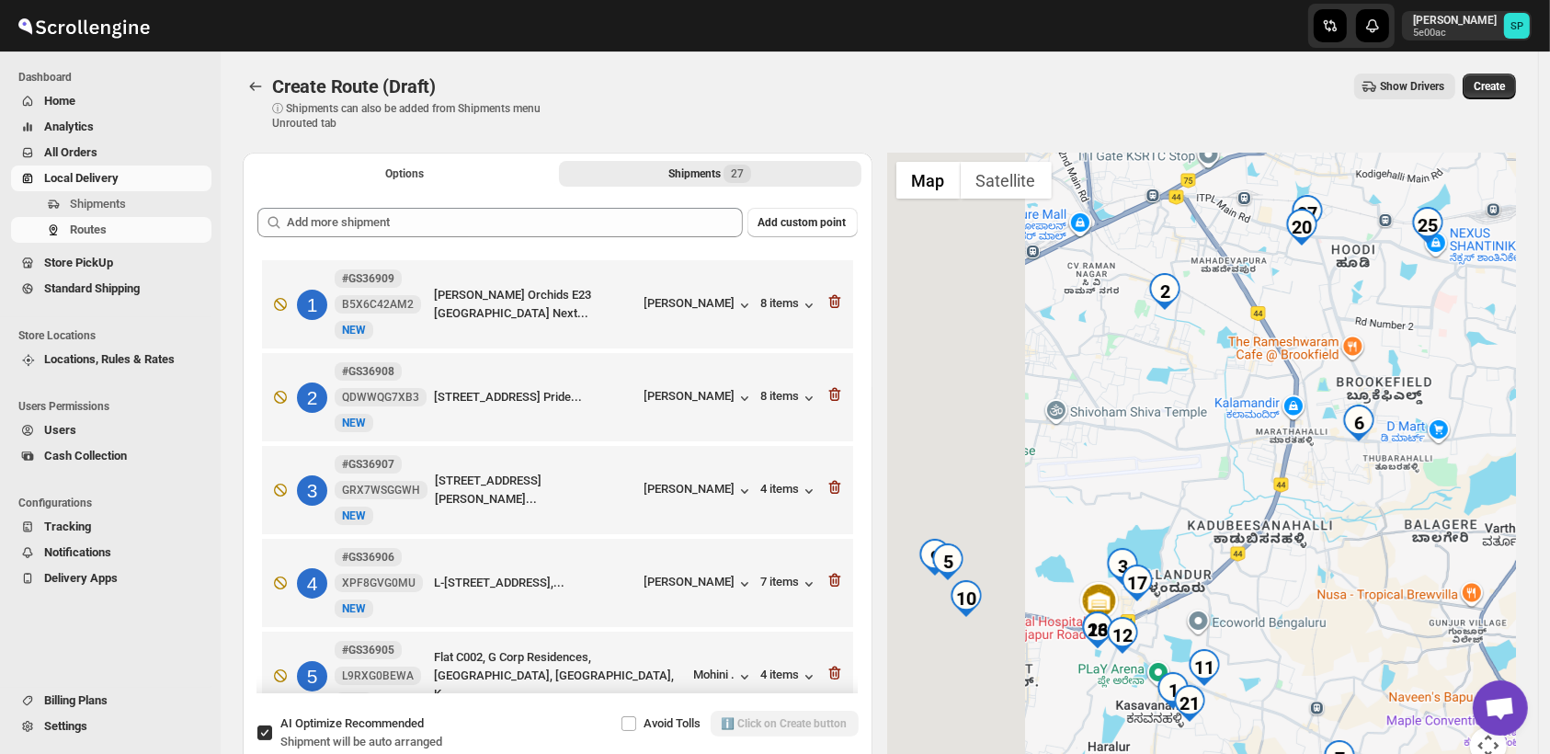
drag, startPoint x: 1198, startPoint y: 336, endPoint x: 1383, endPoint y: 587, distance: 311.7
click at [1383, 587] on div at bounding box center [1202, 470] width 630 height 634
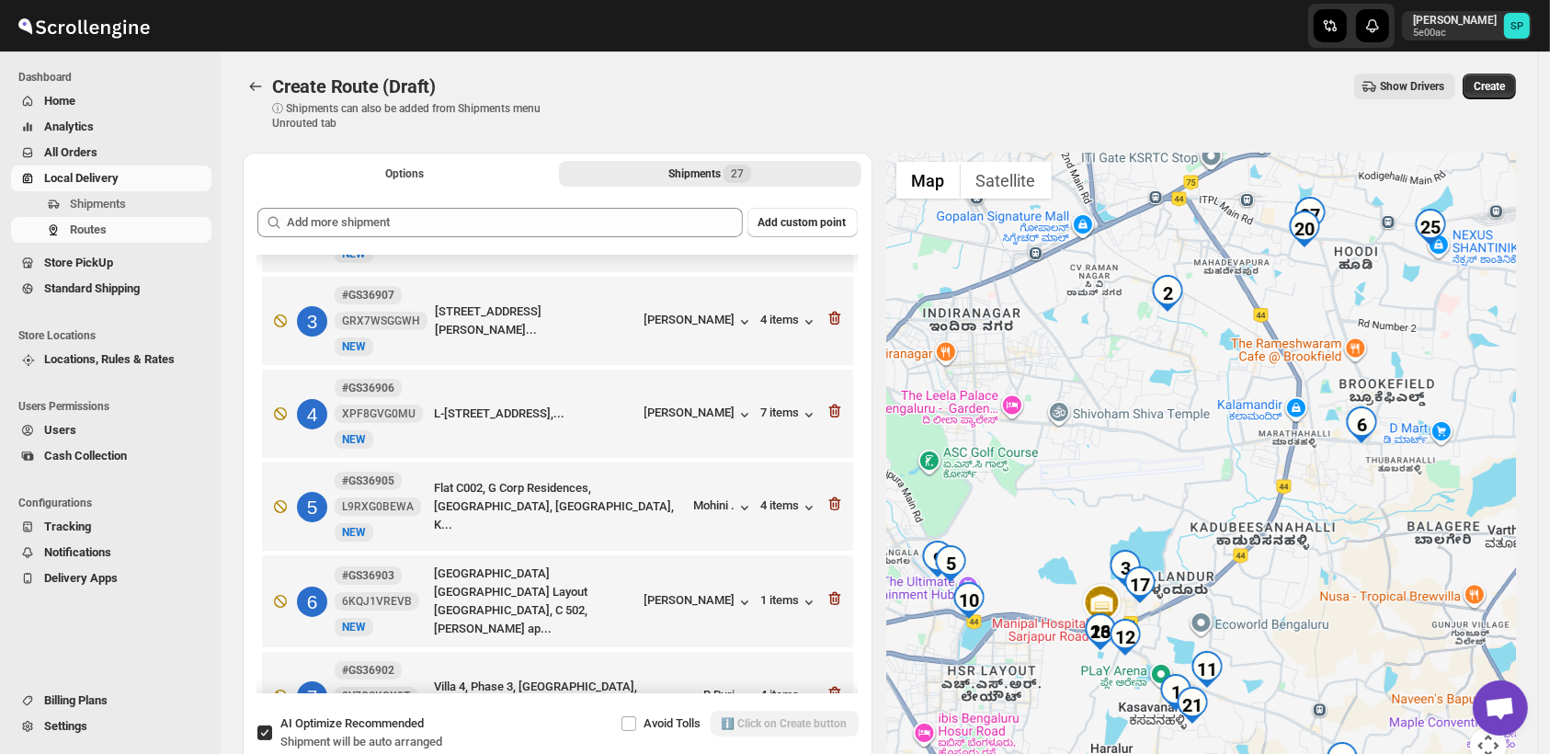
scroll to position [204, 0]
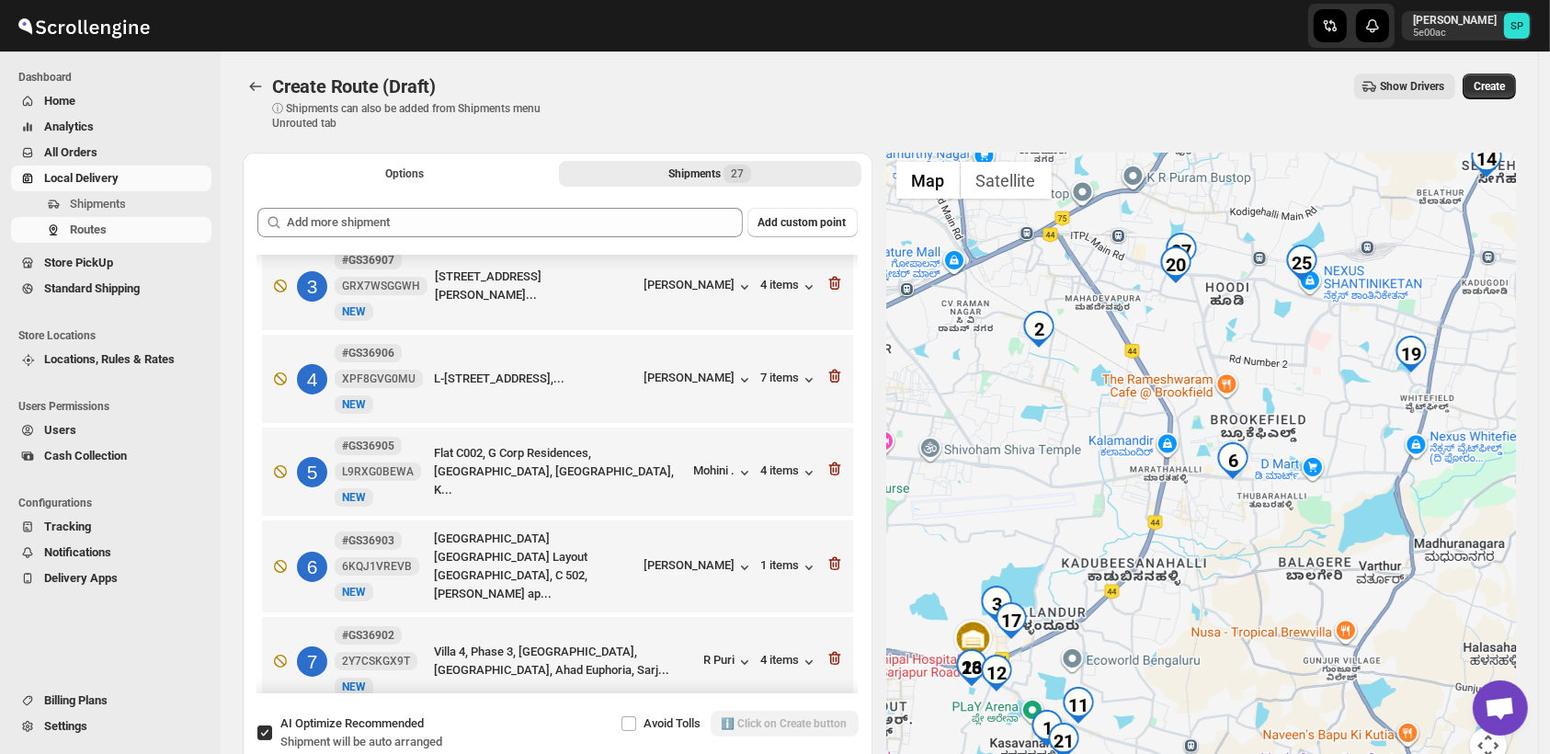
drag, startPoint x: 1399, startPoint y: 550, endPoint x: 1267, endPoint y: 592, distance: 138.1
click at [1267, 592] on div at bounding box center [1202, 470] width 630 height 634
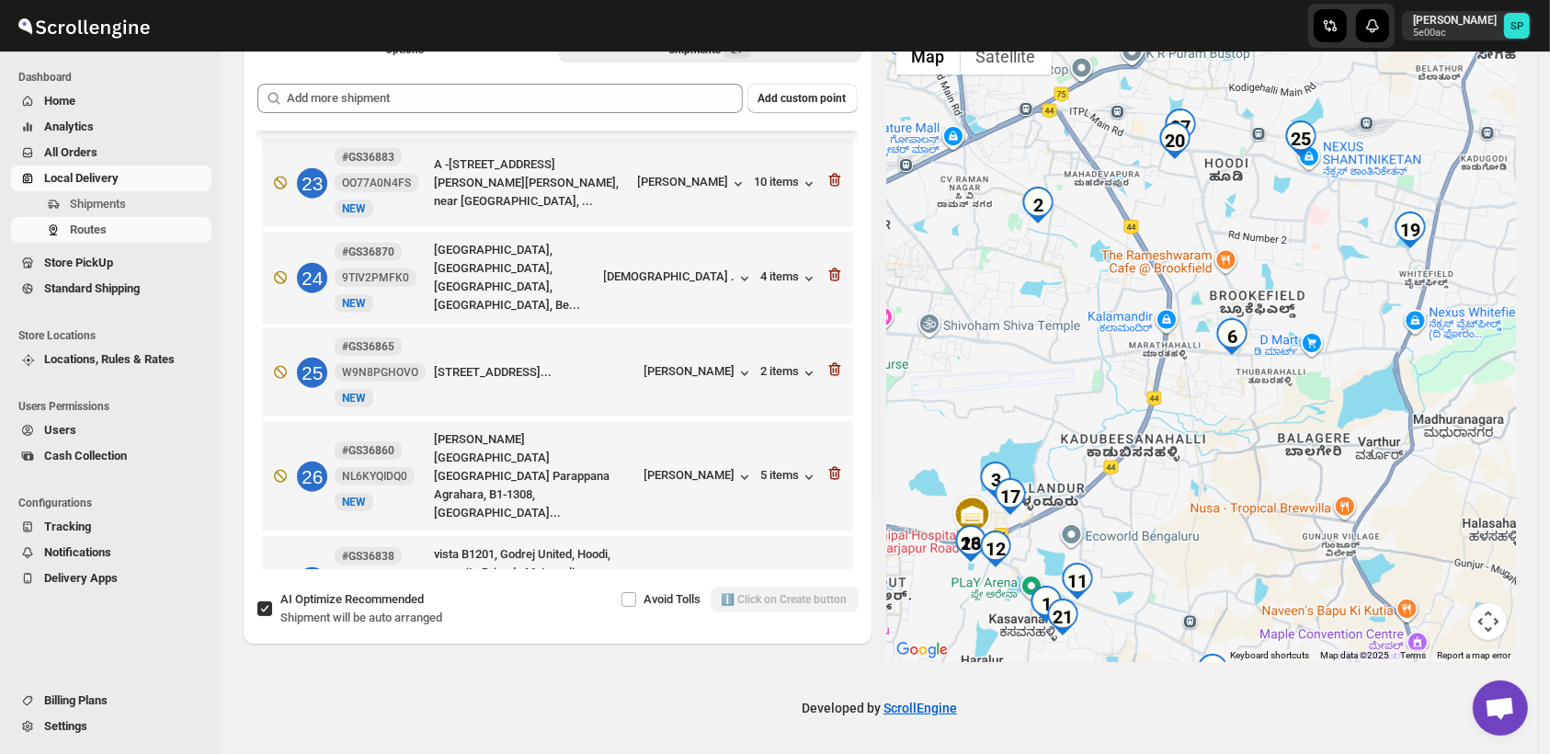
scroll to position [2096, 0]
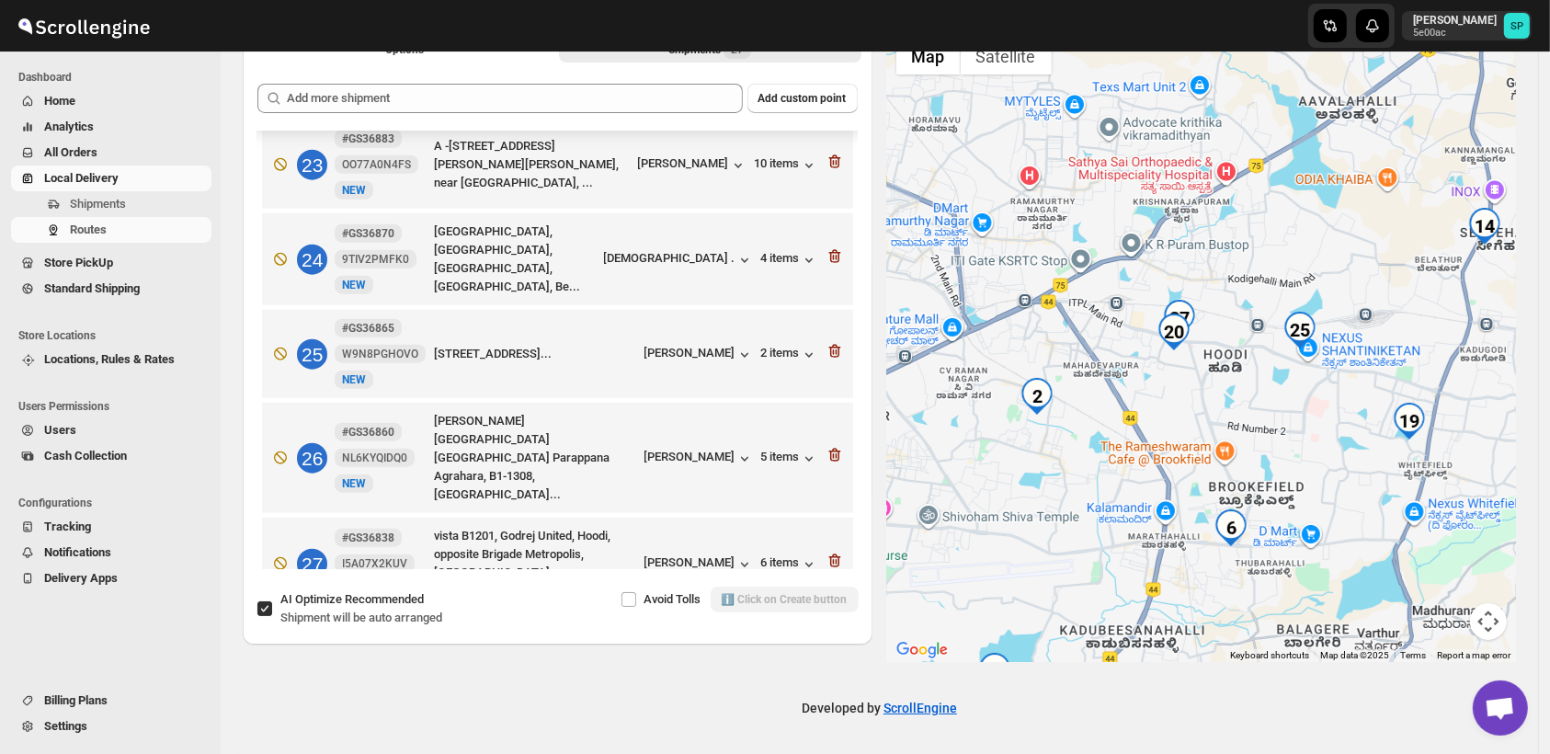
drag, startPoint x: 1098, startPoint y: 278, endPoint x: 1098, endPoint y: 474, distance: 196.8
click at [1098, 474] on div at bounding box center [1202, 346] width 630 height 634
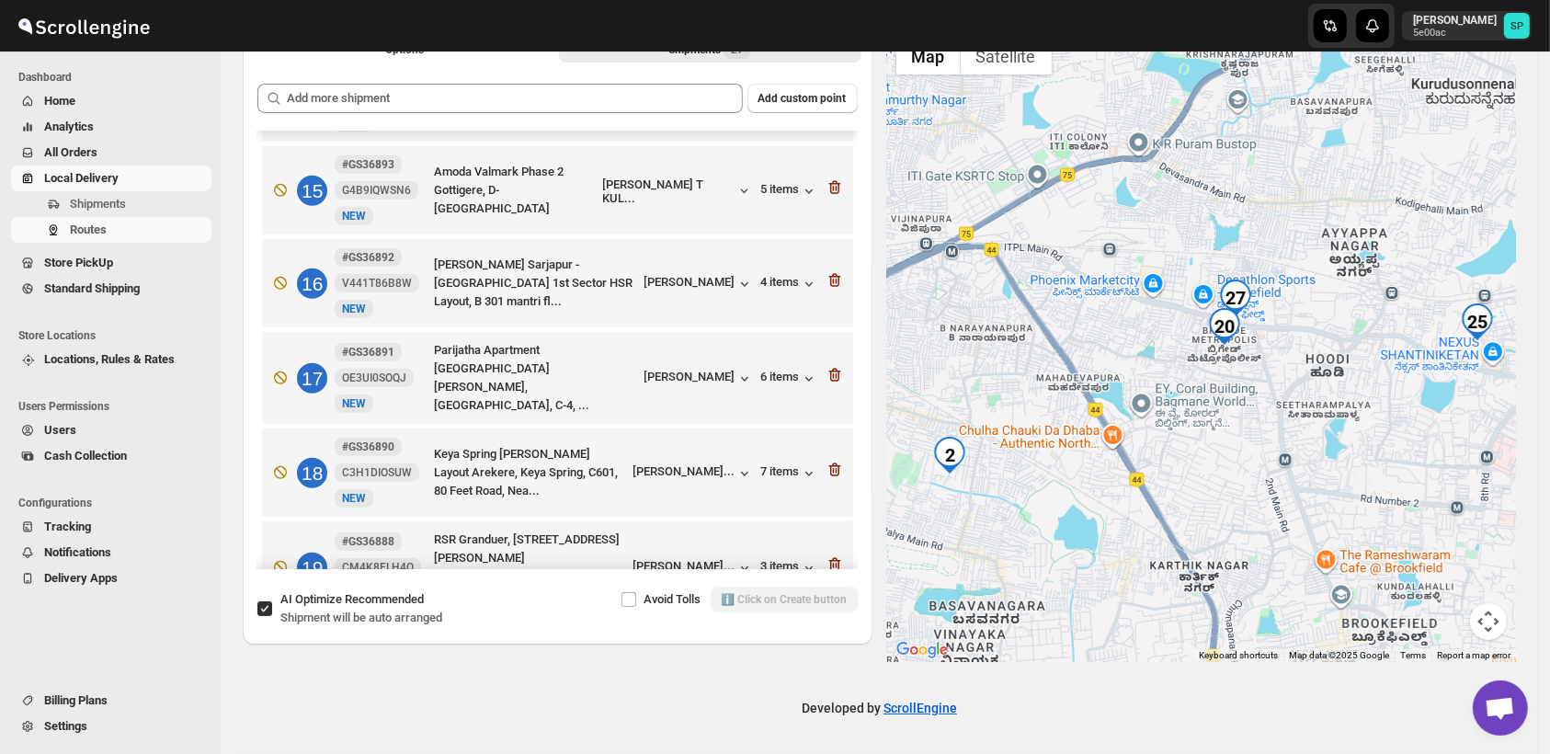
scroll to position [1482, 0]
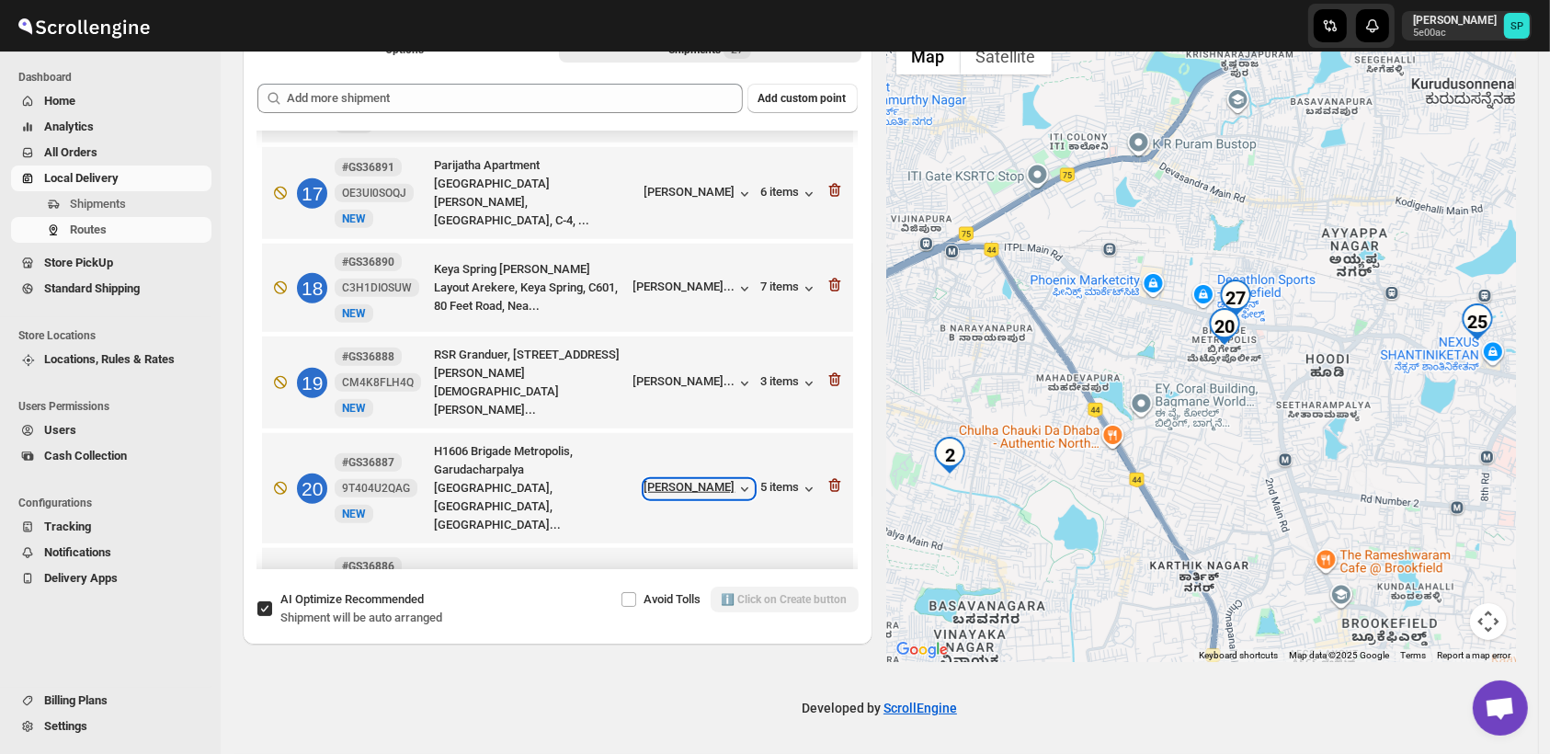
click at [736, 480] on icon "button" at bounding box center [745, 489] width 18 height 18
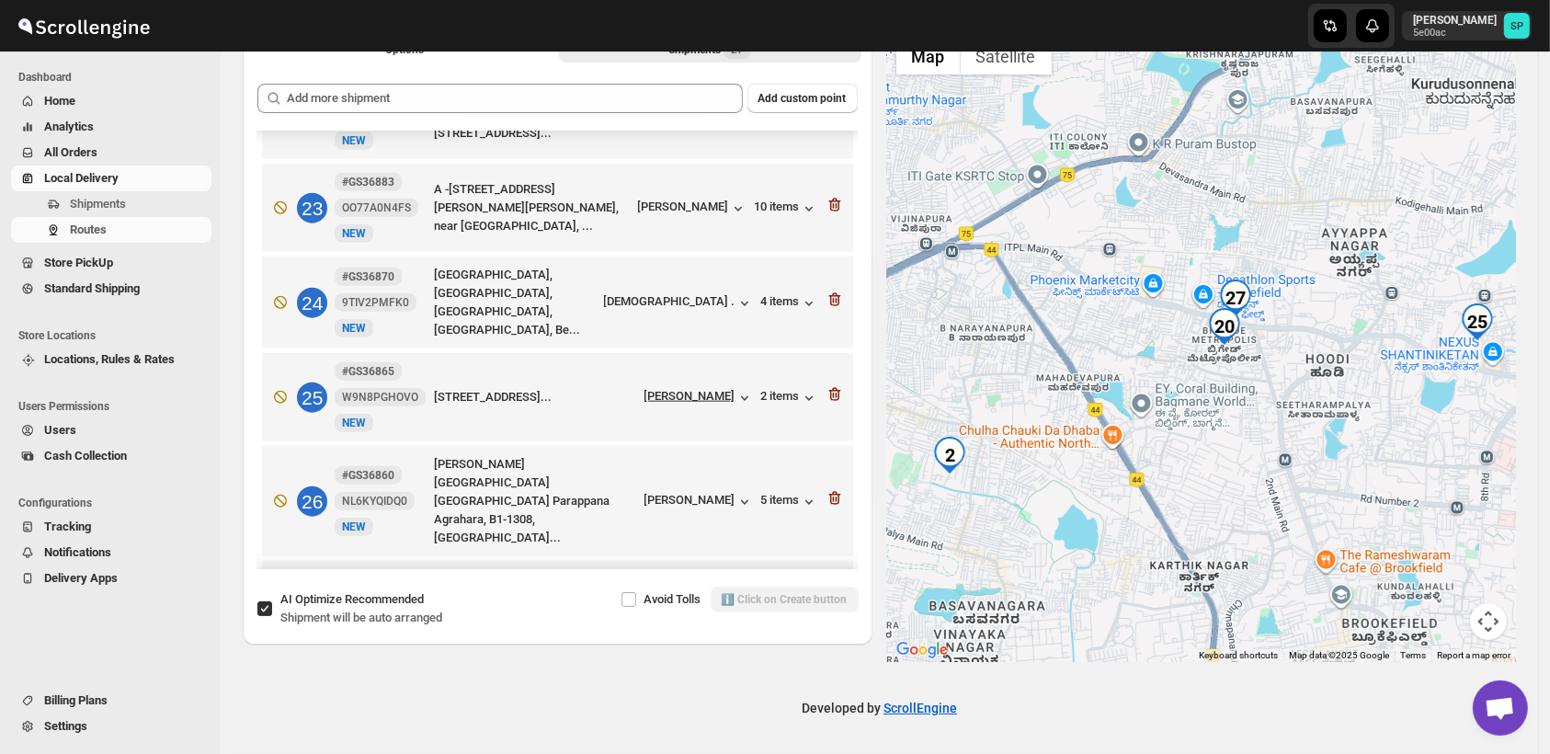
scroll to position [2096, 0]
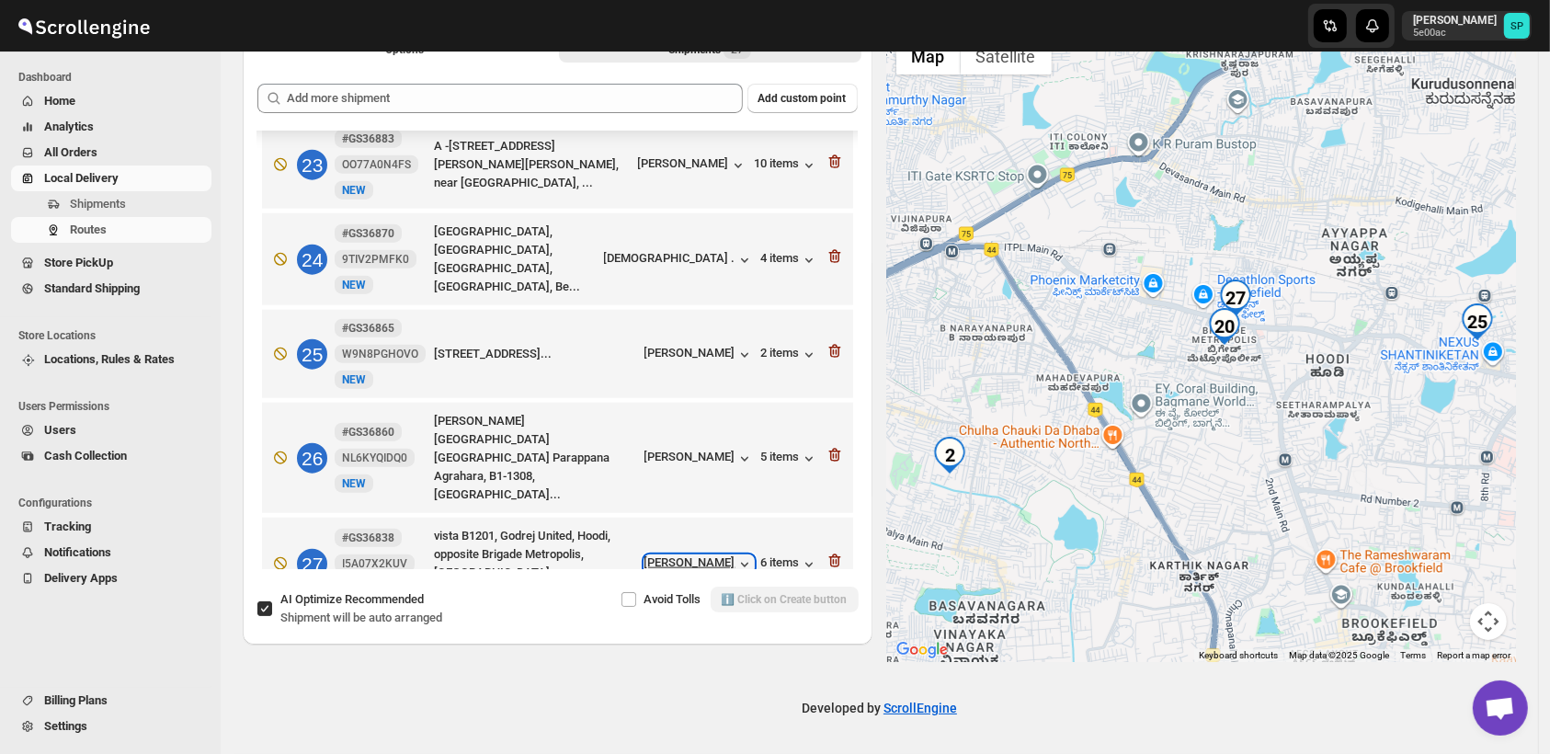
click at [715, 555] on div "[PERSON_NAME]" at bounding box center [699, 564] width 109 height 18
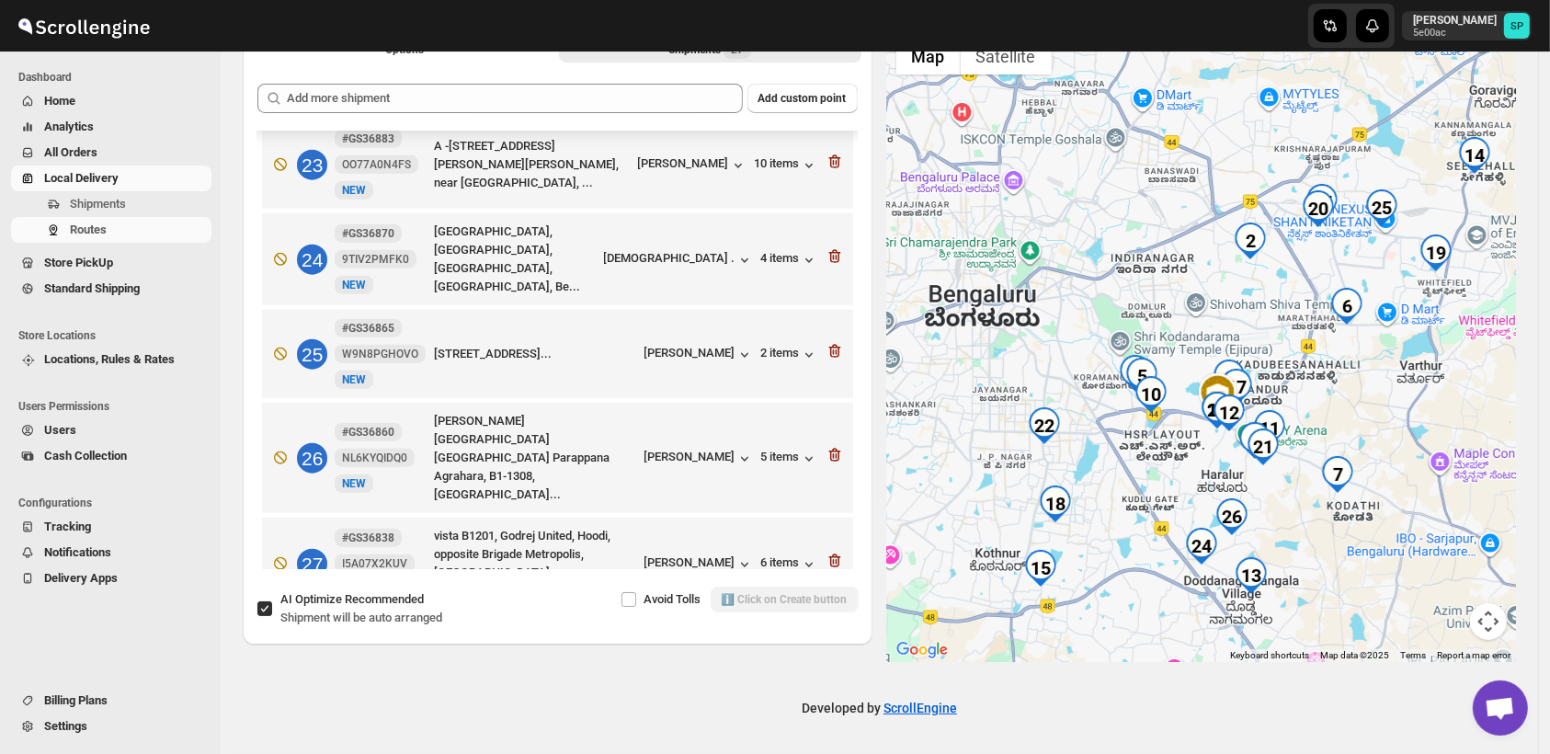
drag, startPoint x: 1251, startPoint y: 600, endPoint x: 1288, endPoint y: 364, distance: 238.2
click at [1289, 357] on div at bounding box center [1202, 346] width 630 height 634
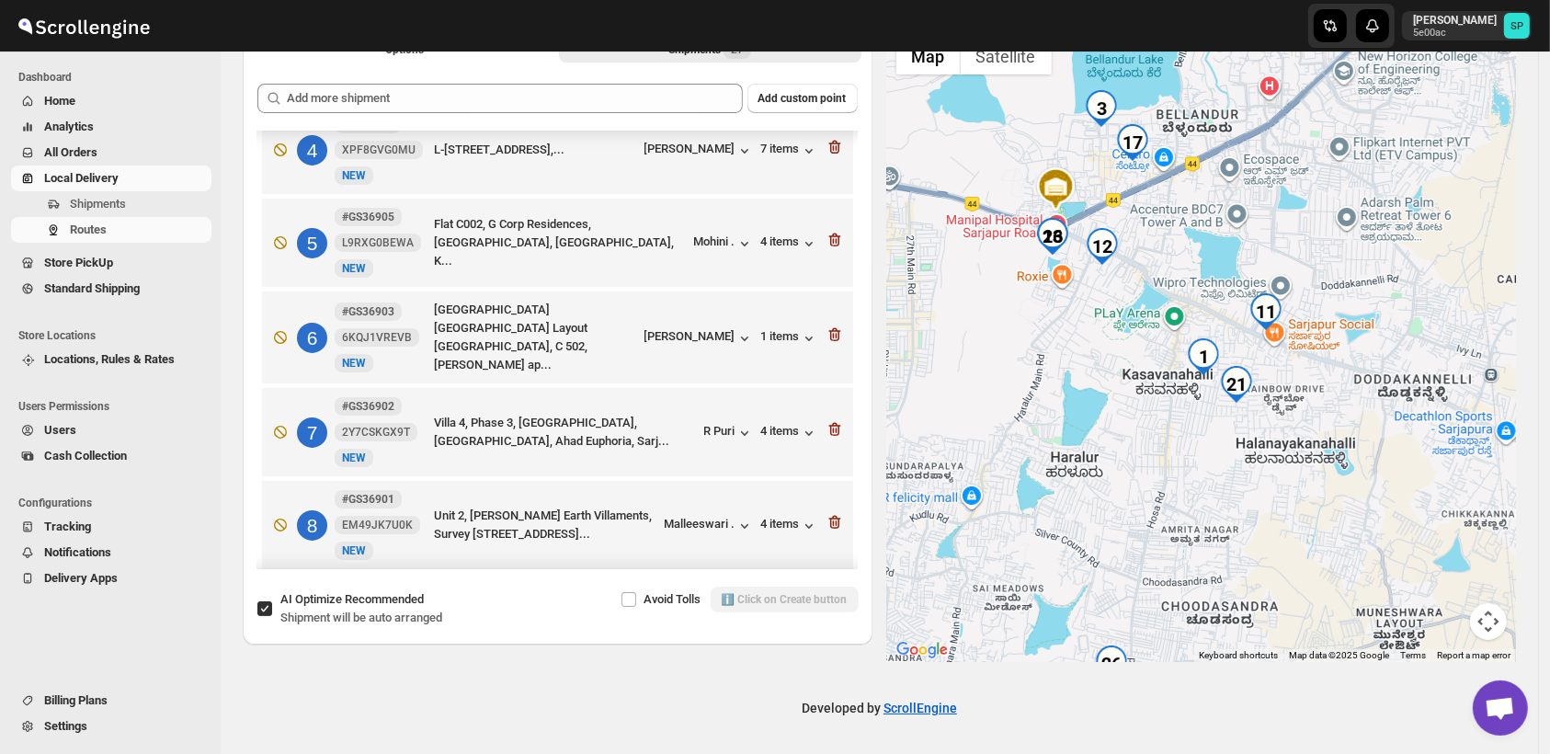
scroll to position [359, 0]
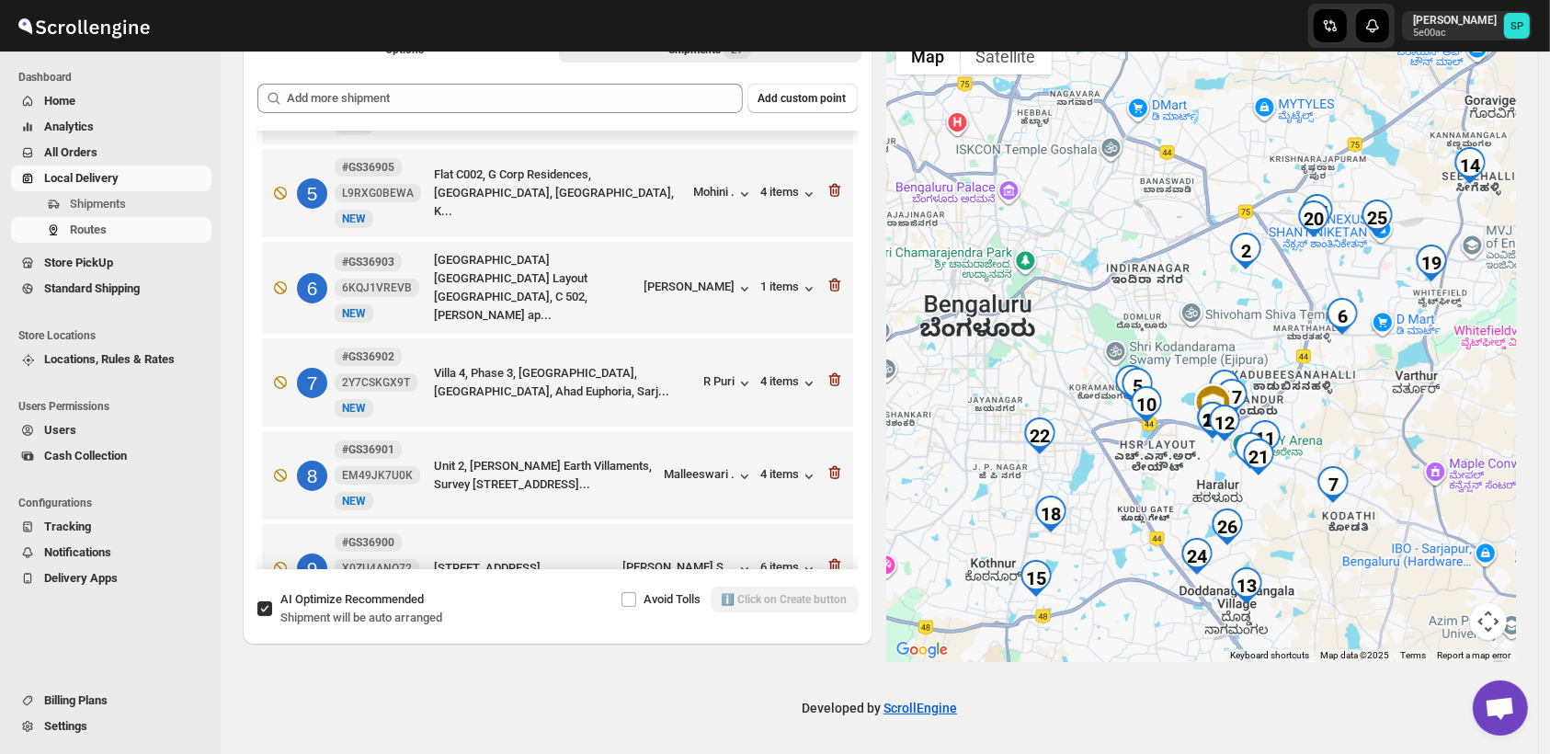
drag, startPoint x: 1405, startPoint y: 508, endPoint x: 1309, endPoint y: 519, distance: 96.3
click at [1309, 519] on div at bounding box center [1202, 346] width 630 height 634
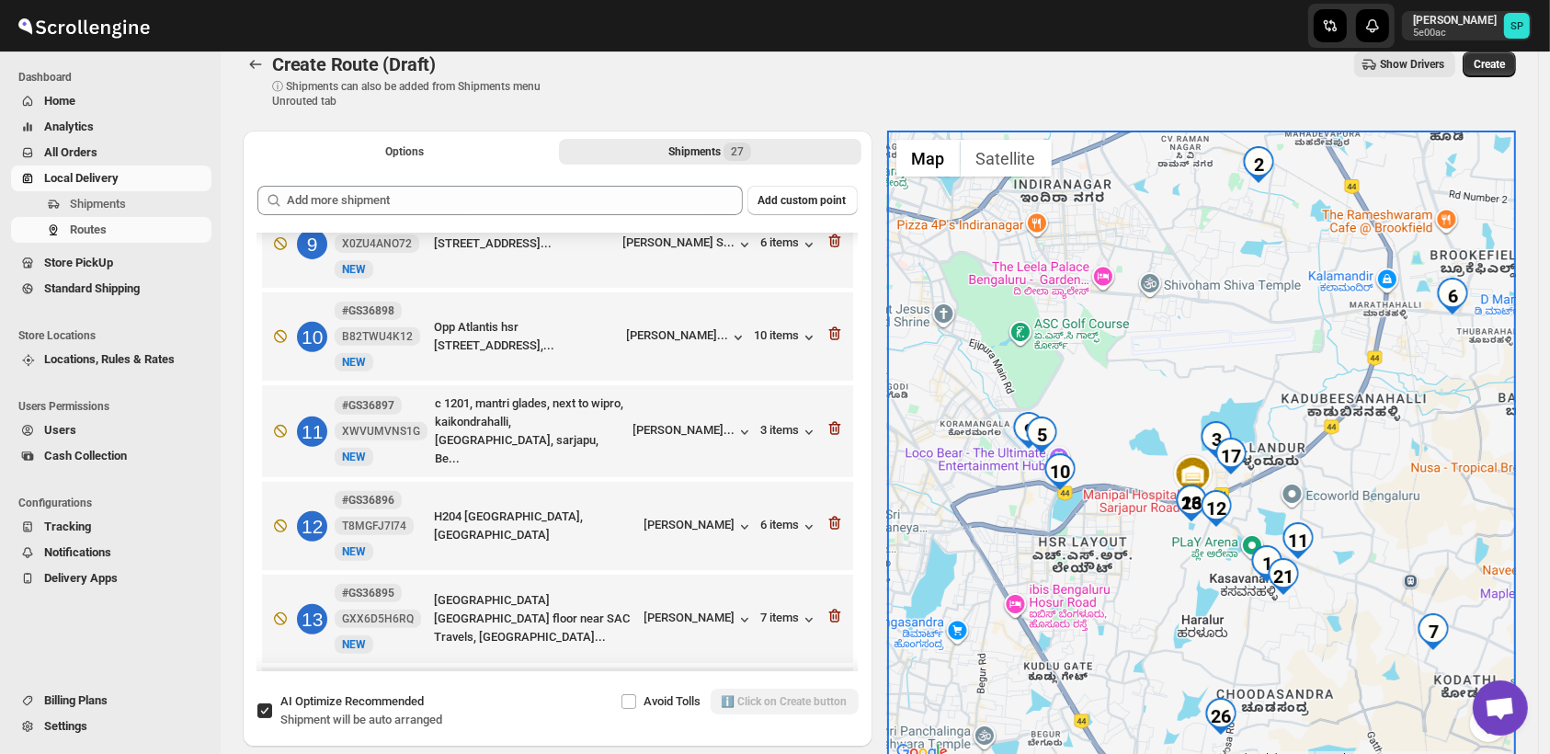
scroll to position [817, 0]
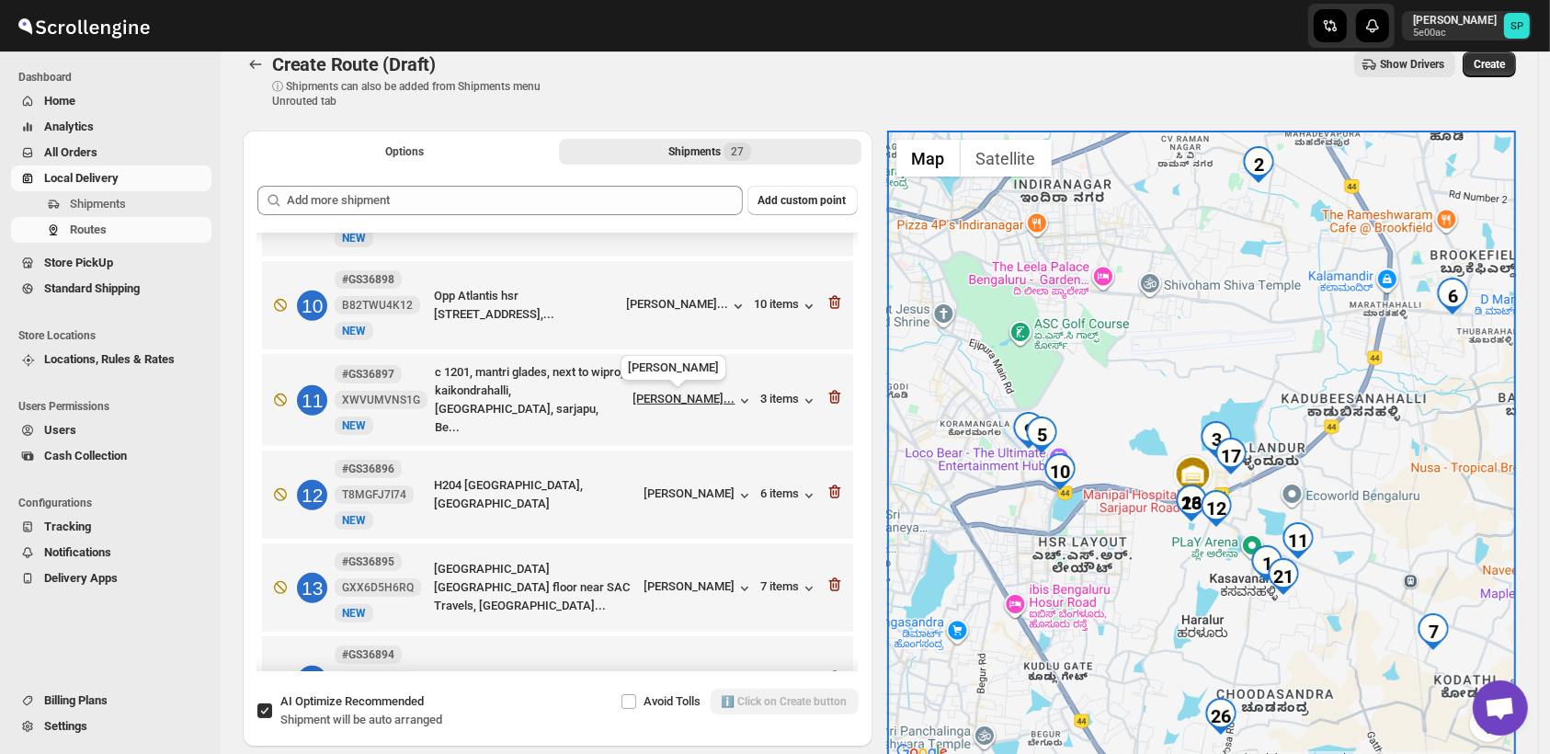
click at [722, 404] on div "[PERSON_NAME]..." at bounding box center [685, 399] width 102 height 14
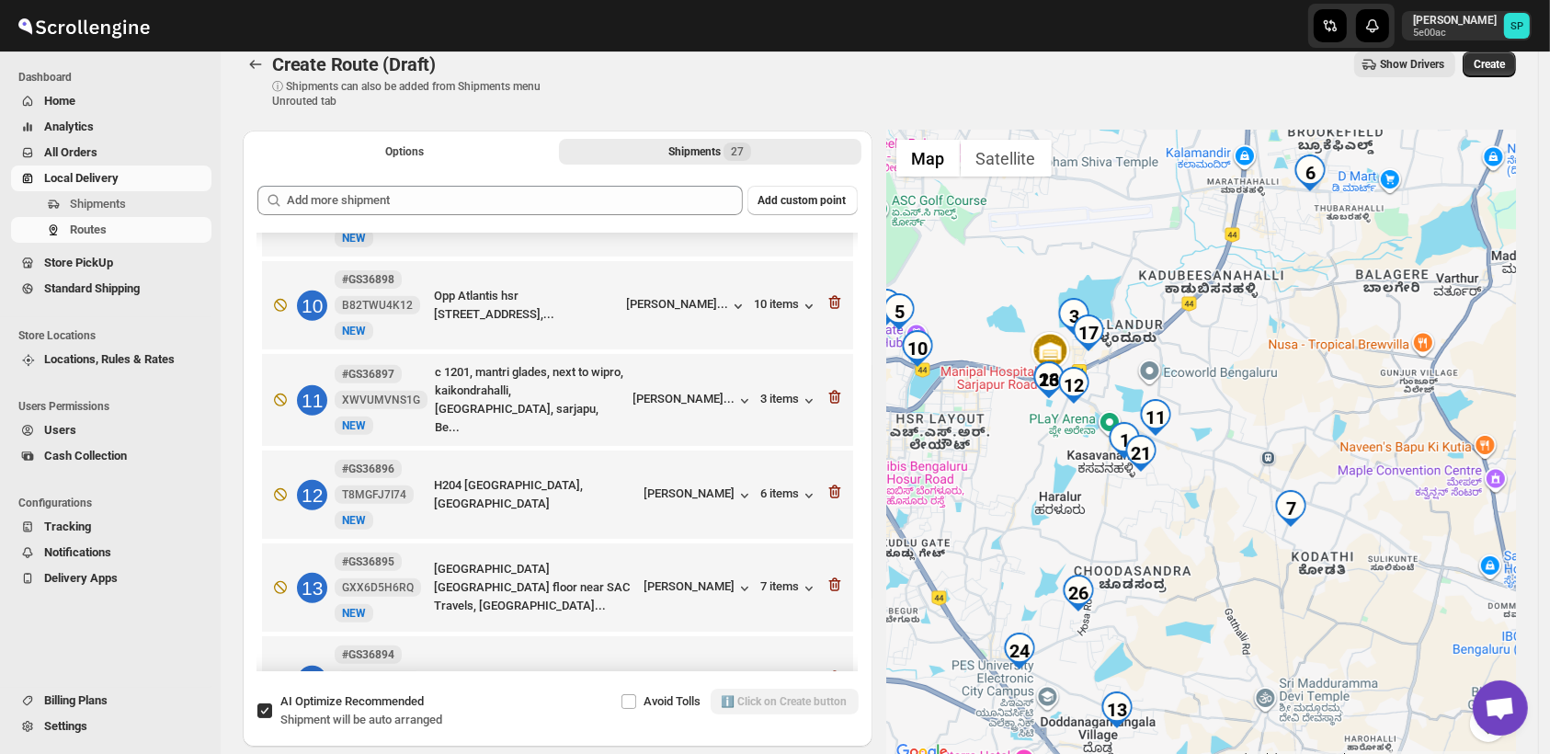
drag, startPoint x: 1405, startPoint y: 660, endPoint x: 1261, endPoint y: 538, distance: 189.2
click at [1261, 538] on div at bounding box center [1202, 448] width 630 height 634
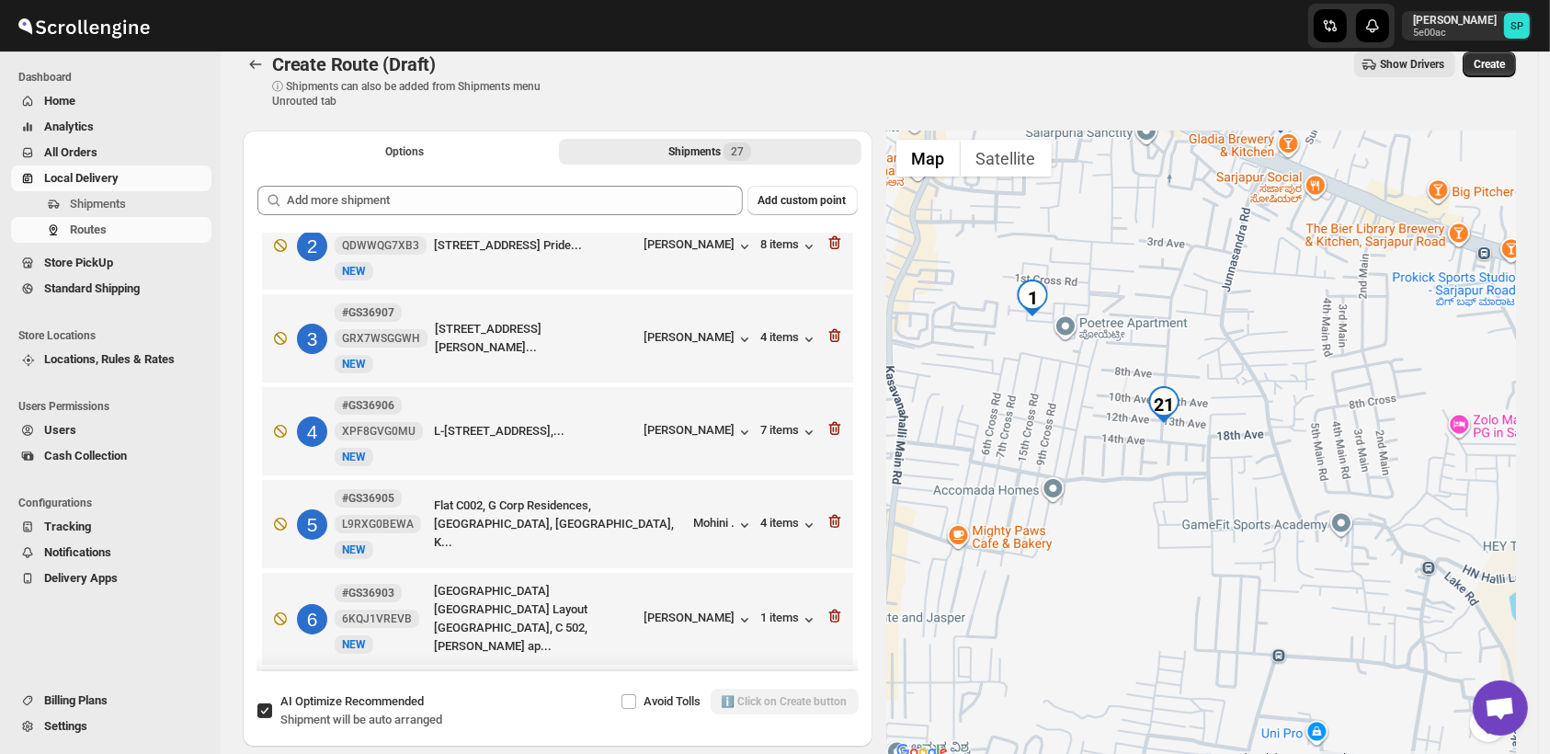
scroll to position [0, 0]
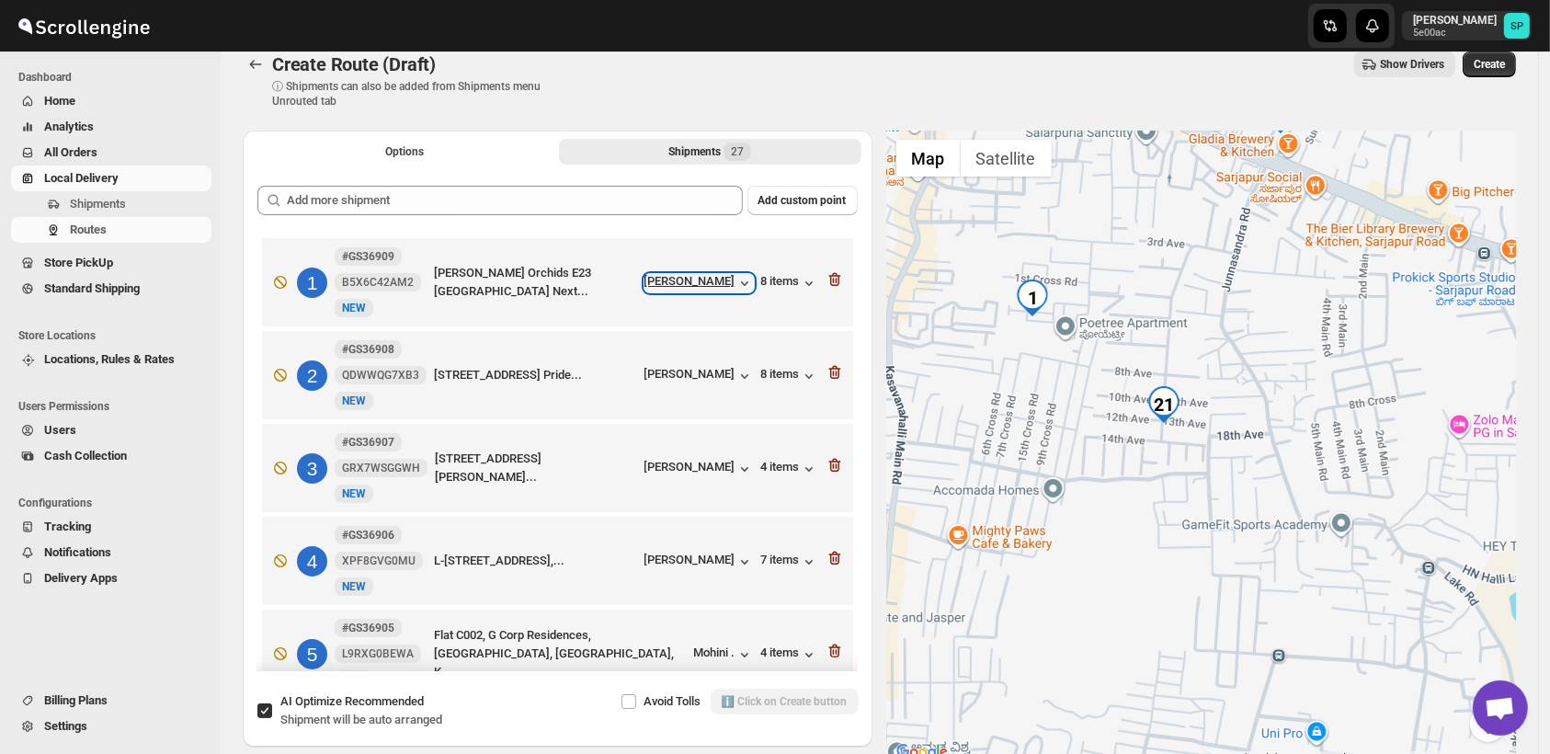
click at [706, 288] on div "[PERSON_NAME]" at bounding box center [699, 283] width 109 height 18
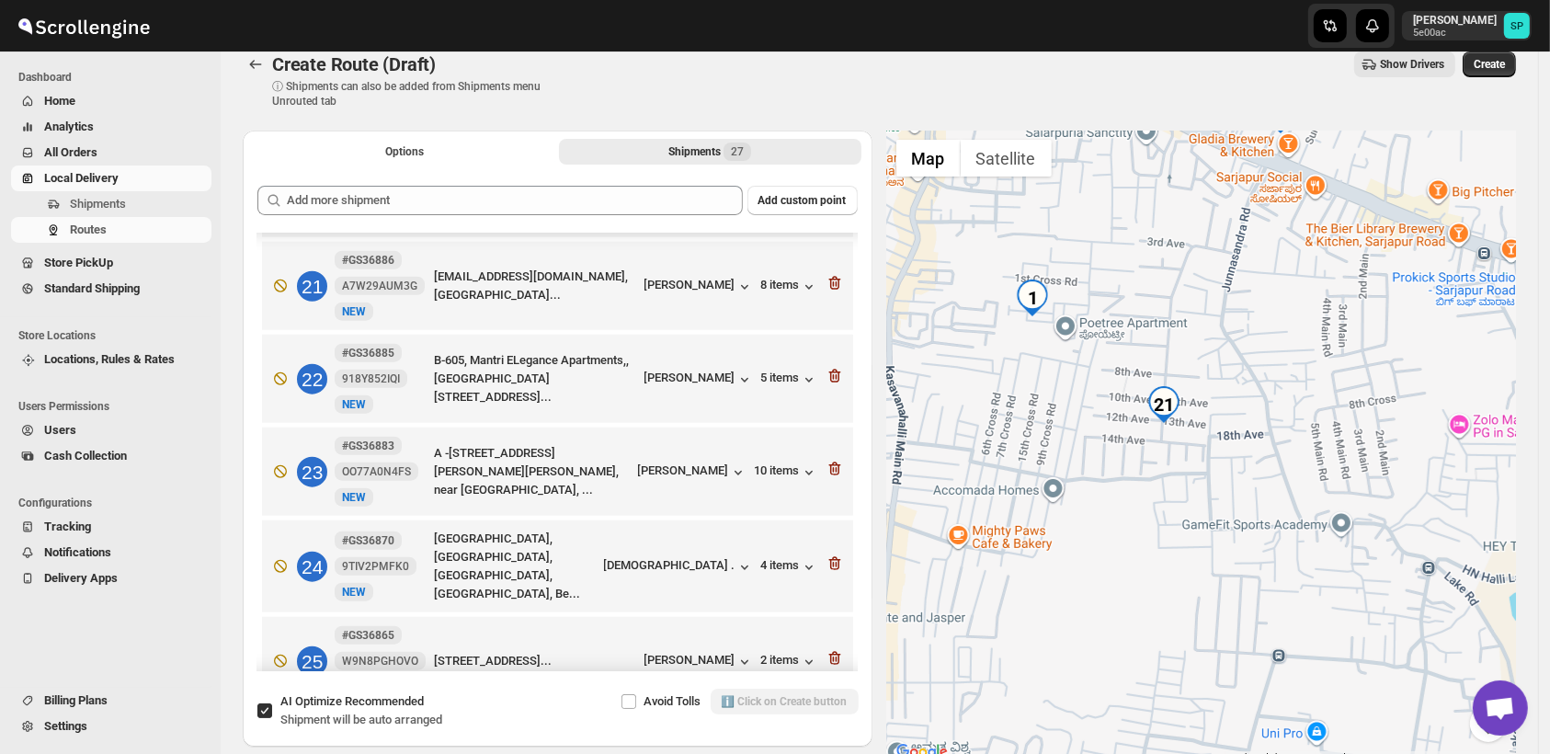
scroll to position [1788, 0]
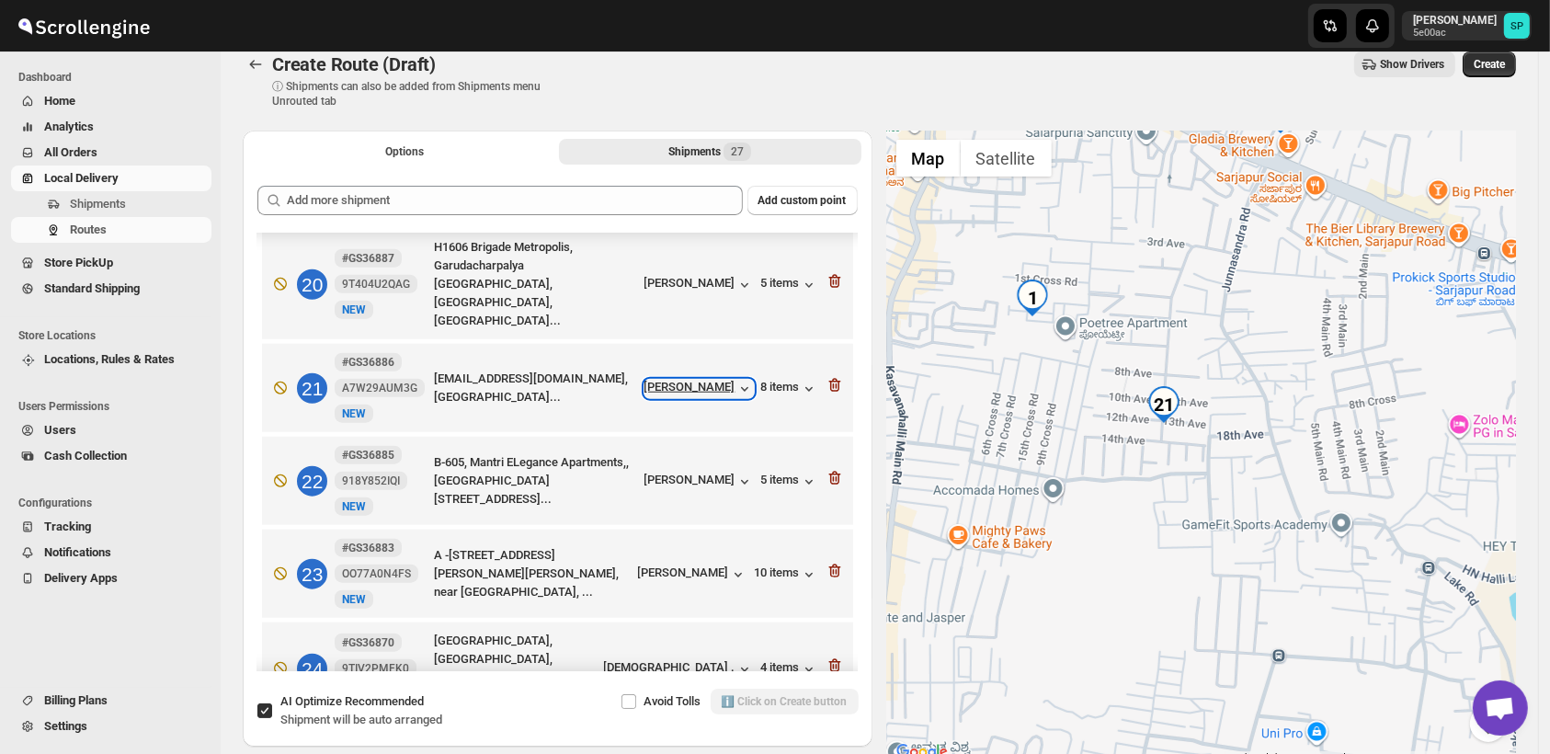
click at [718, 380] on div "[PERSON_NAME]" at bounding box center [699, 389] width 109 height 18
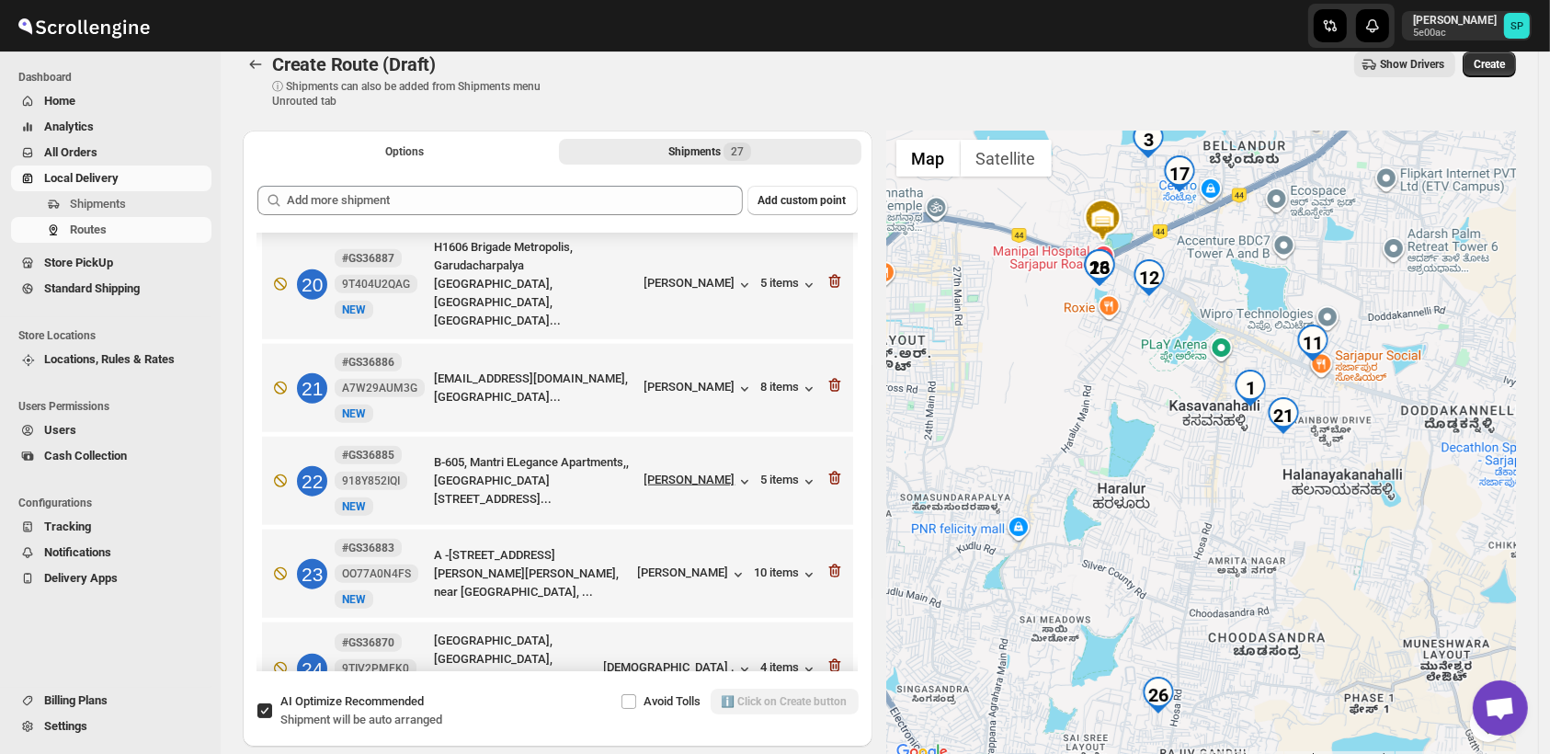
scroll to position [1482, 0]
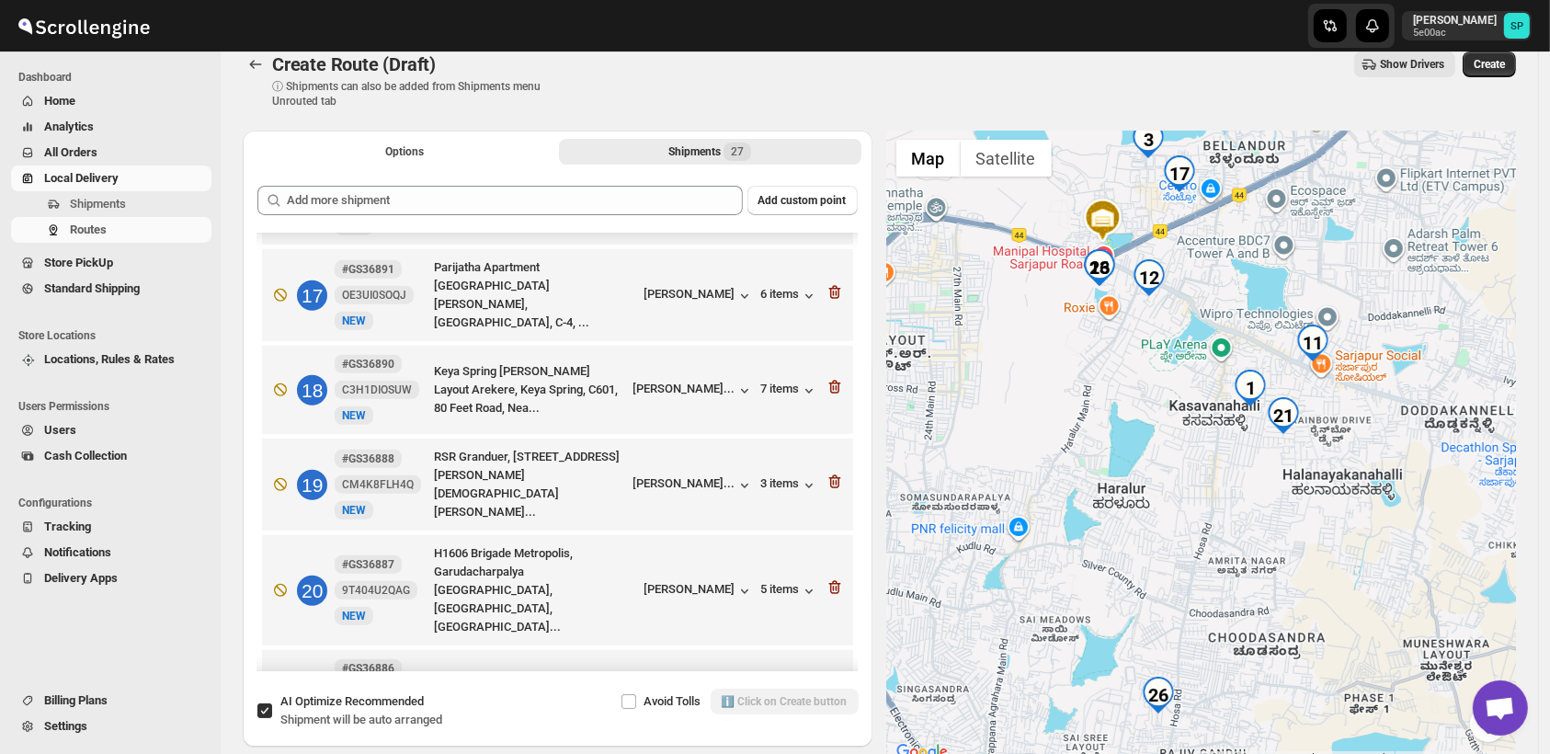
click at [1103, 264] on img "23" at bounding box center [1099, 267] width 37 height 37
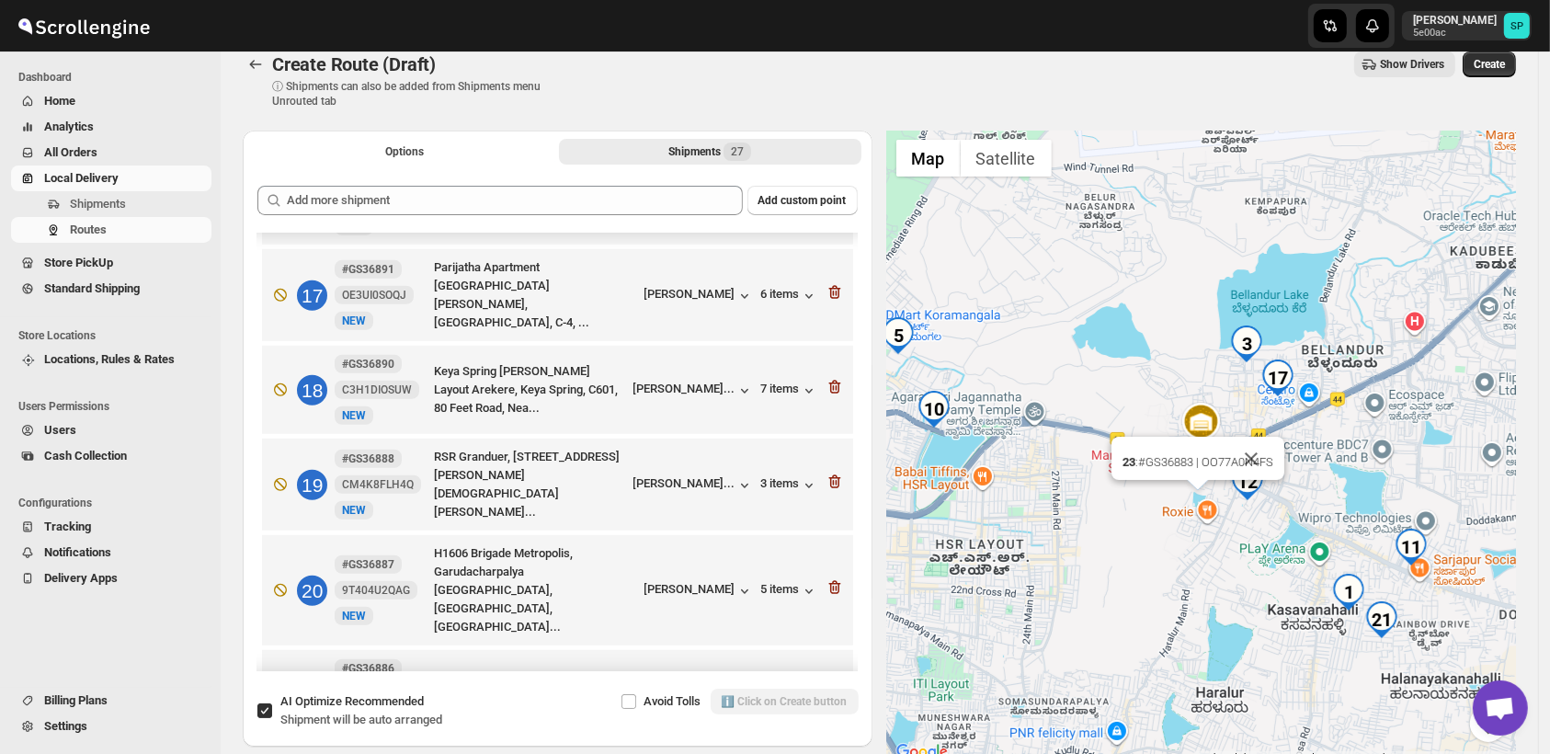
click at [1205, 569] on div "23 : #GS36883 | OO77A0N4FS" at bounding box center [1202, 448] width 630 height 634
click at [1263, 450] on button "Close" at bounding box center [1251, 459] width 44 height 44
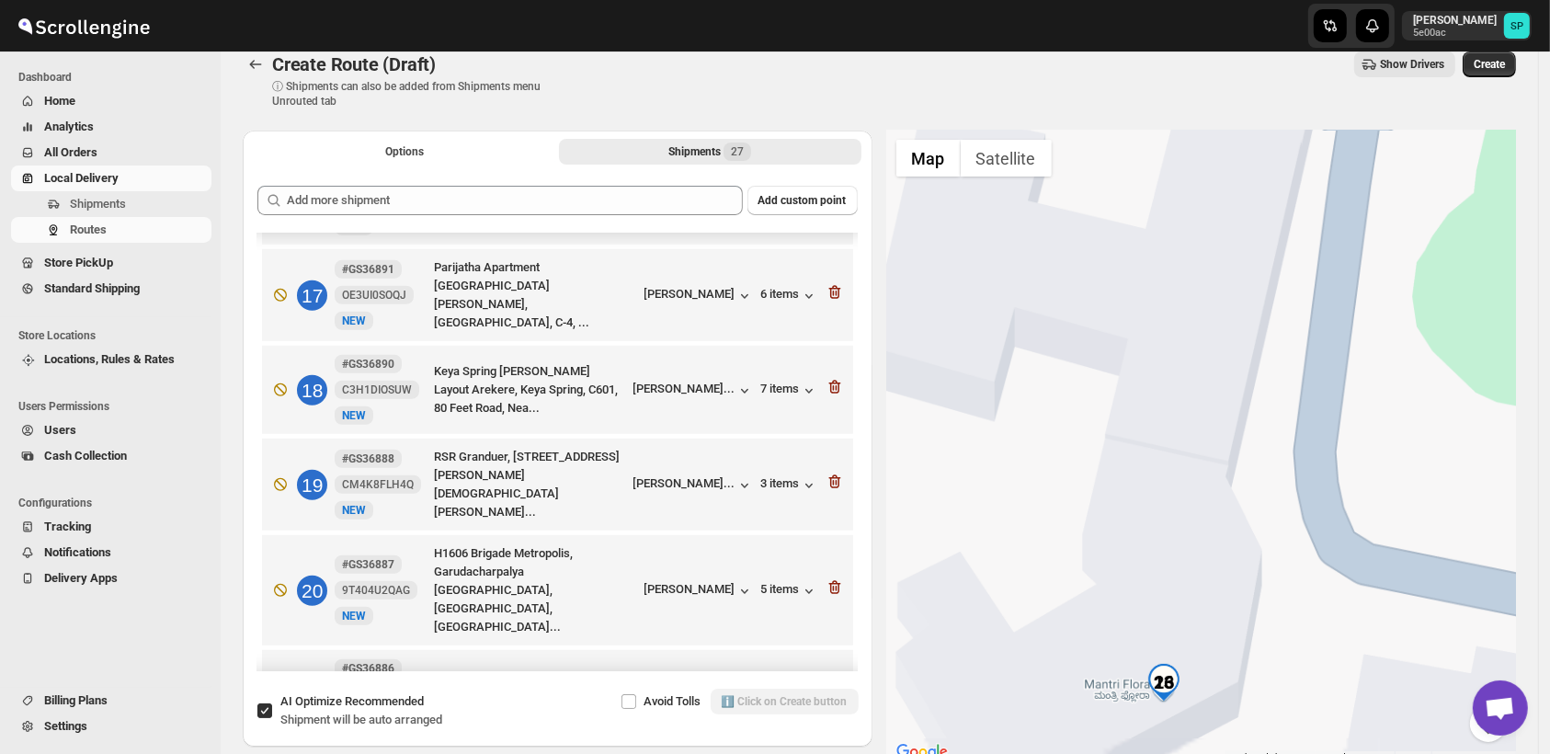
drag, startPoint x: 1245, startPoint y: 529, endPoint x: 1253, endPoint y: 404, distance: 125.3
click at [1253, 404] on div "To navigate, press the arrow keys." at bounding box center [1202, 448] width 630 height 634
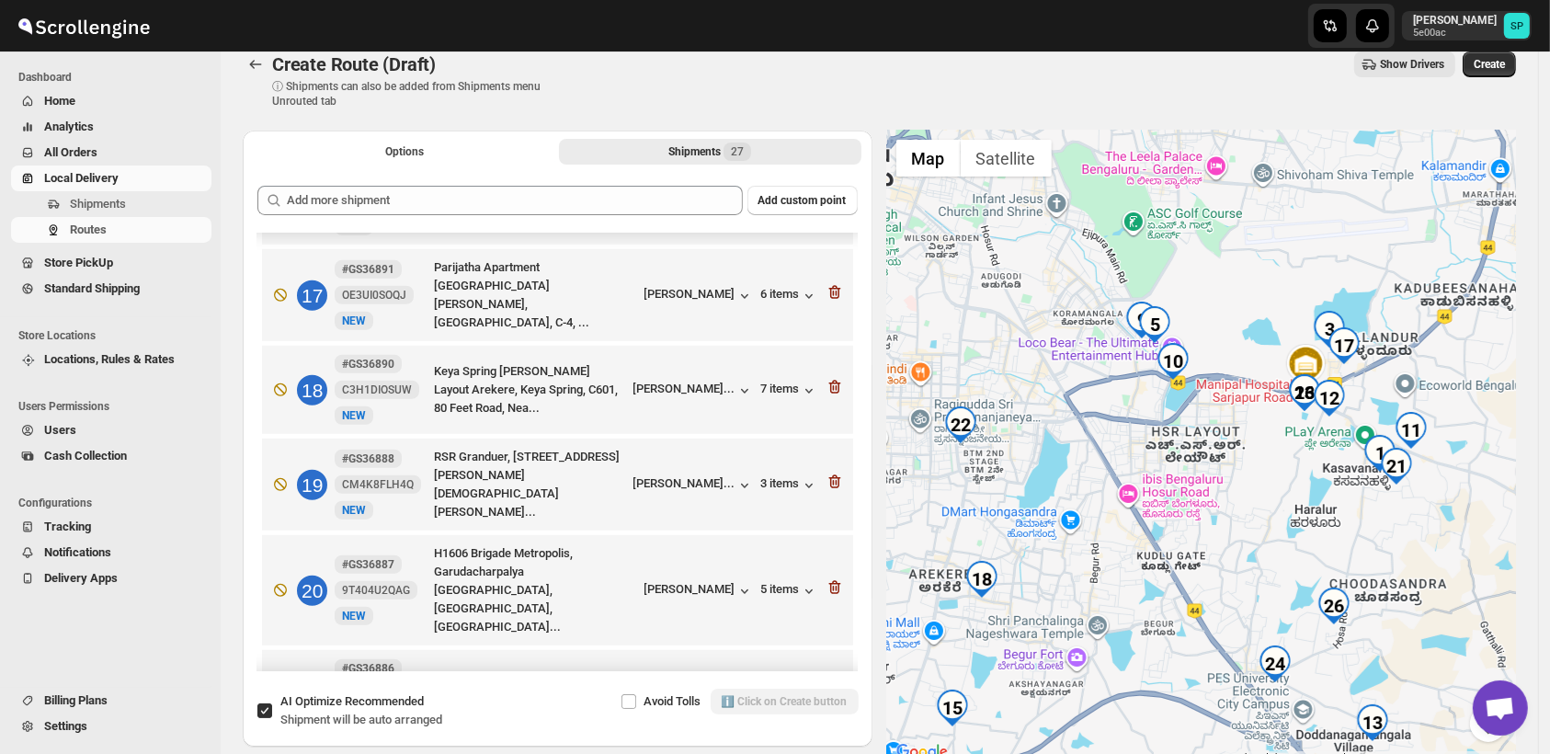
drag, startPoint x: 1339, startPoint y: 565, endPoint x: 1336, endPoint y: 504, distance: 60.7
click at [1336, 504] on div at bounding box center [1202, 448] width 630 height 634
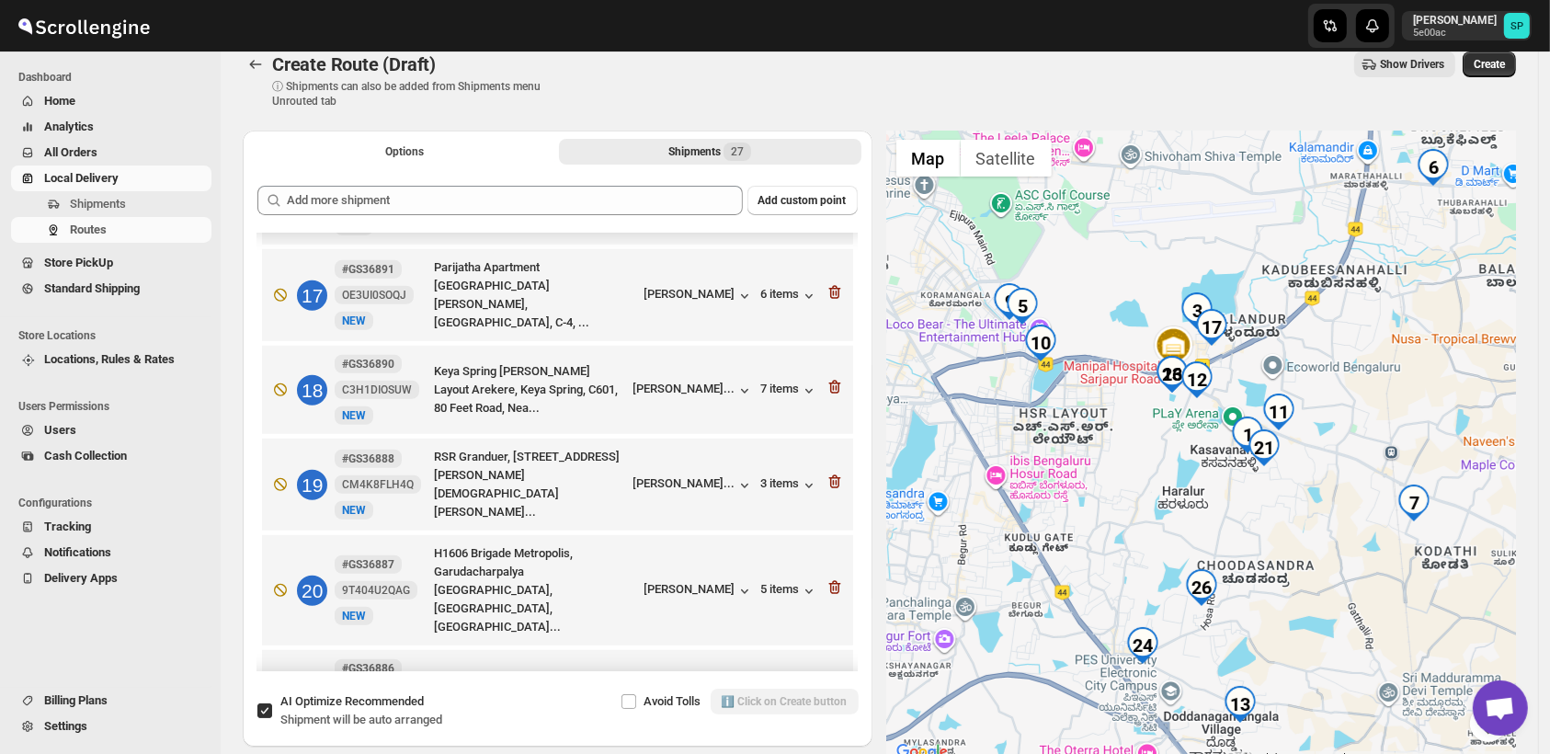
drag, startPoint x: 1438, startPoint y: 563, endPoint x: 1305, endPoint y: 583, distance: 134.9
click at [1305, 583] on div at bounding box center [1202, 448] width 630 height 634
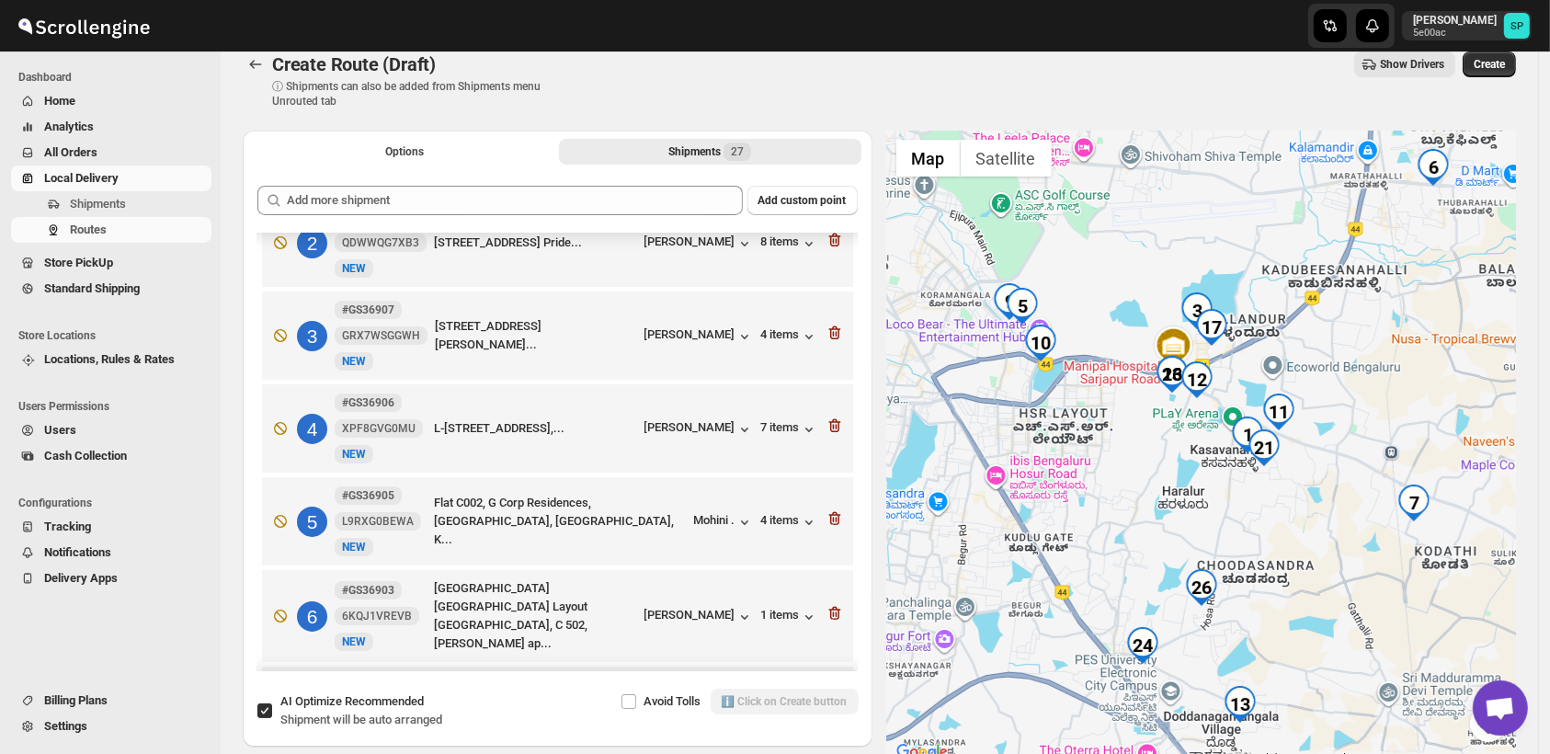
scroll to position [102, 0]
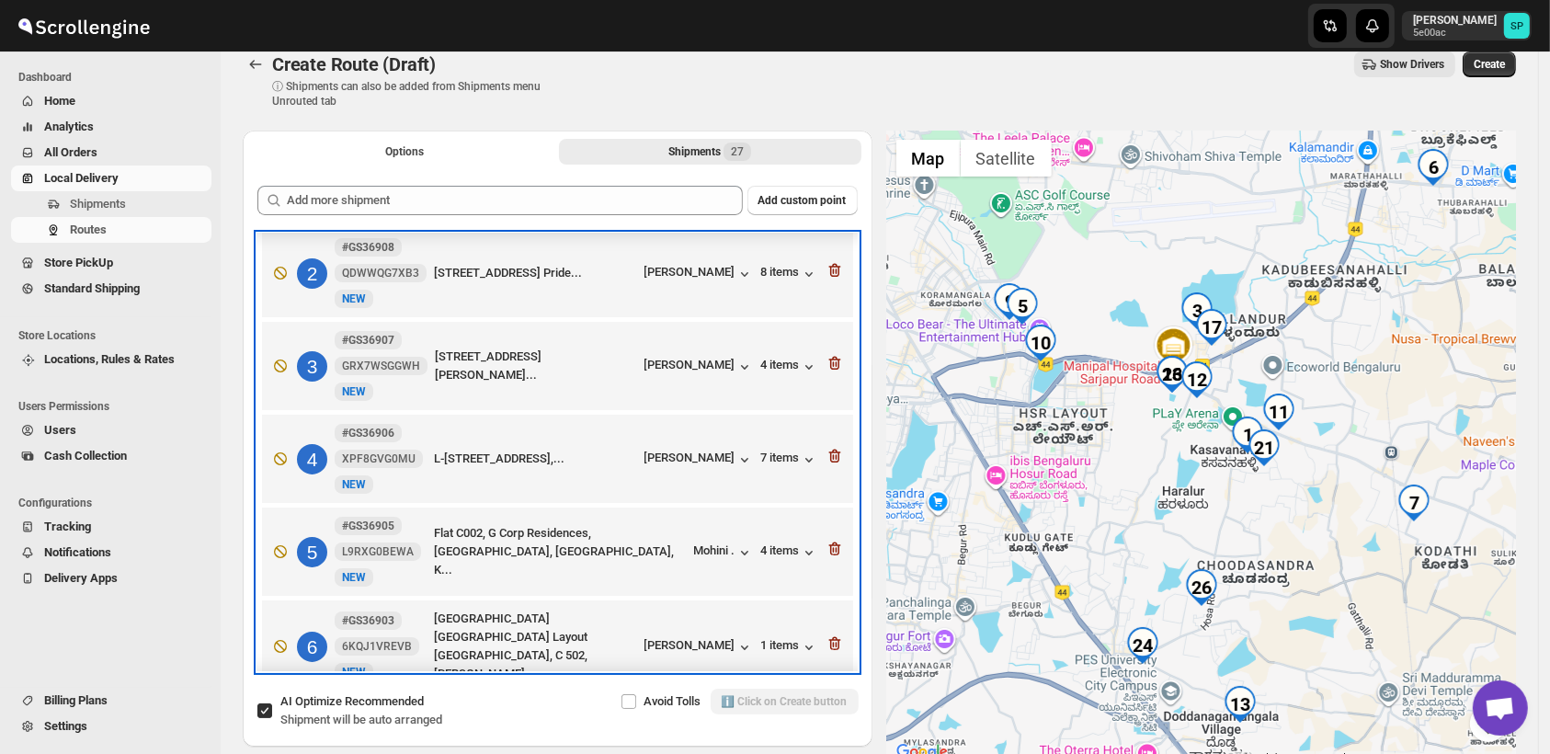
click at [711, 354] on div "3 #GS36907 GRX7WSGGWH New NEW [STREET_ADDRESS][PERSON_NAME]... [PERSON_NAME] 4 …" at bounding box center [554, 362] width 580 height 77
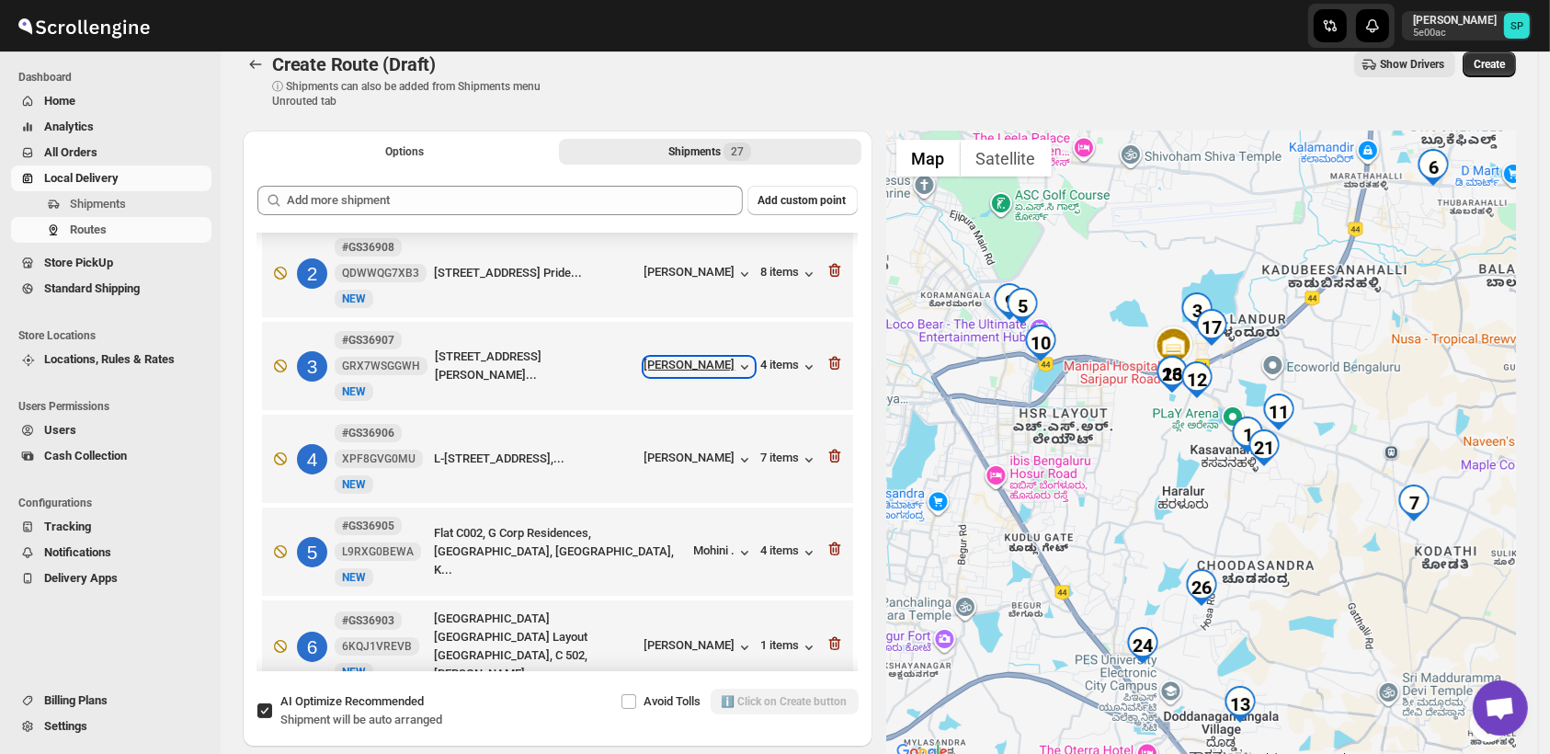
click at [704, 369] on div "[PERSON_NAME]" at bounding box center [699, 367] width 109 height 18
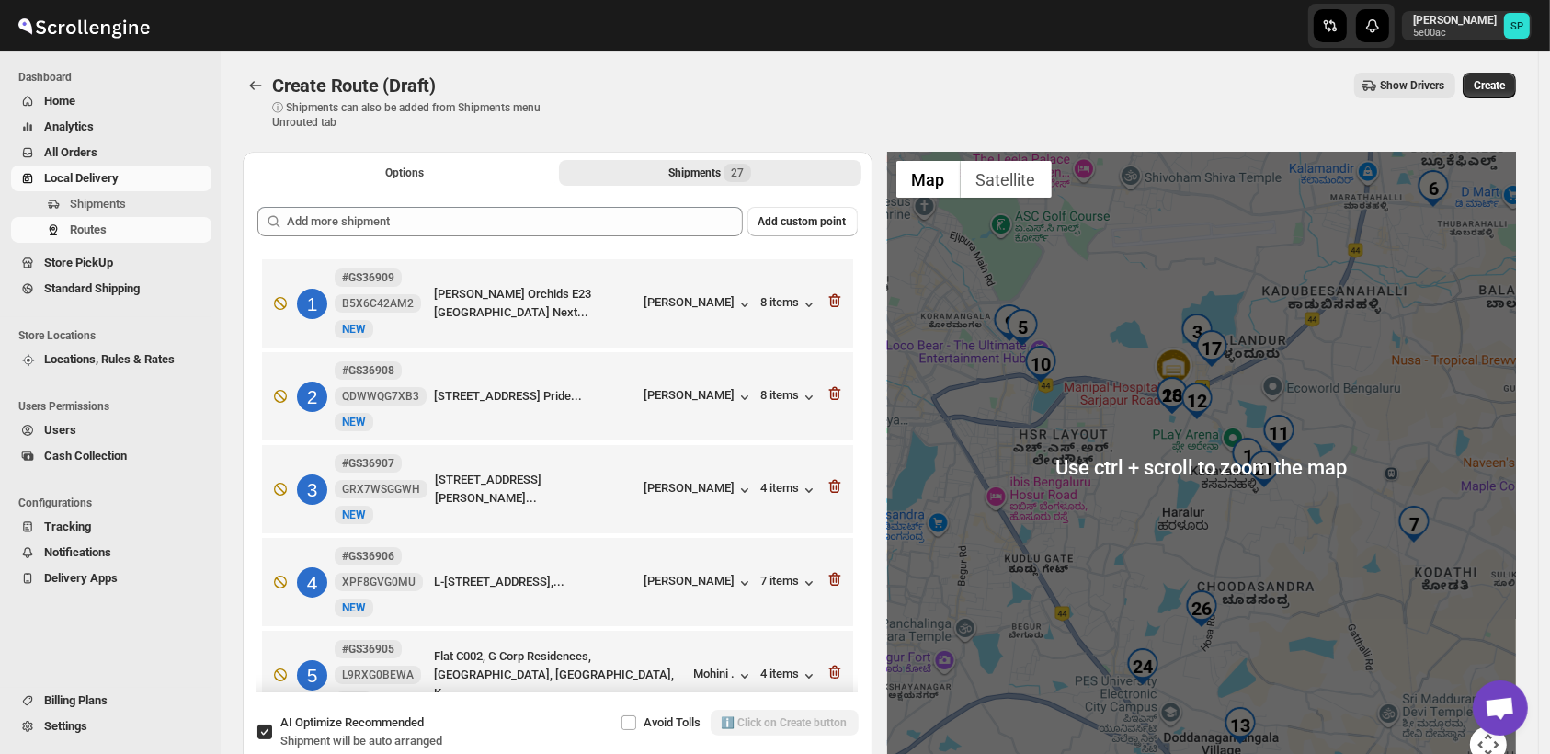
scroll to position [0, 0]
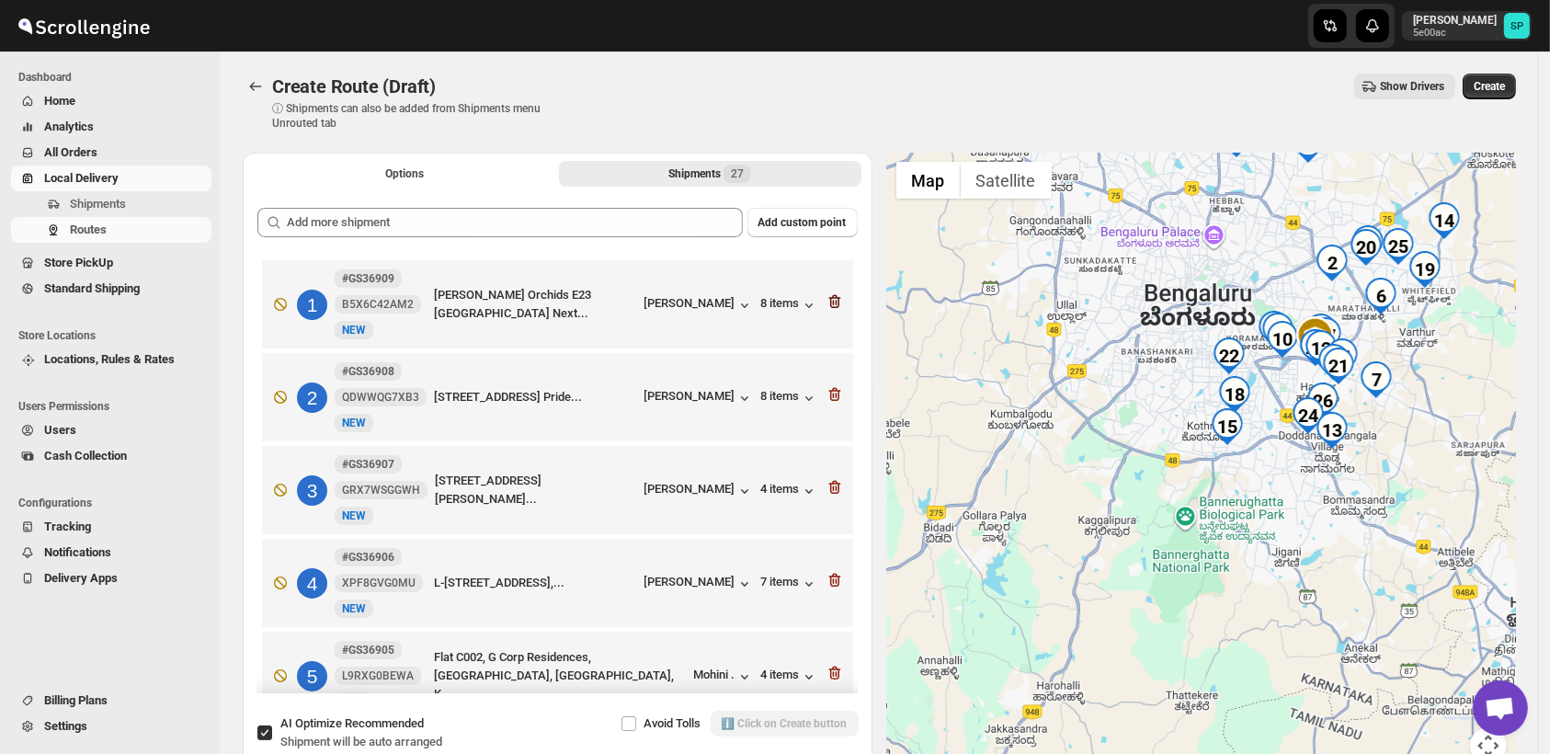
click at [830, 308] on icon "button" at bounding box center [834, 302] width 12 height 14
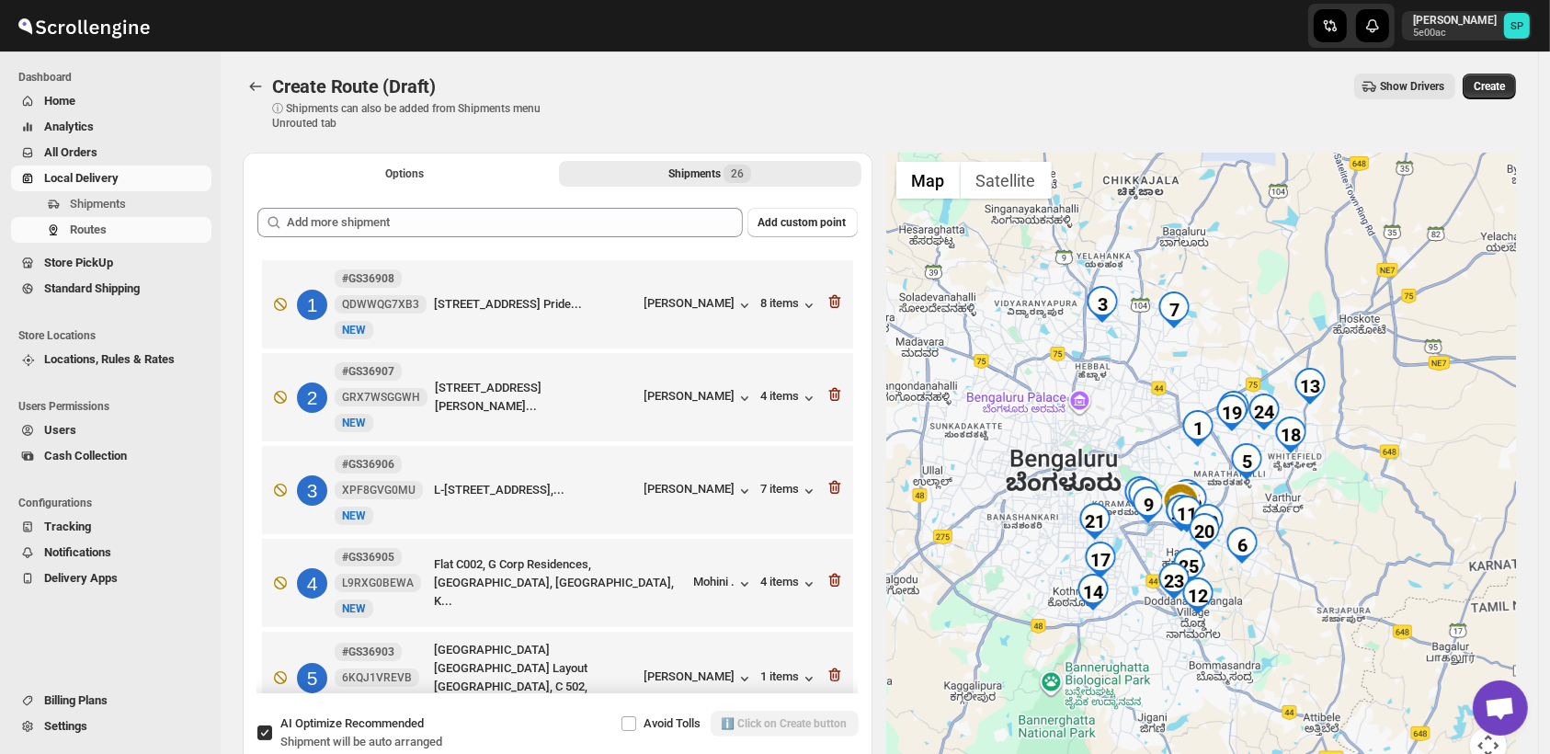
click at [830, 308] on icon "button" at bounding box center [834, 302] width 12 height 14
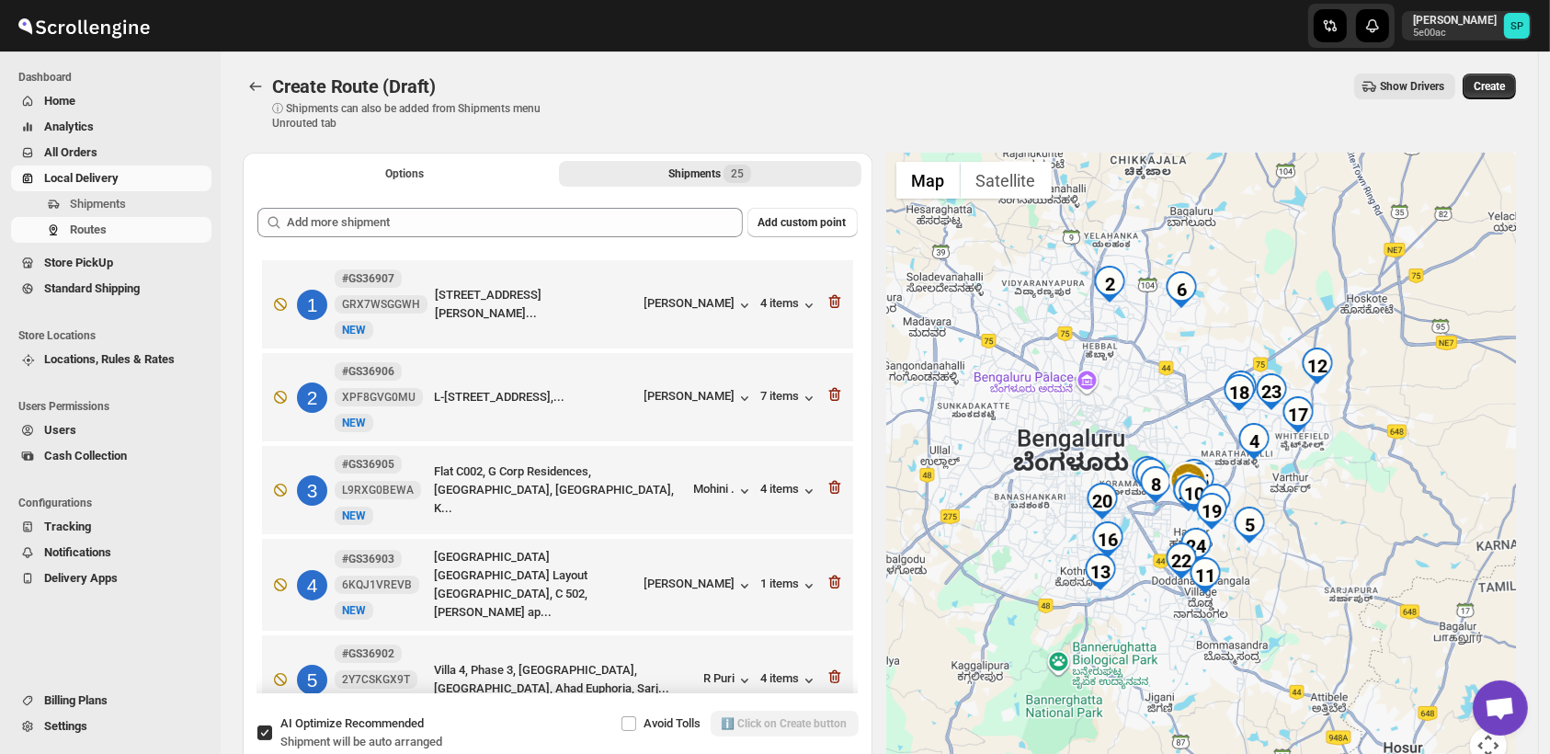
click at [830, 308] on icon "button" at bounding box center [834, 302] width 12 height 14
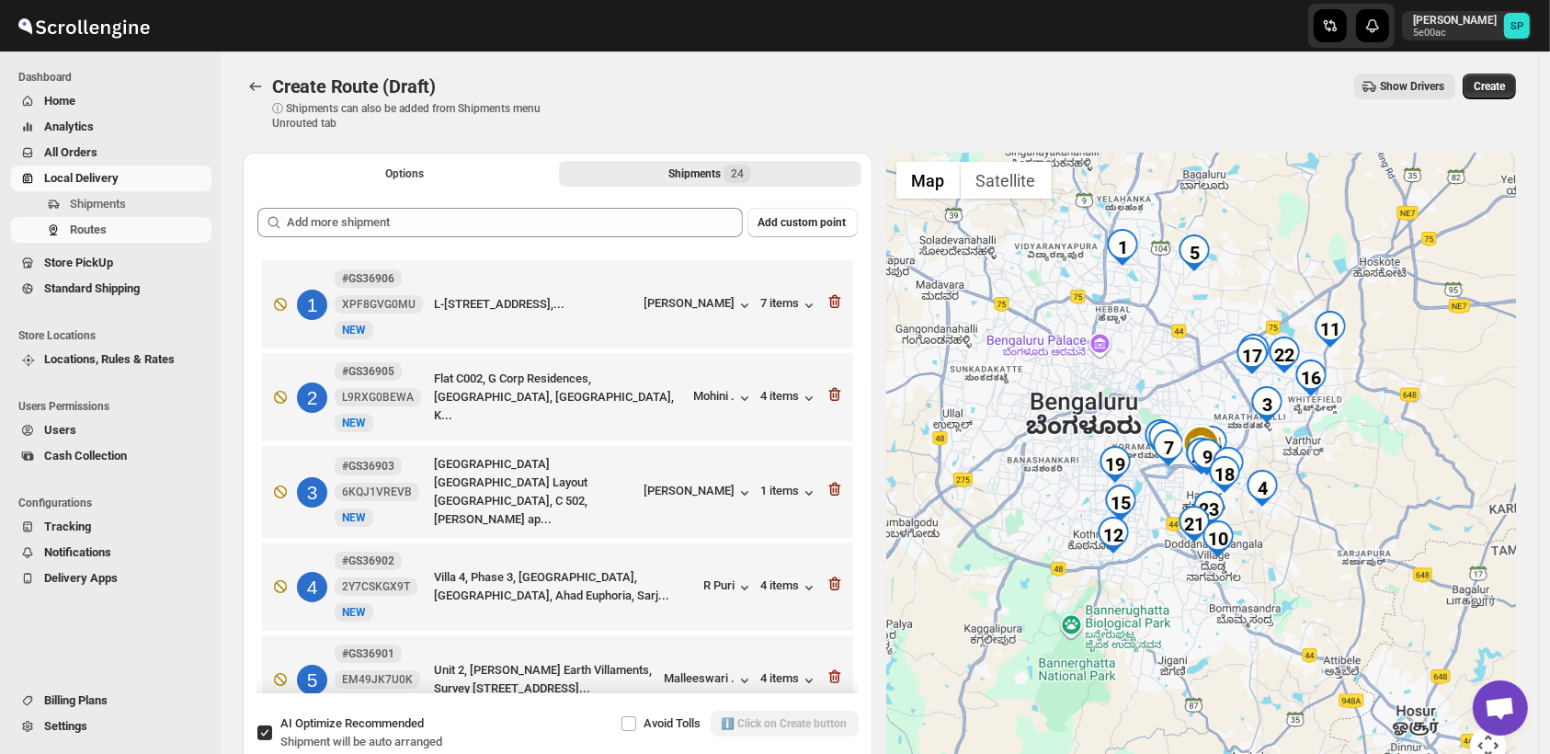
click at [830, 308] on icon "button" at bounding box center [834, 302] width 12 height 14
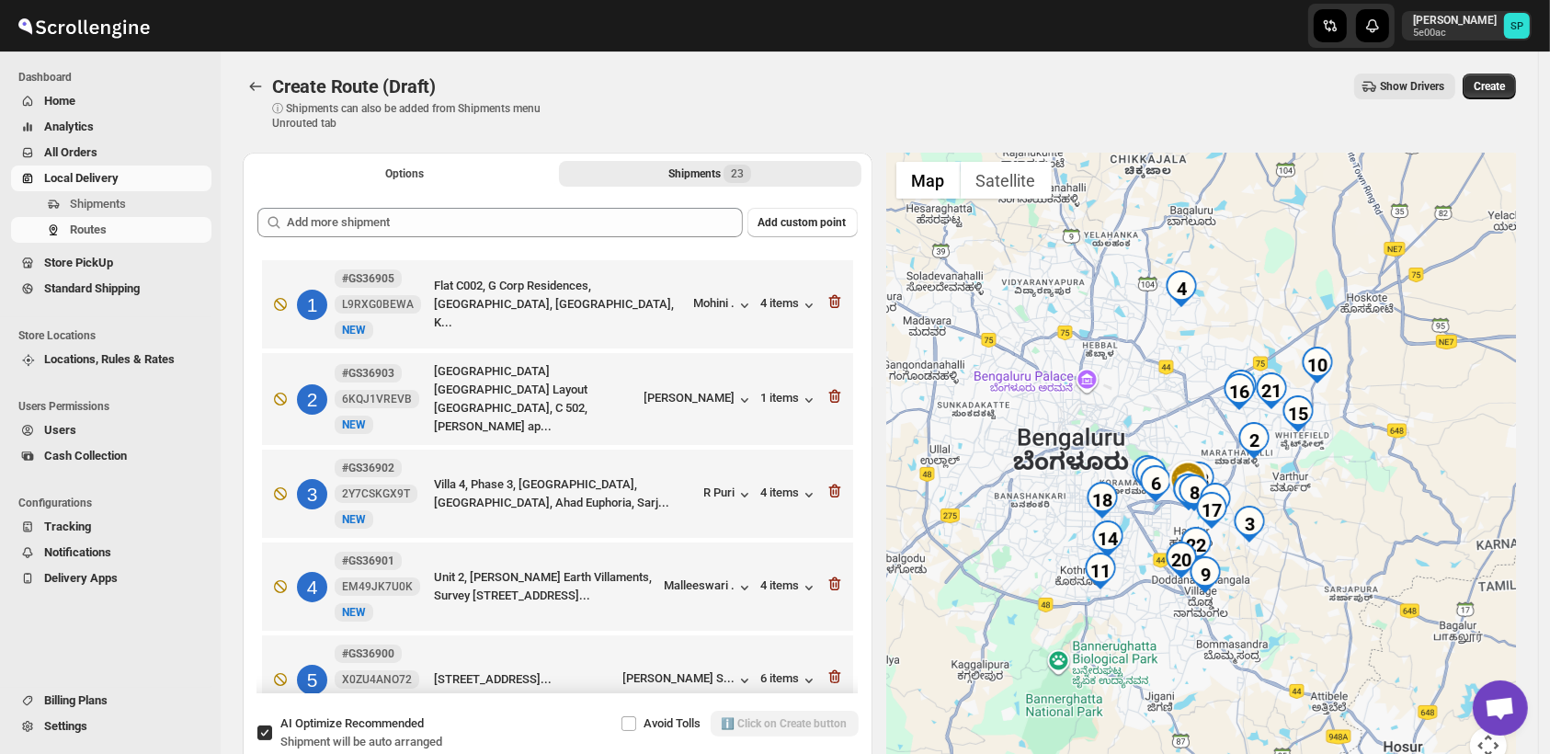
click at [830, 308] on icon "button" at bounding box center [834, 302] width 12 height 14
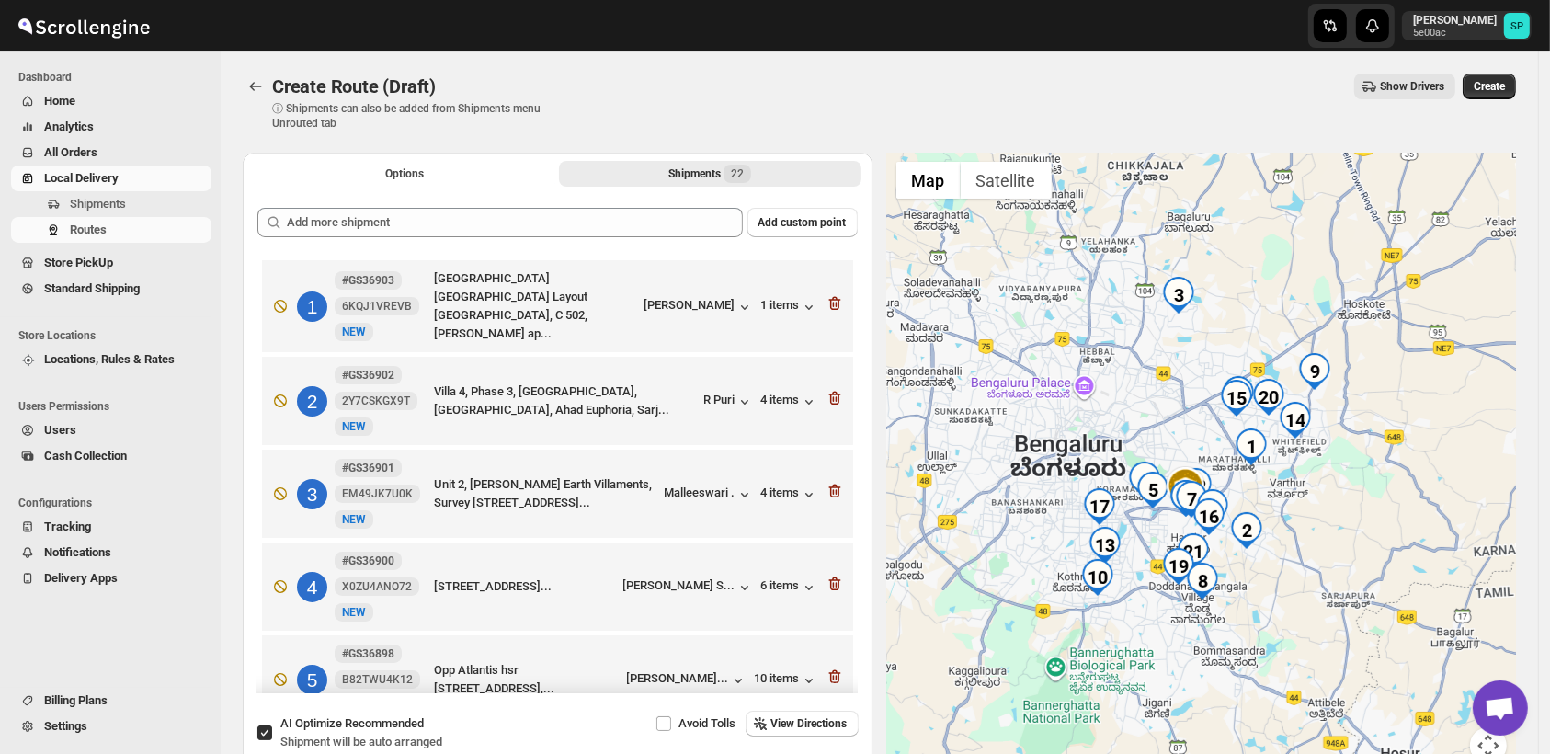
click at [830, 308] on icon "button" at bounding box center [834, 304] width 12 height 14
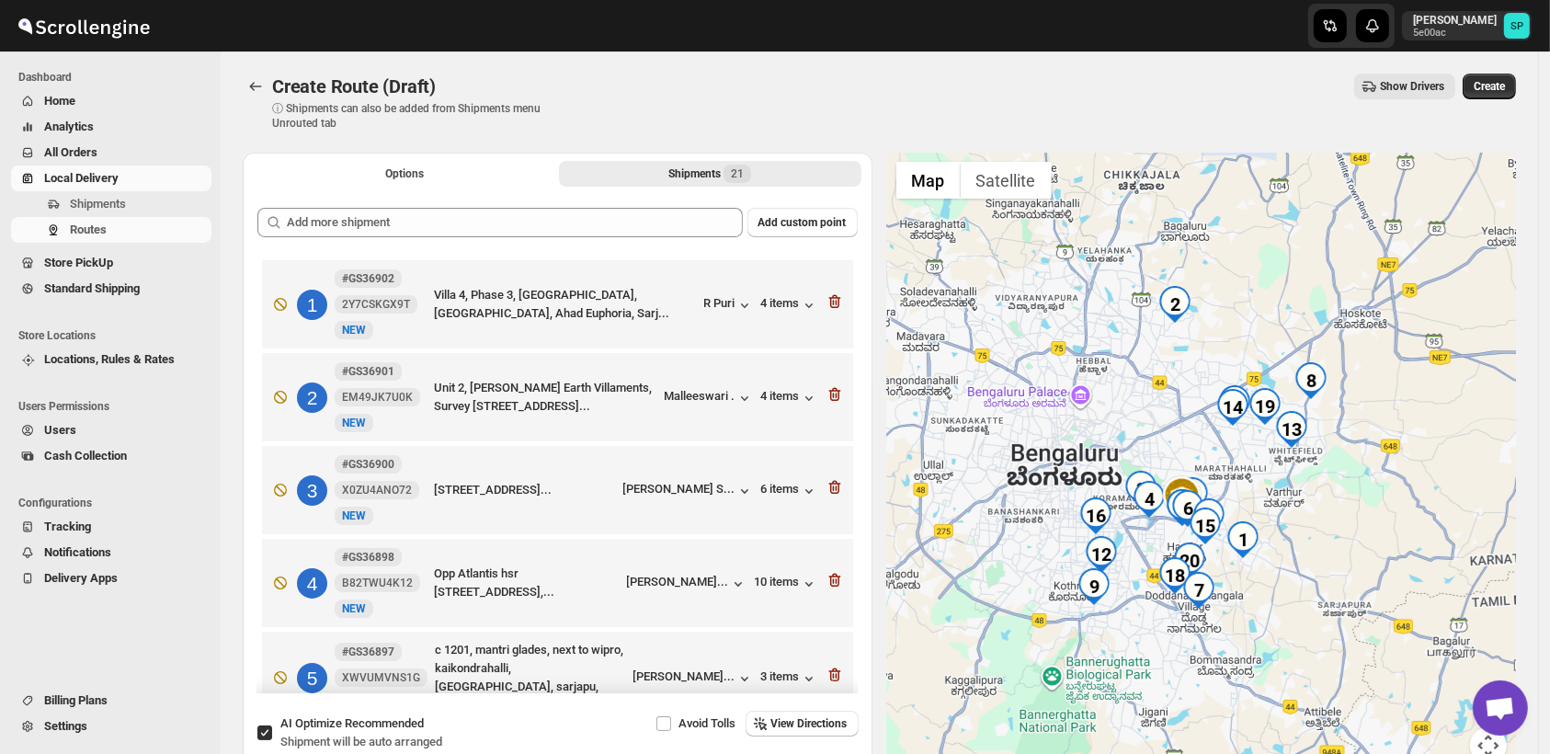
click at [830, 308] on icon "button" at bounding box center [834, 302] width 12 height 14
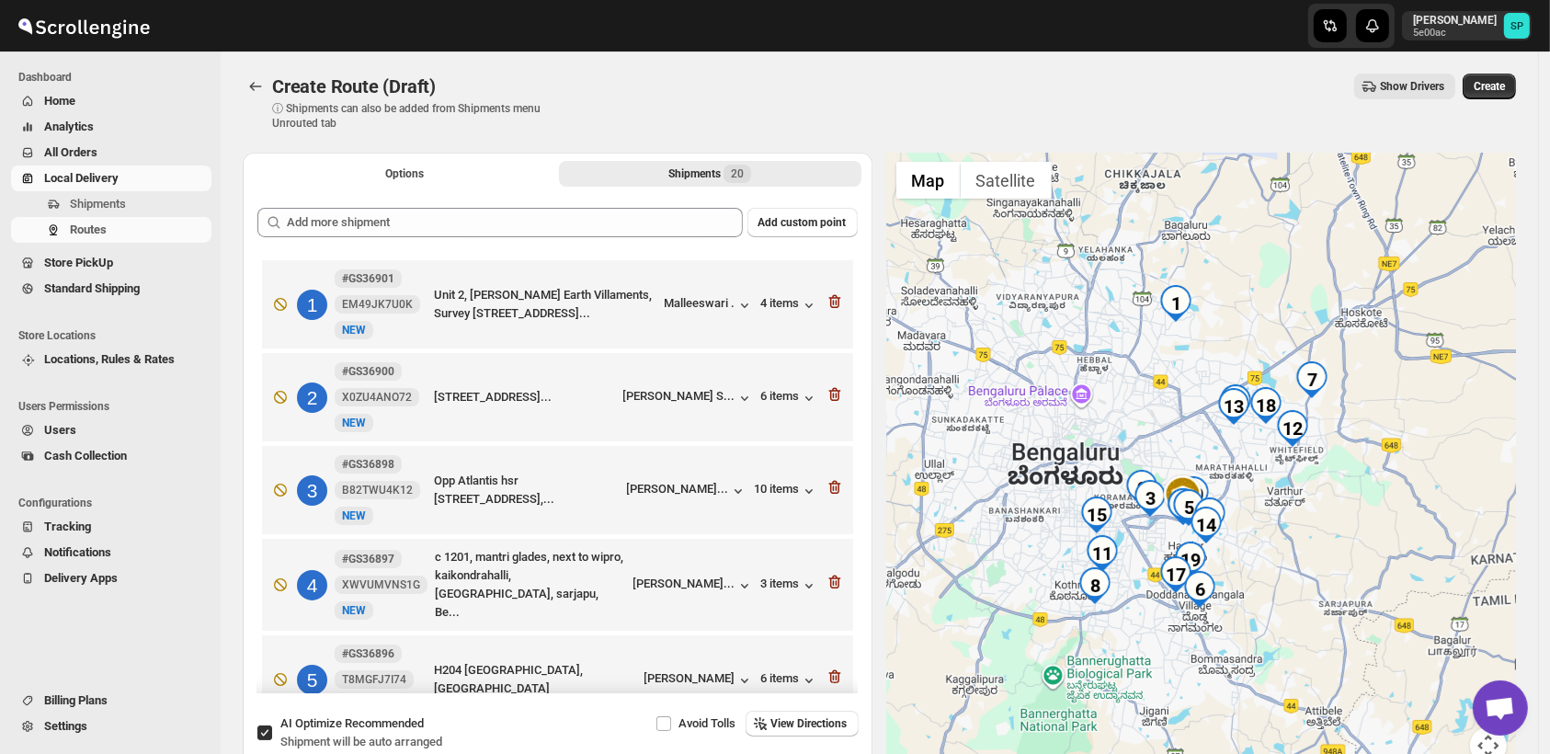
click at [830, 308] on icon "button" at bounding box center [834, 302] width 12 height 14
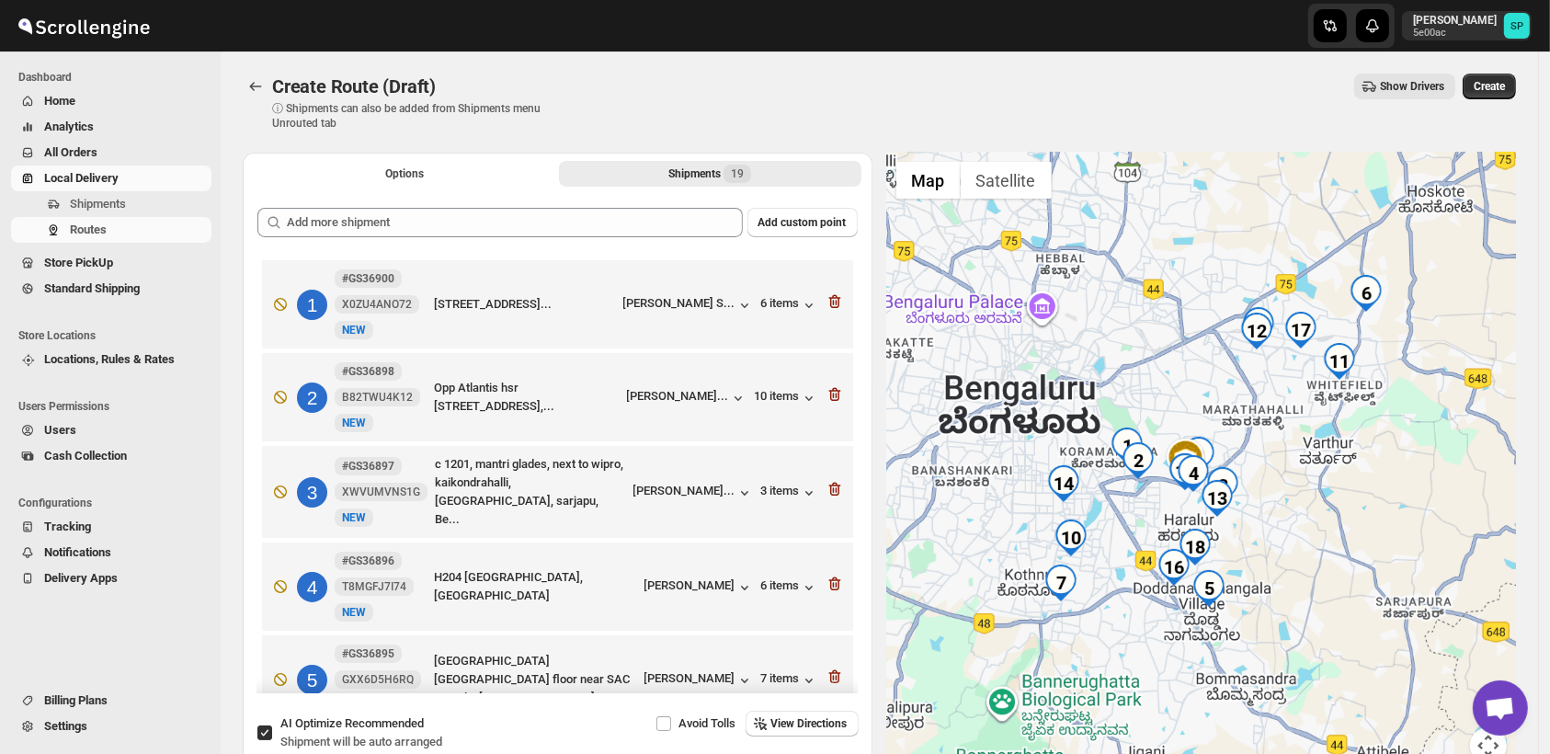
click at [830, 308] on icon "button" at bounding box center [834, 302] width 12 height 14
click at [830, 388] on icon "button" at bounding box center [834, 395] width 12 height 14
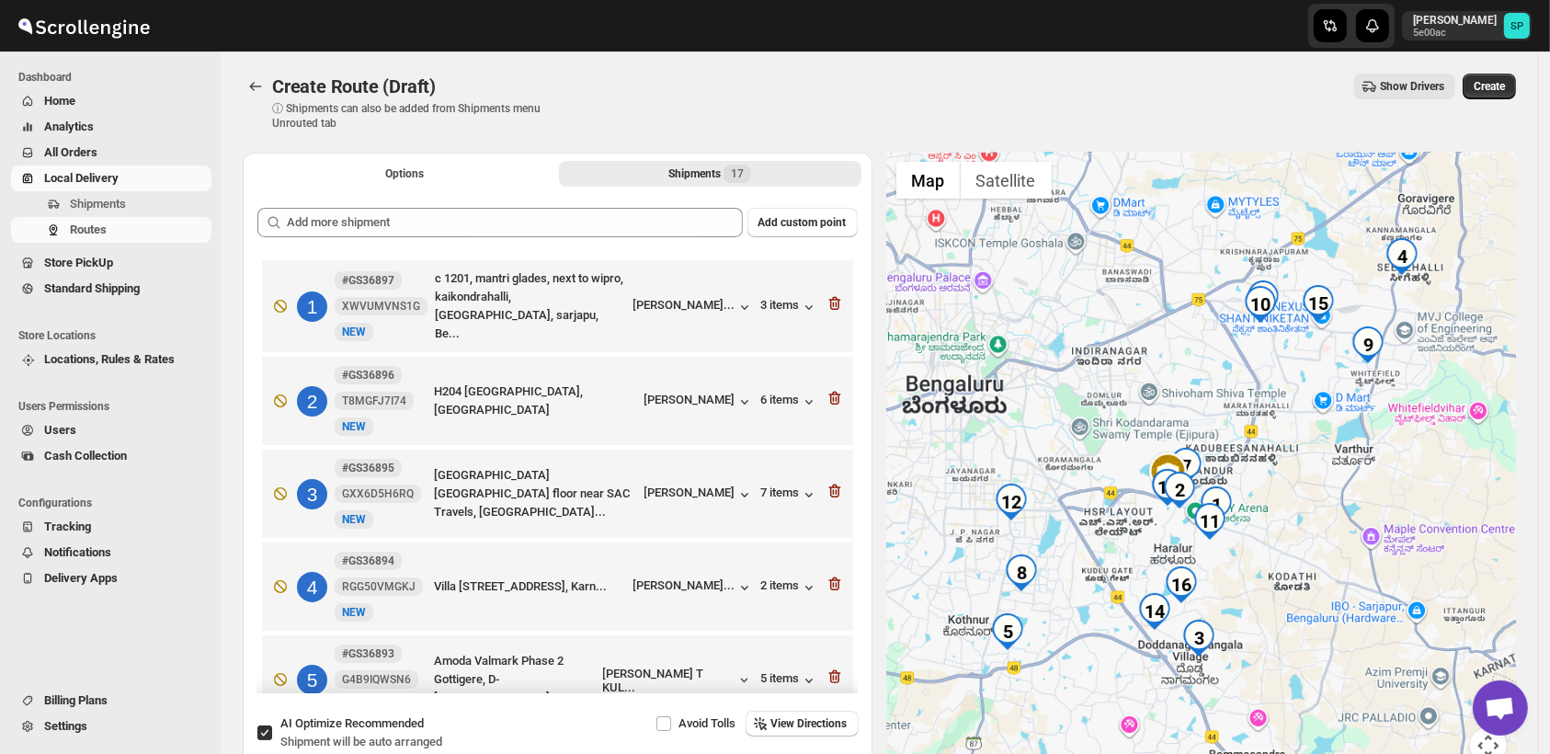
click at [830, 308] on icon "button" at bounding box center [834, 304] width 12 height 14
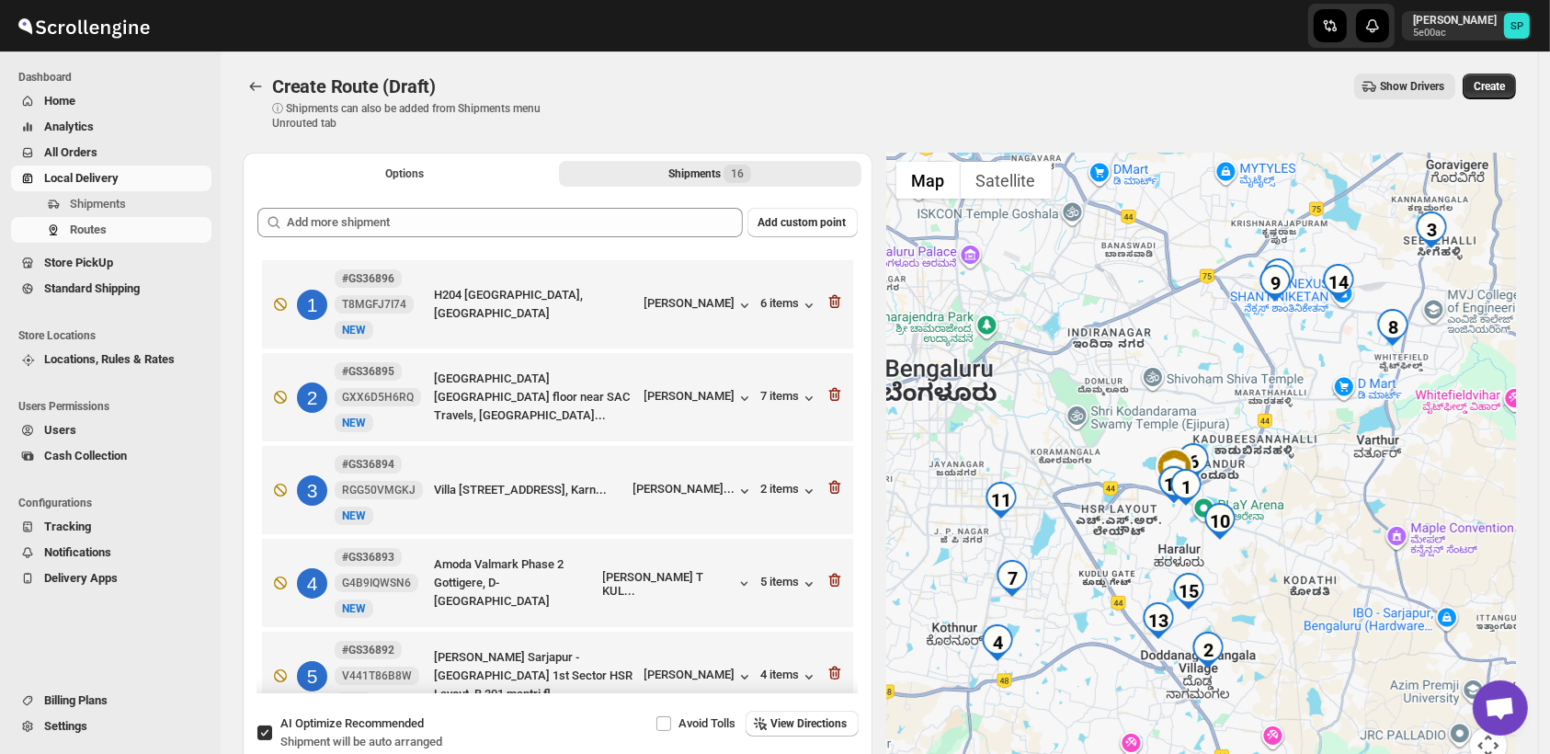
click at [830, 308] on icon "button" at bounding box center [834, 302] width 12 height 14
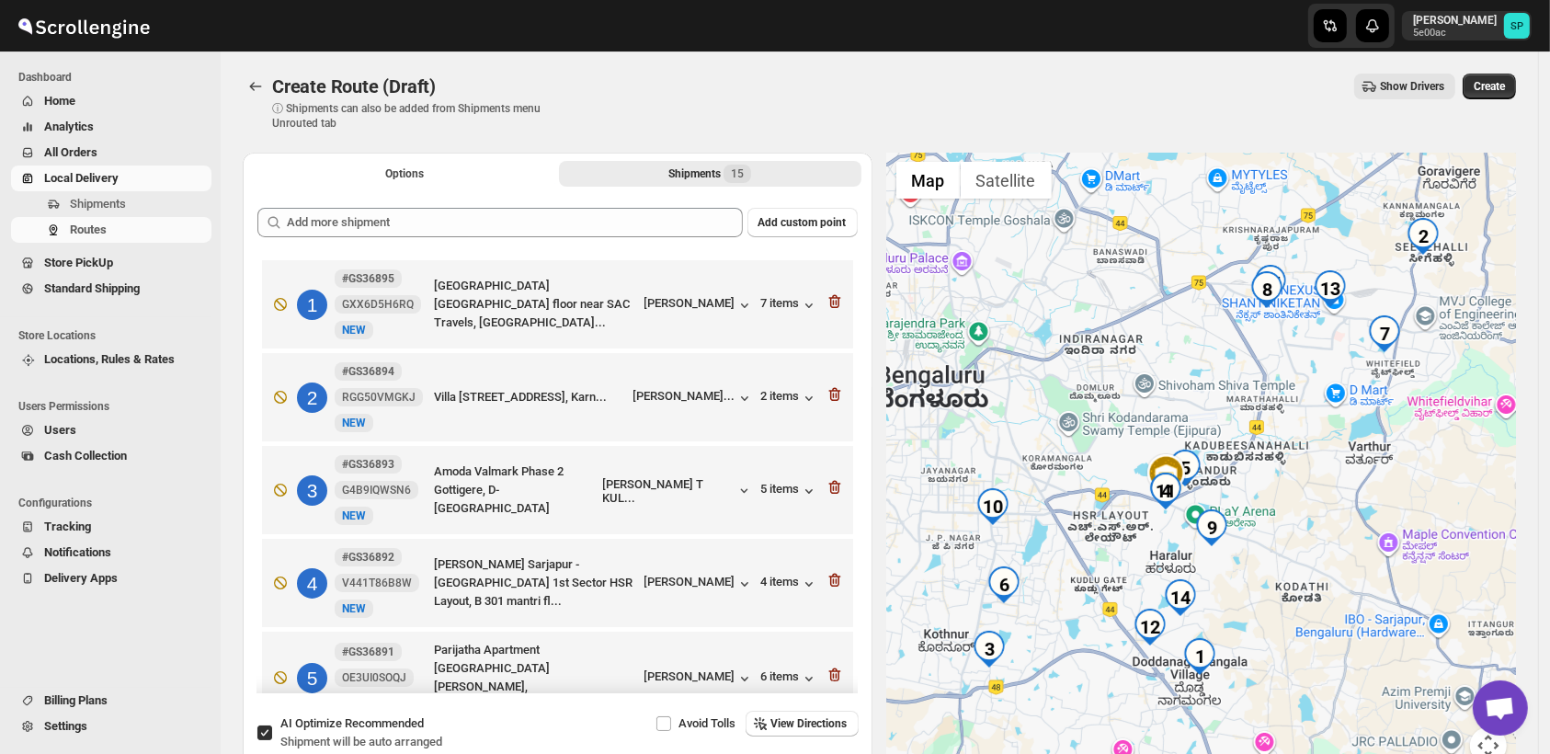
click at [830, 308] on icon "button" at bounding box center [834, 302] width 12 height 14
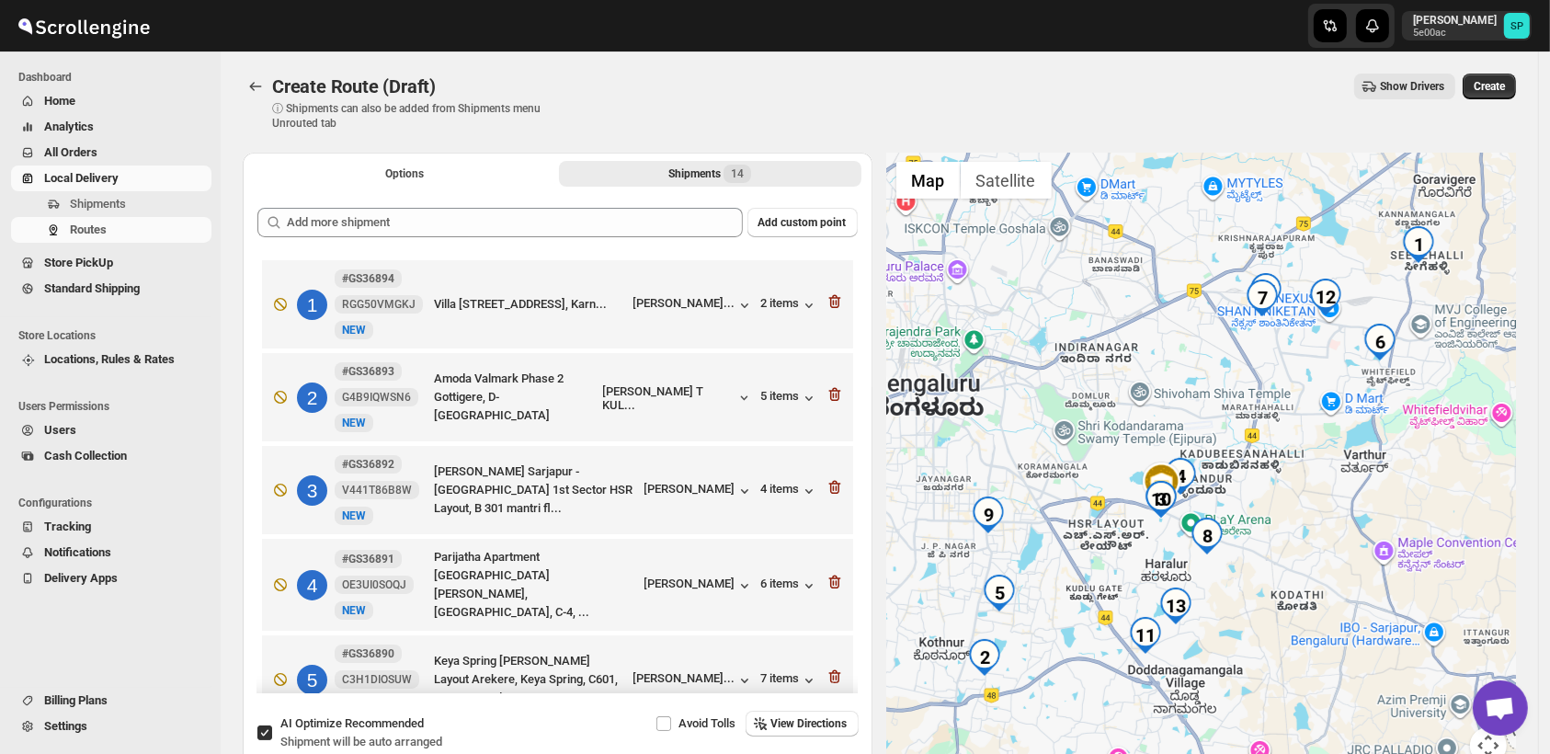
click at [830, 308] on icon "button" at bounding box center [834, 302] width 12 height 14
click at [830, 388] on icon "button" at bounding box center [834, 395] width 12 height 14
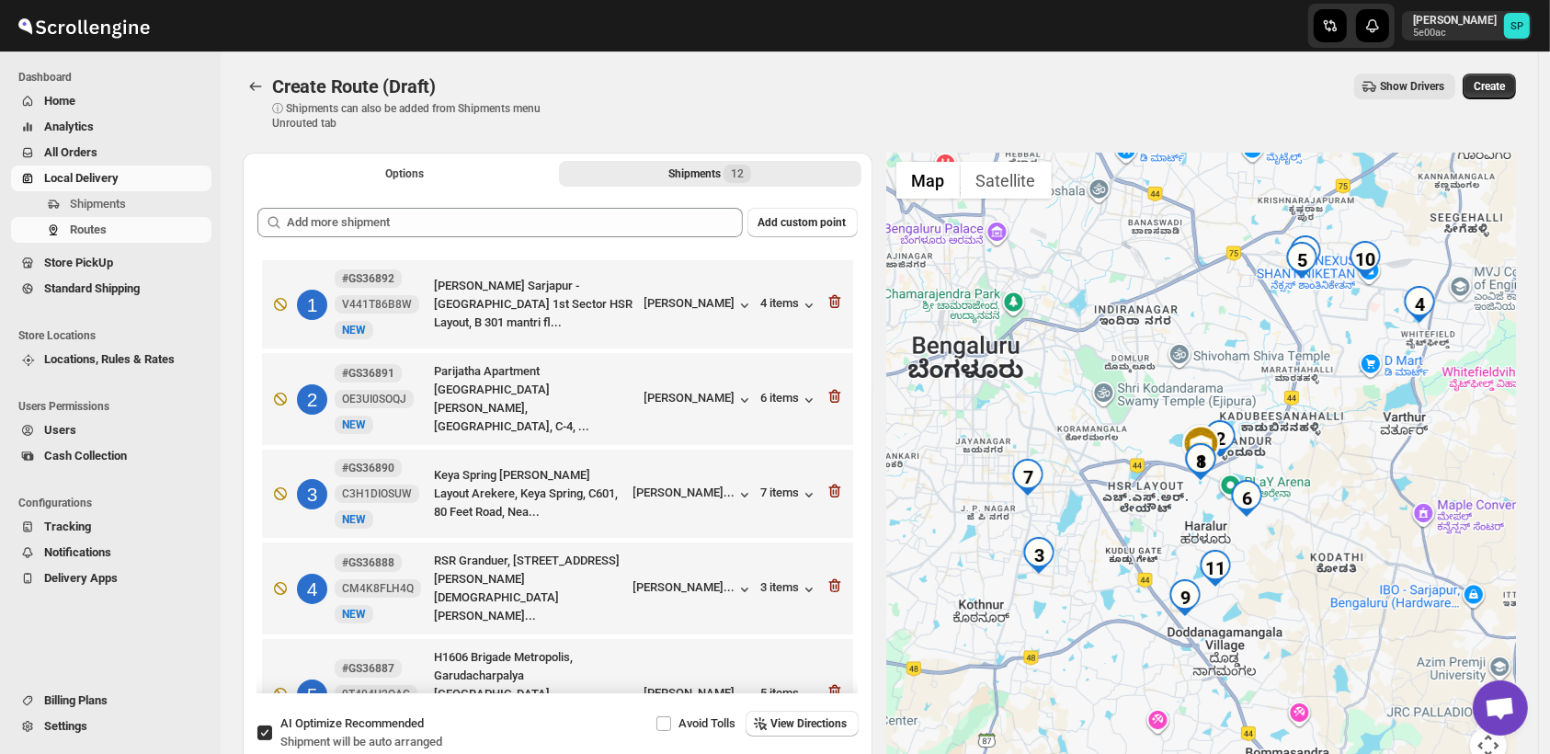
click at [830, 308] on icon "button" at bounding box center [834, 302] width 12 height 14
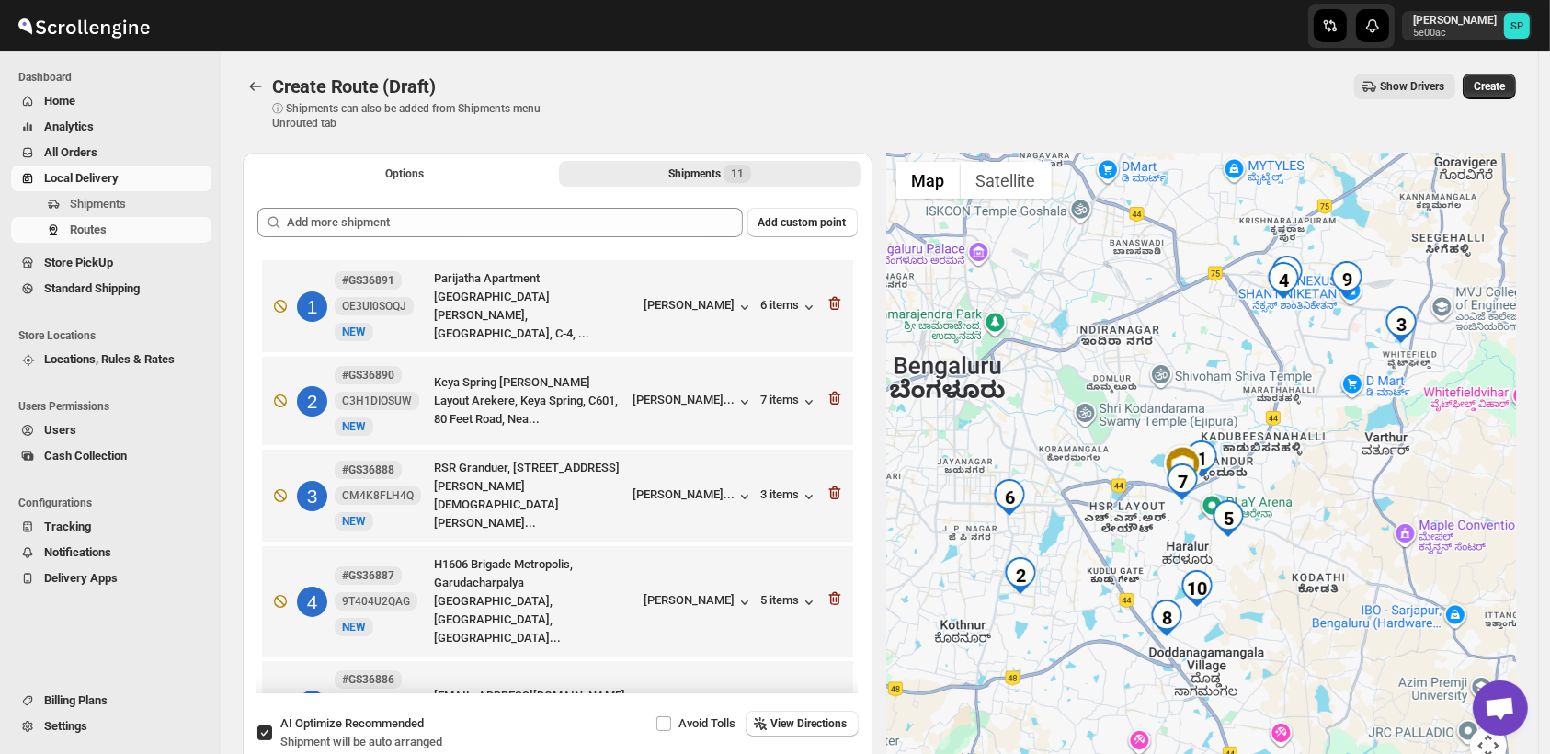
click at [830, 308] on icon "button" at bounding box center [834, 304] width 12 height 14
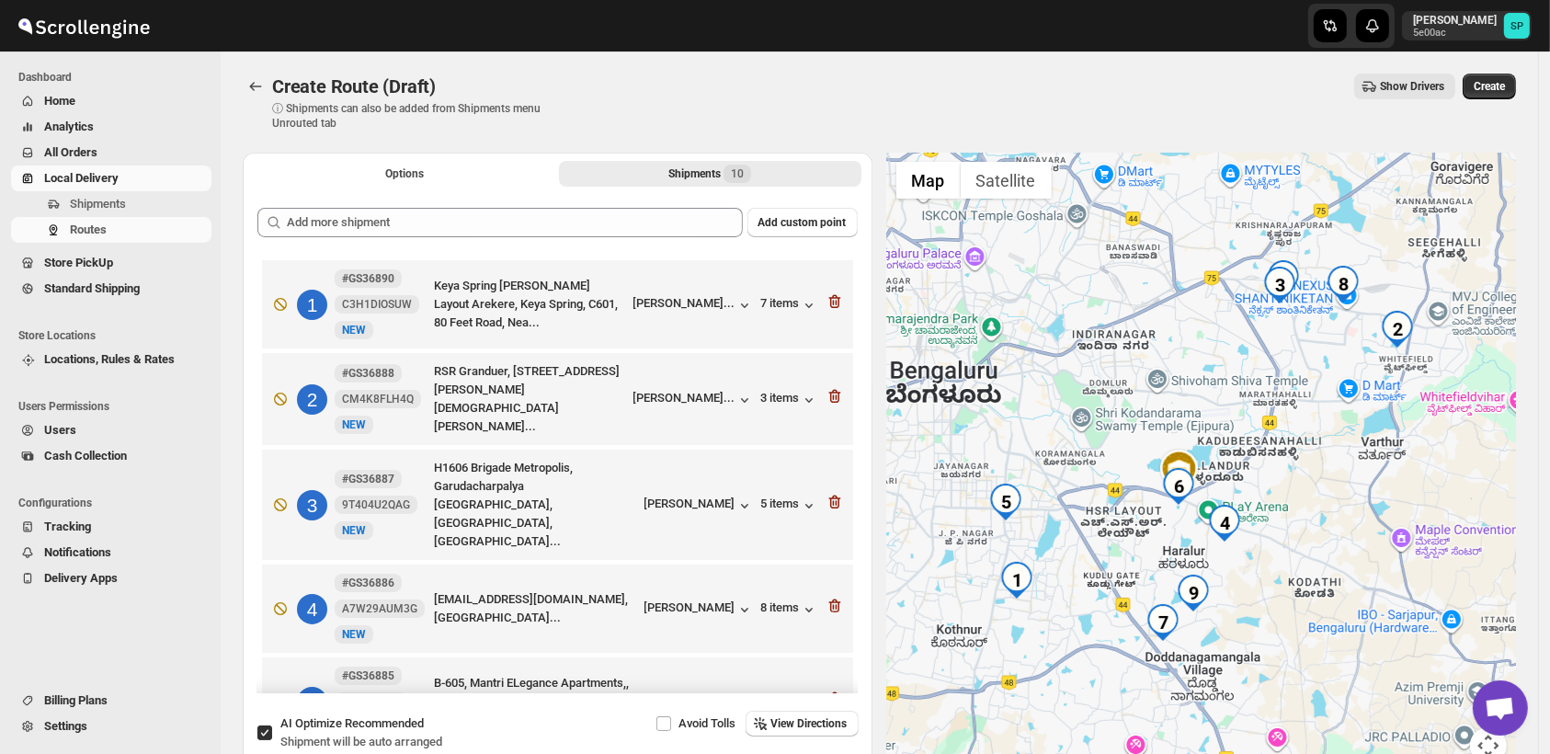
click at [830, 308] on icon "button" at bounding box center [834, 302] width 12 height 14
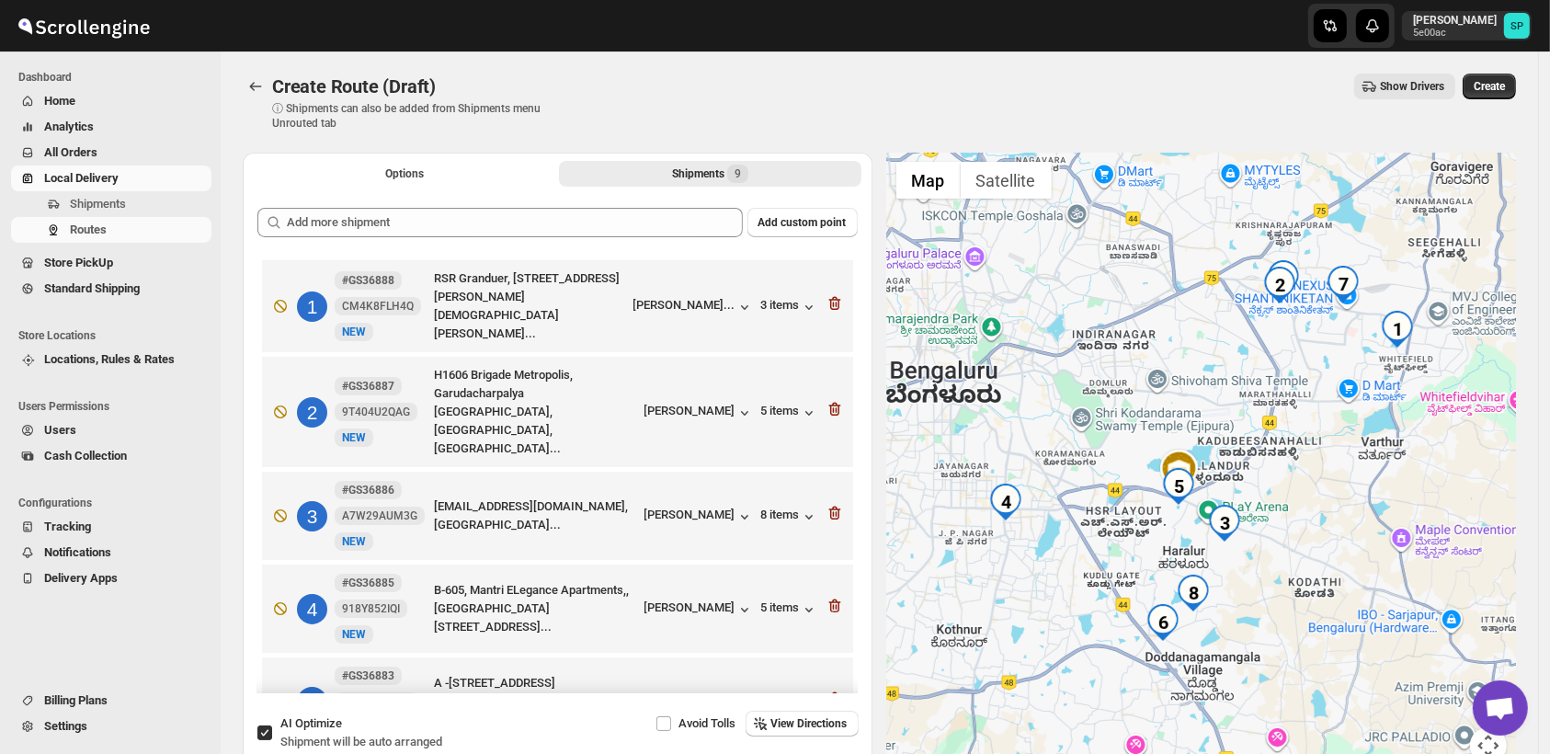
click at [830, 308] on icon "button" at bounding box center [834, 304] width 12 height 14
click at [830, 403] on icon "button" at bounding box center [834, 410] width 12 height 14
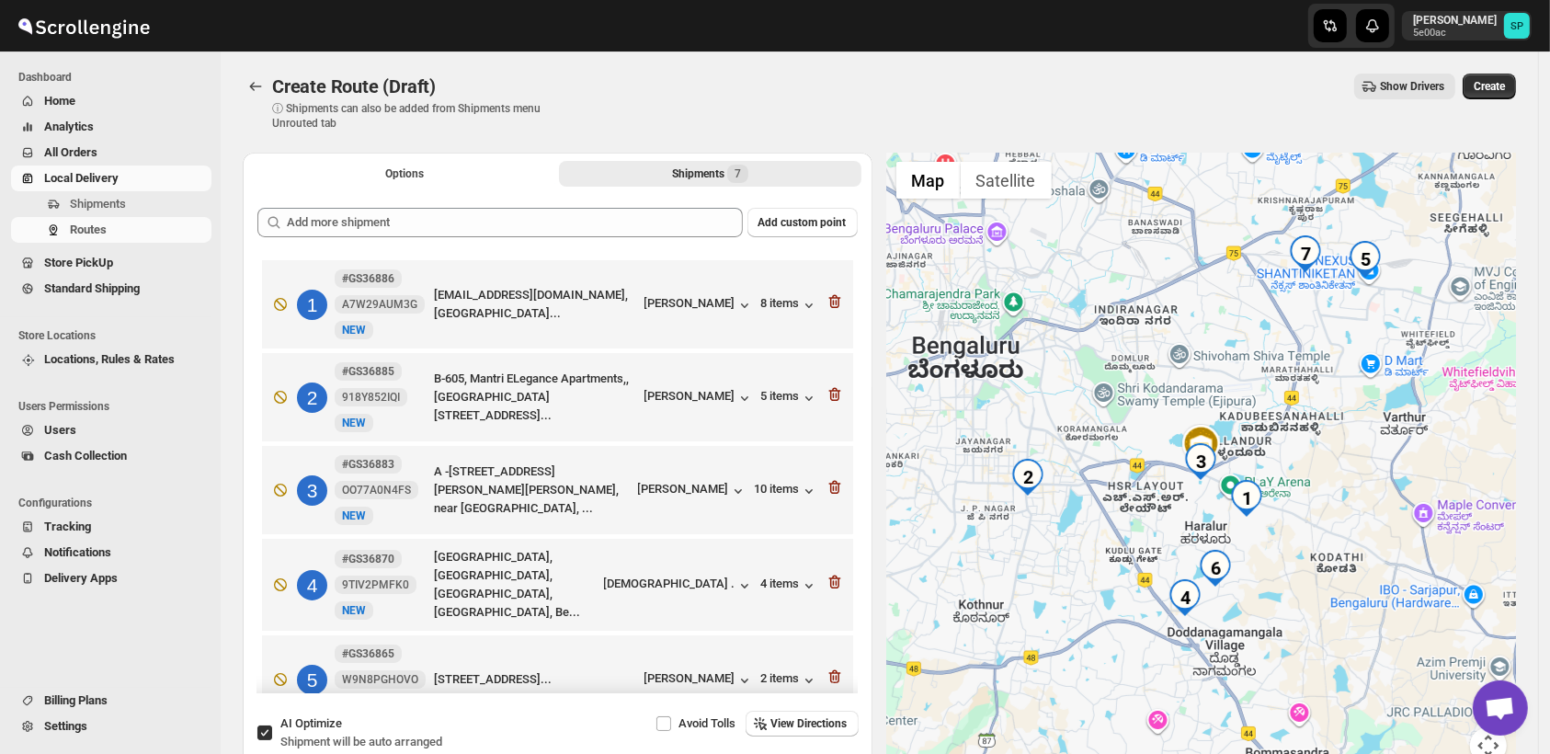
click at [830, 308] on icon "button" at bounding box center [834, 302] width 12 height 14
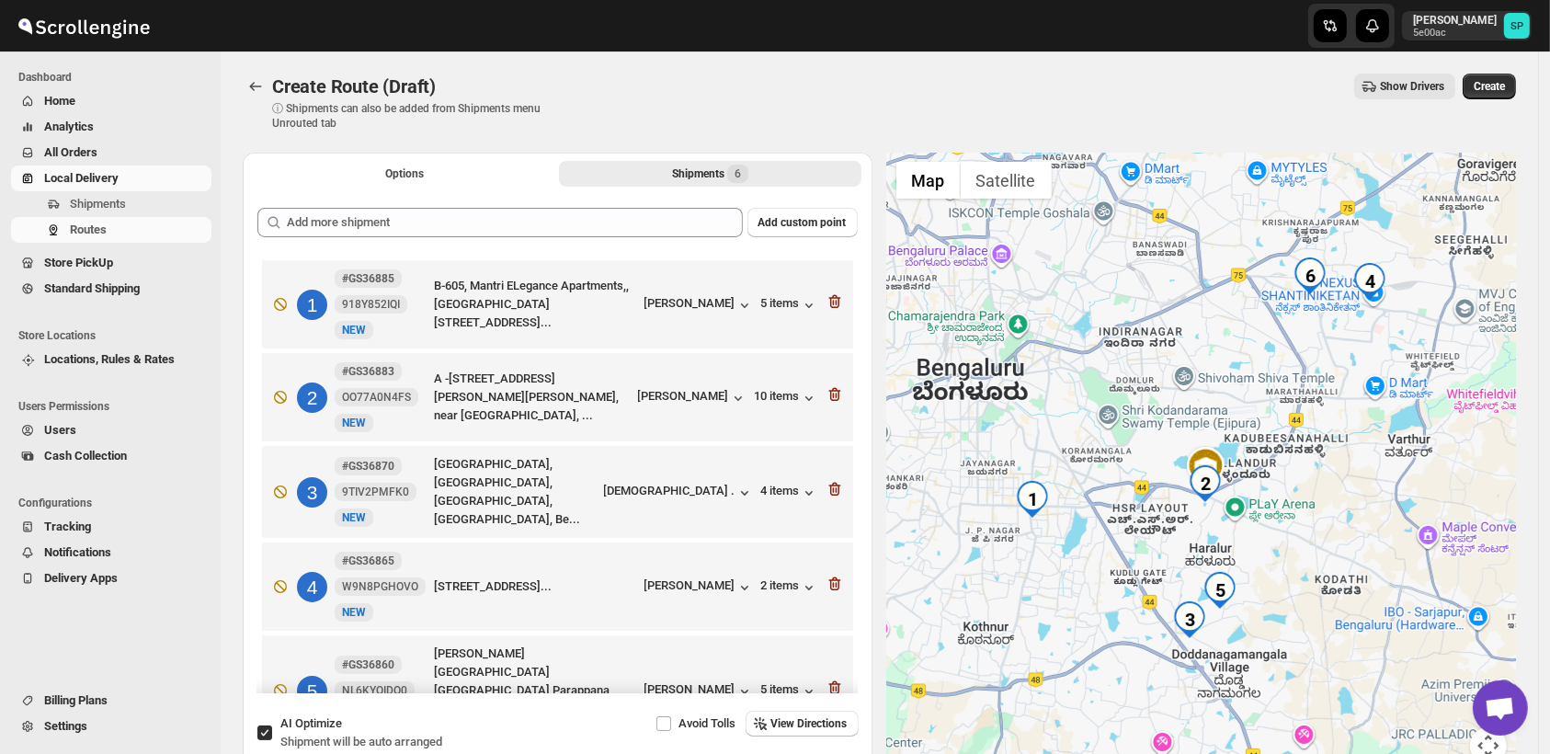
click at [830, 308] on icon "button" at bounding box center [834, 302] width 12 height 14
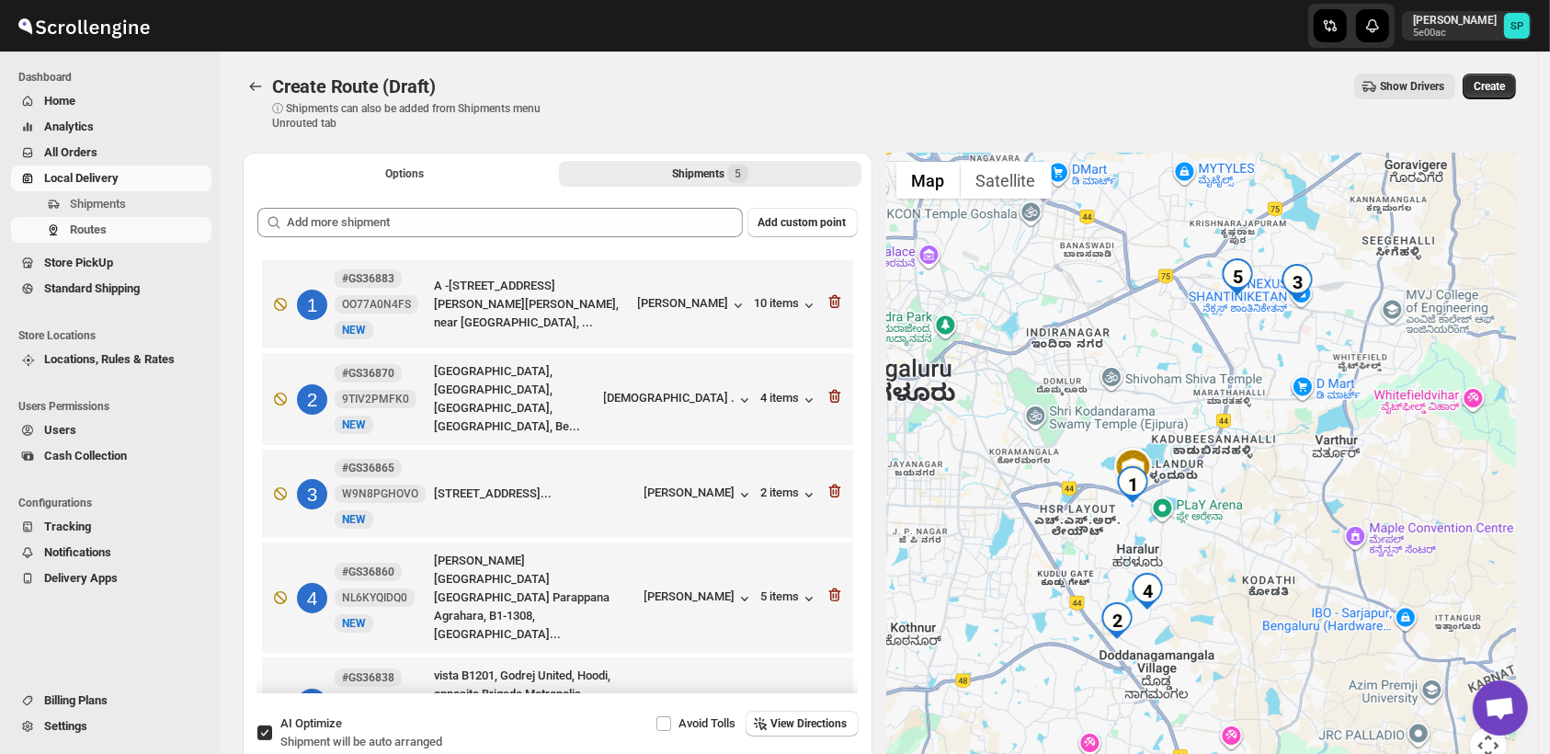
click at [830, 308] on icon "button" at bounding box center [834, 302] width 12 height 14
click at [830, 387] on icon "button" at bounding box center [835, 396] width 18 height 18
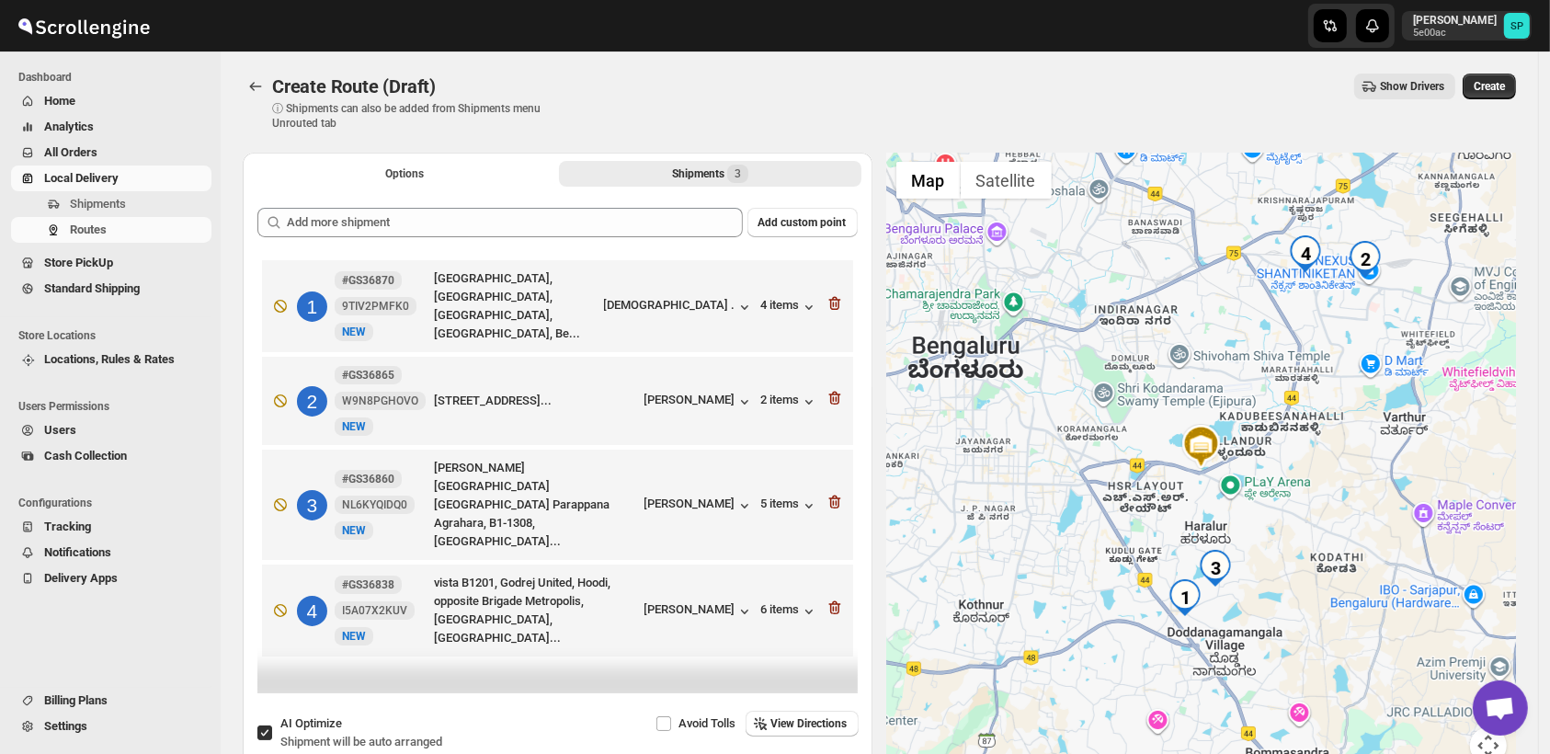
click at [830, 389] on icon "button" at bounding box center [835, 398] width 18 height 18
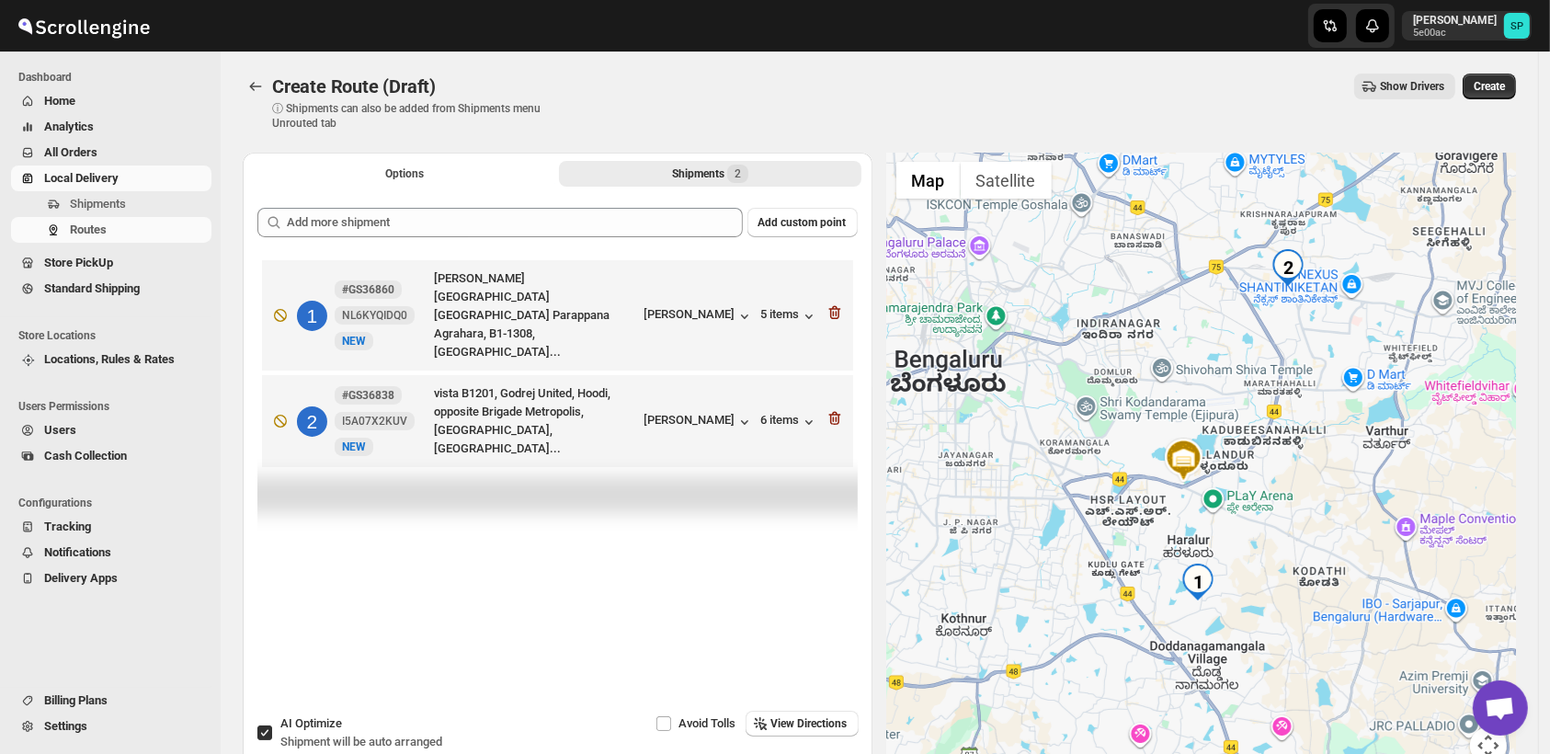
click at [830, 308] on icon "button" at bounding box center [835, 312] width 18 height 18
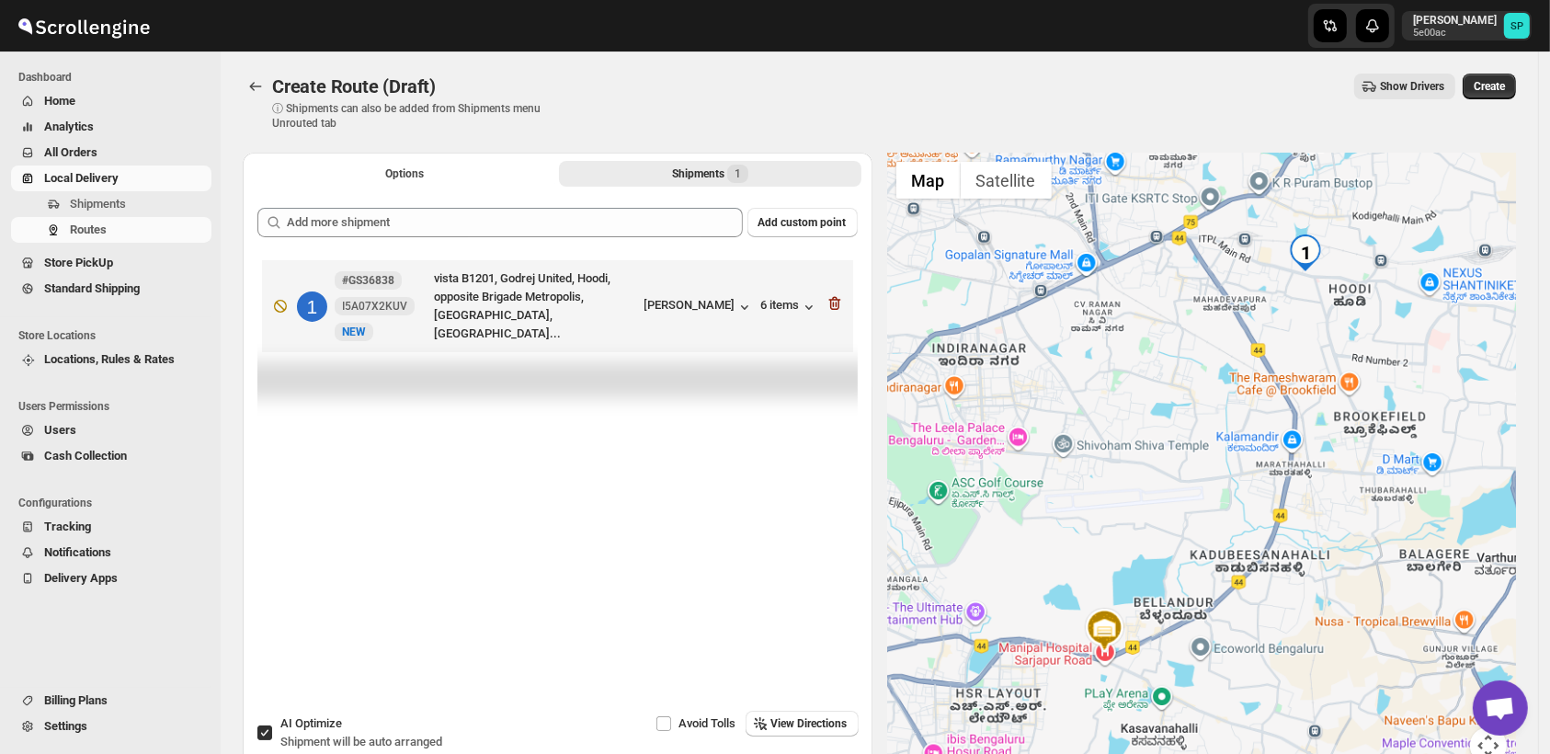
click at [830, 308] on icon "button" at bounding box center [835, 303] width 18 height 18
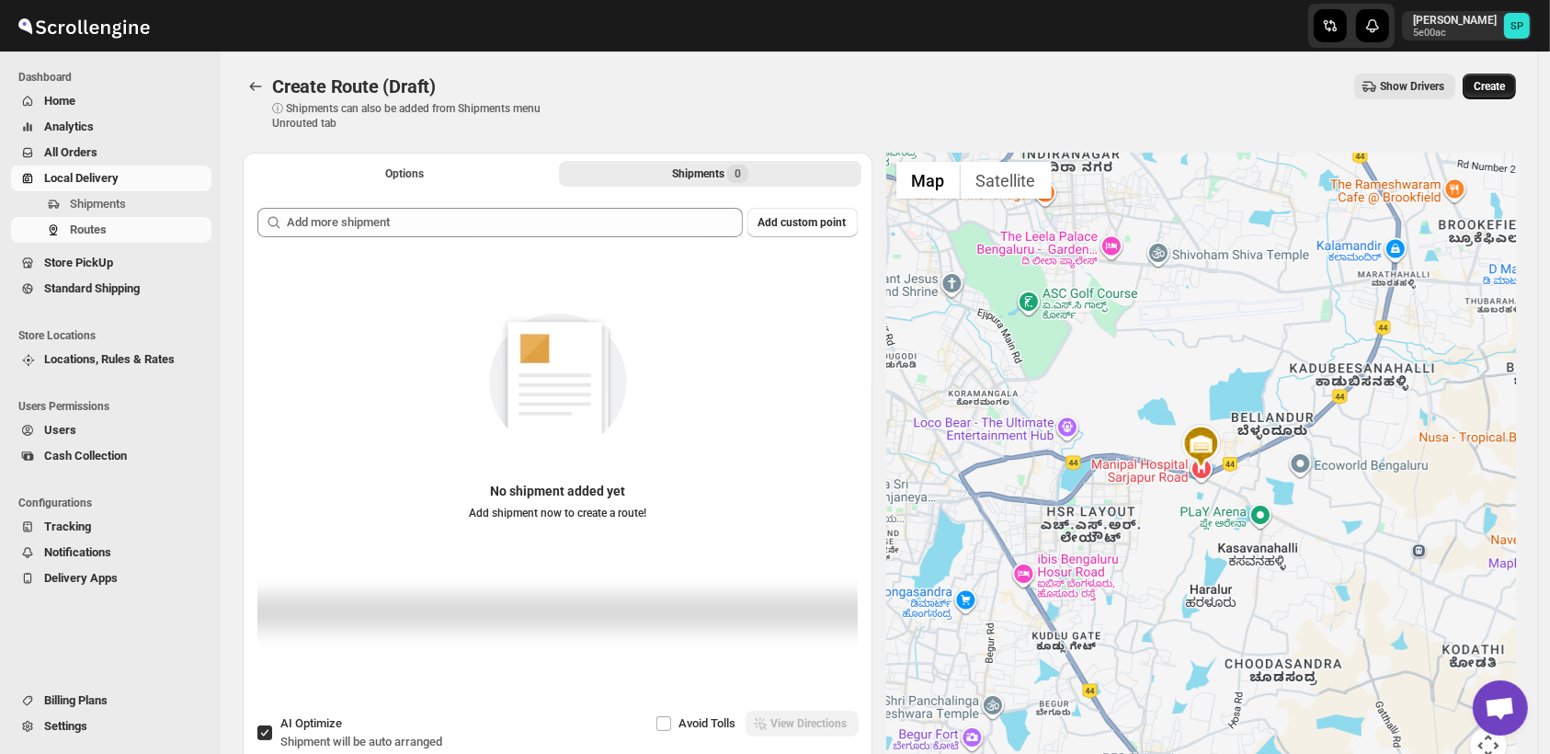
click at [1491, 93] on span "Create" at bounding box center [1489, 86] width 31 height 15
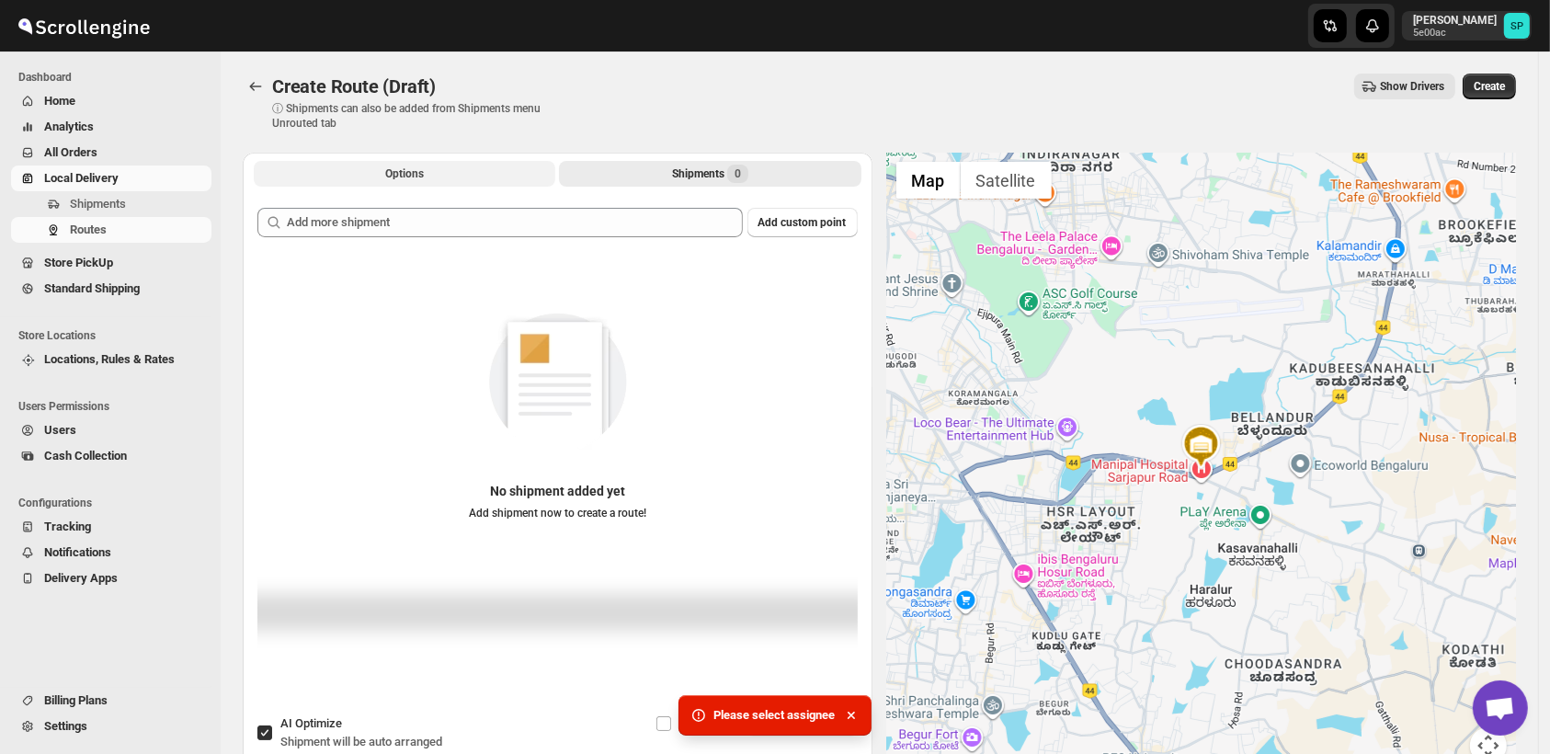
click at [441, 165] on button "Options" at bounding box center [405, 174] width 302 height 26
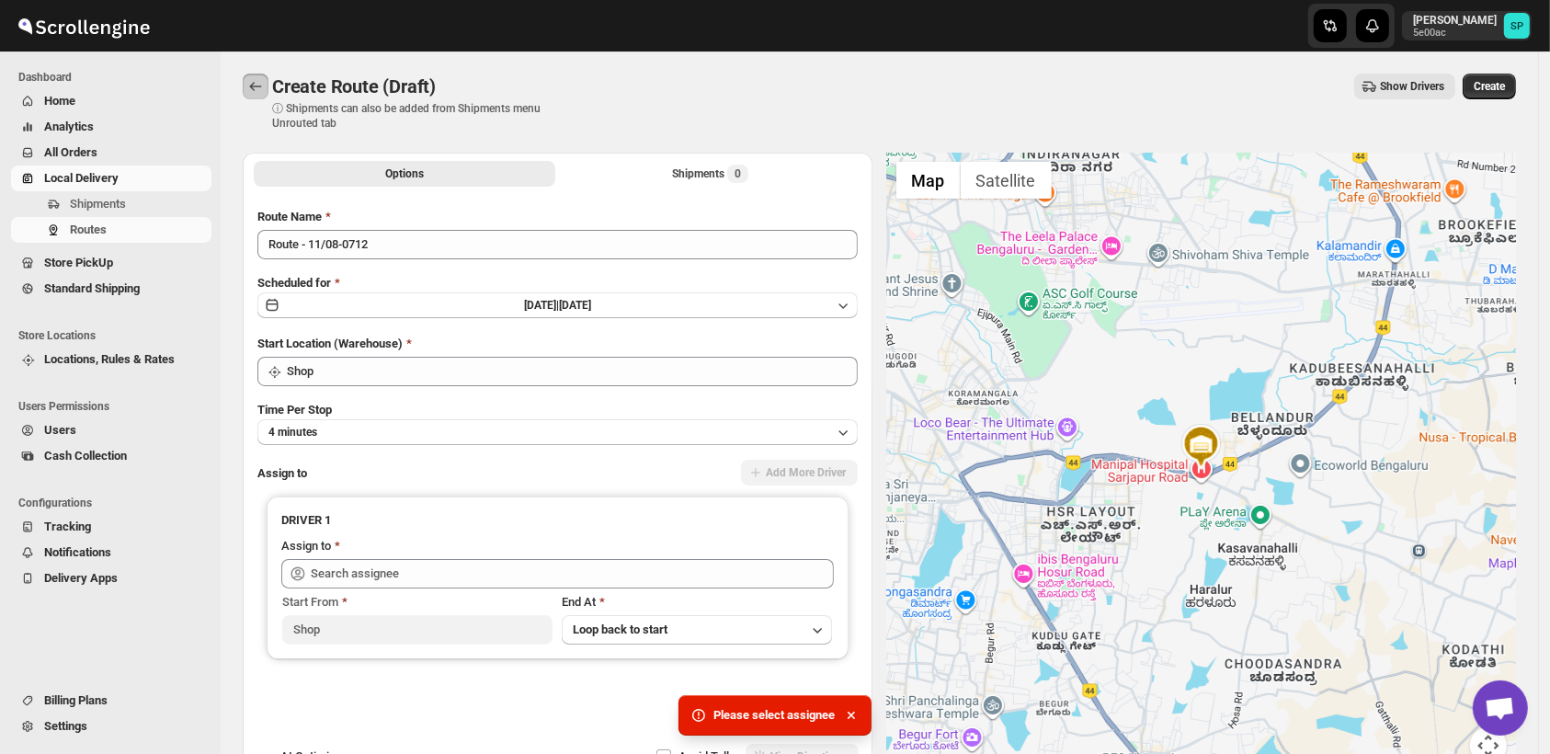
click at [252, 93] on icon "Routes" at bounding box center [255, 86] width 18 height 18
